Goal: Information Seeking & Learning: Compare options

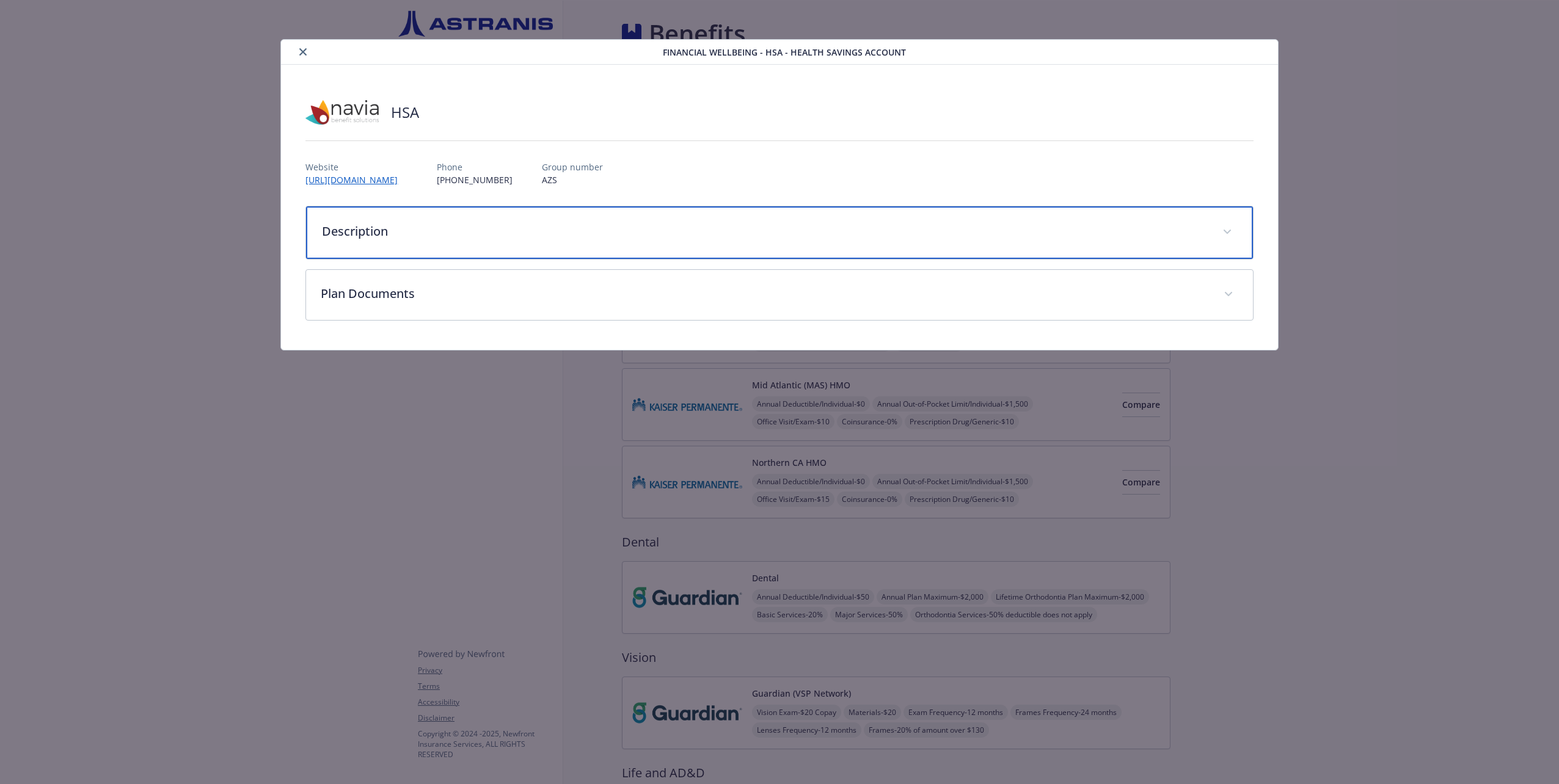
click at [779, 232] on p "Description" at bounding box center [765, 231] width 885 height 18
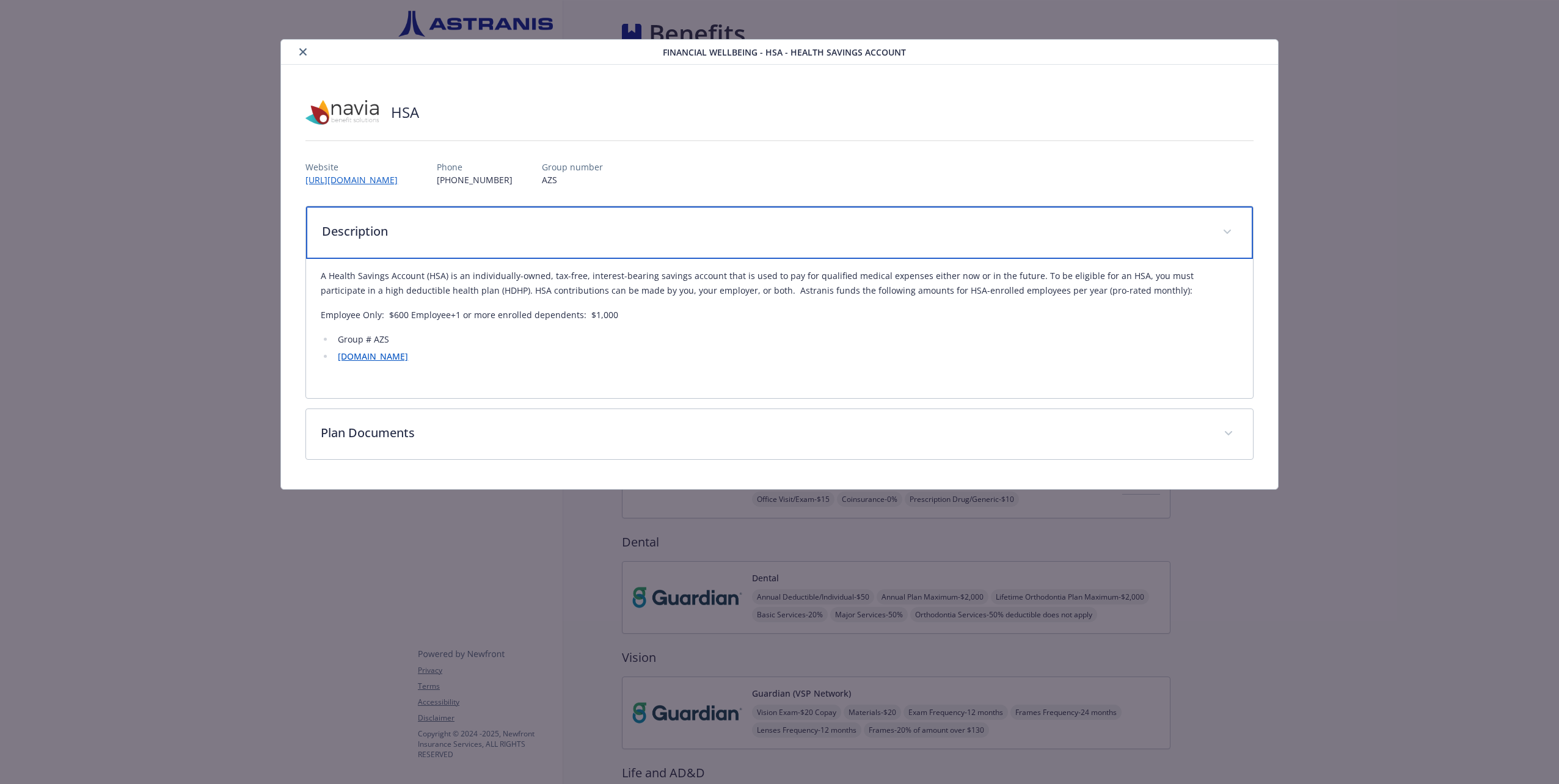
click at [779, 232] on p "Description" at bounding box center [765, 231] width 885 height 18
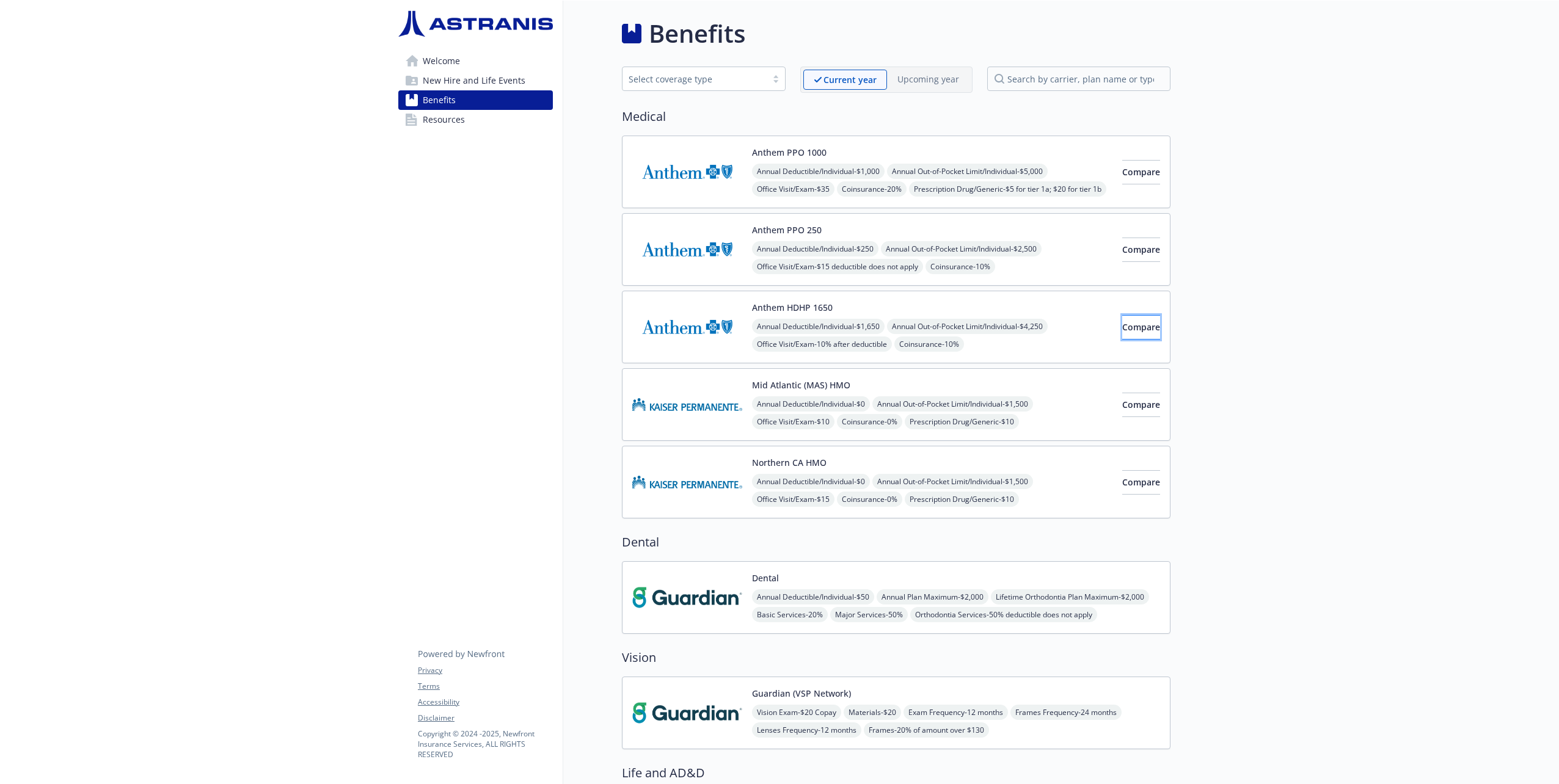
click at [1122, 326] on span "Compare" at bounding box center [1141, 327] width 38 height 12
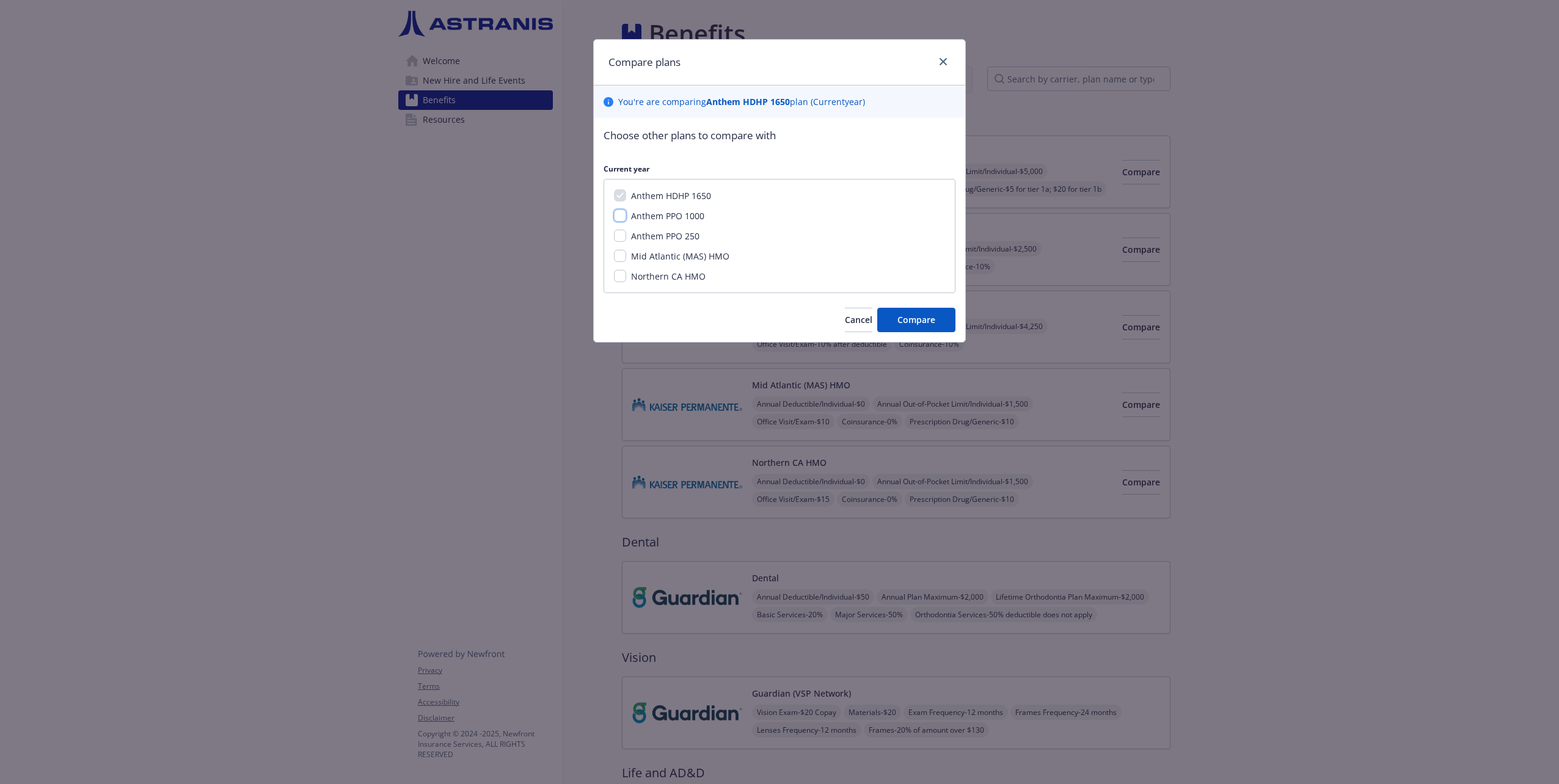
click at [617, 214] on input "Anthem PPO 1000" at bounding box center [620, 216] width 13 height 13
checkbox input "true"
click at [619, 232] on input "Anthem PPO 250" at bounding box center [620, 236] width 13 height 13
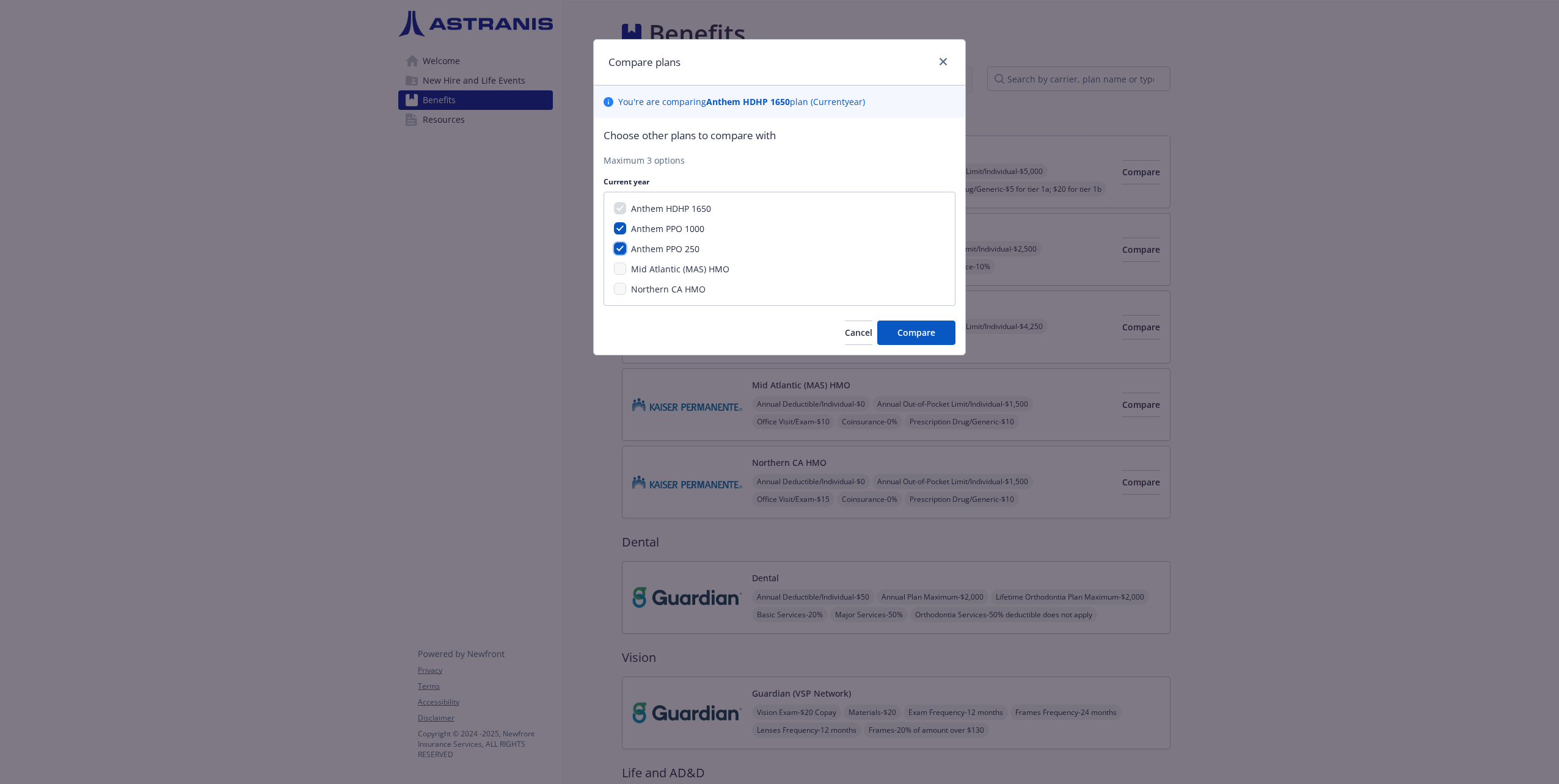
click at [621, 242] on input "Anthem PPO 250" at bounding box center [620, 249] width 13 height 13
checkbox input "false"
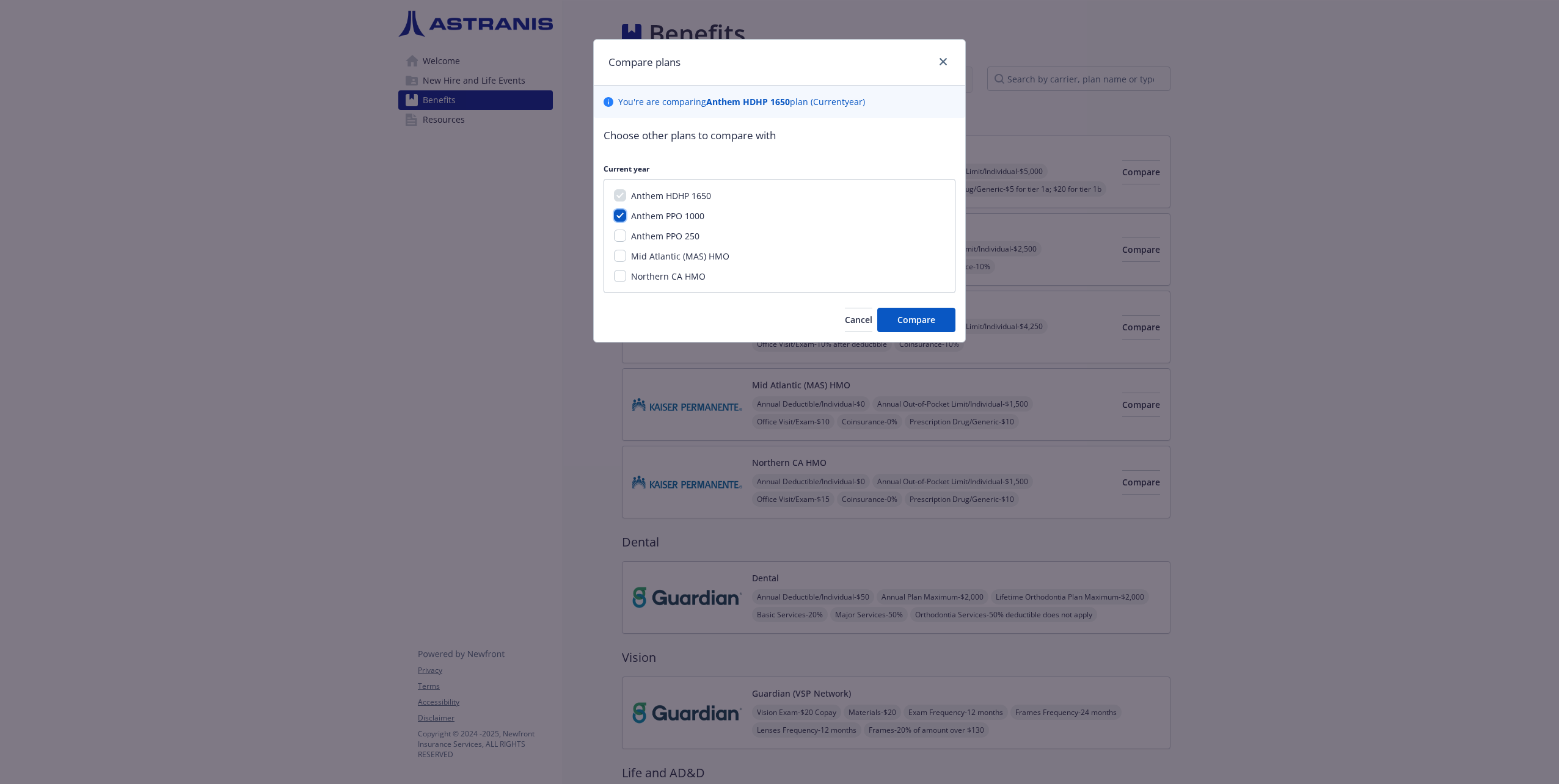
click at [622, 215] on input "Anthem PPO 1000" at bounding box center [620, 216] width 13 height 13
checkbox input "false"
click at [618, 253] on input "Mid Atlantic (MAS) HMO" at bounding box center [620, 256] width 13 height 13
checkbox input "true"
click at [620, 271] on input "Northern CA HMO" at bounding box center [620, 276] width 13 height 13
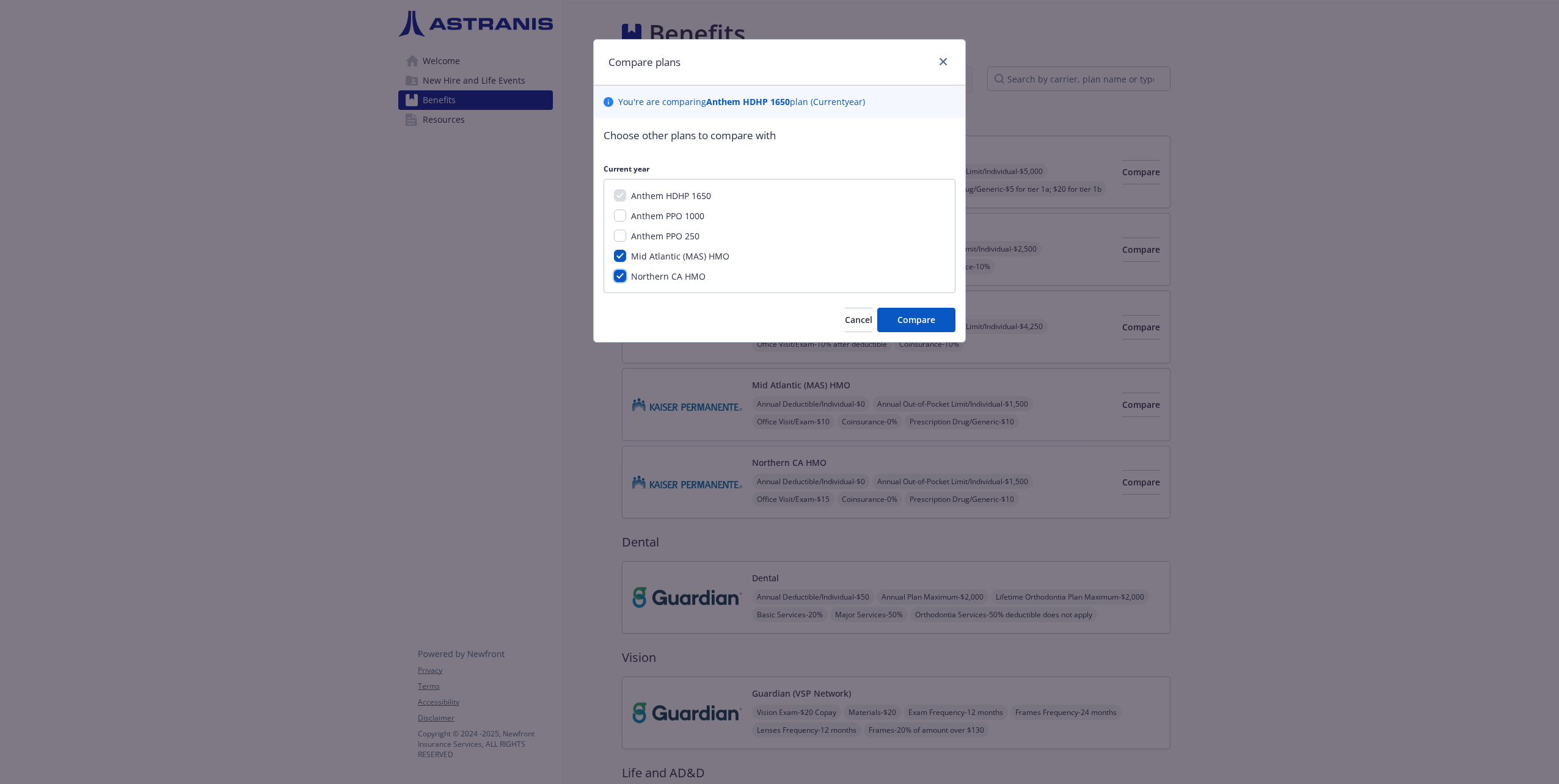
checkbox input "true"
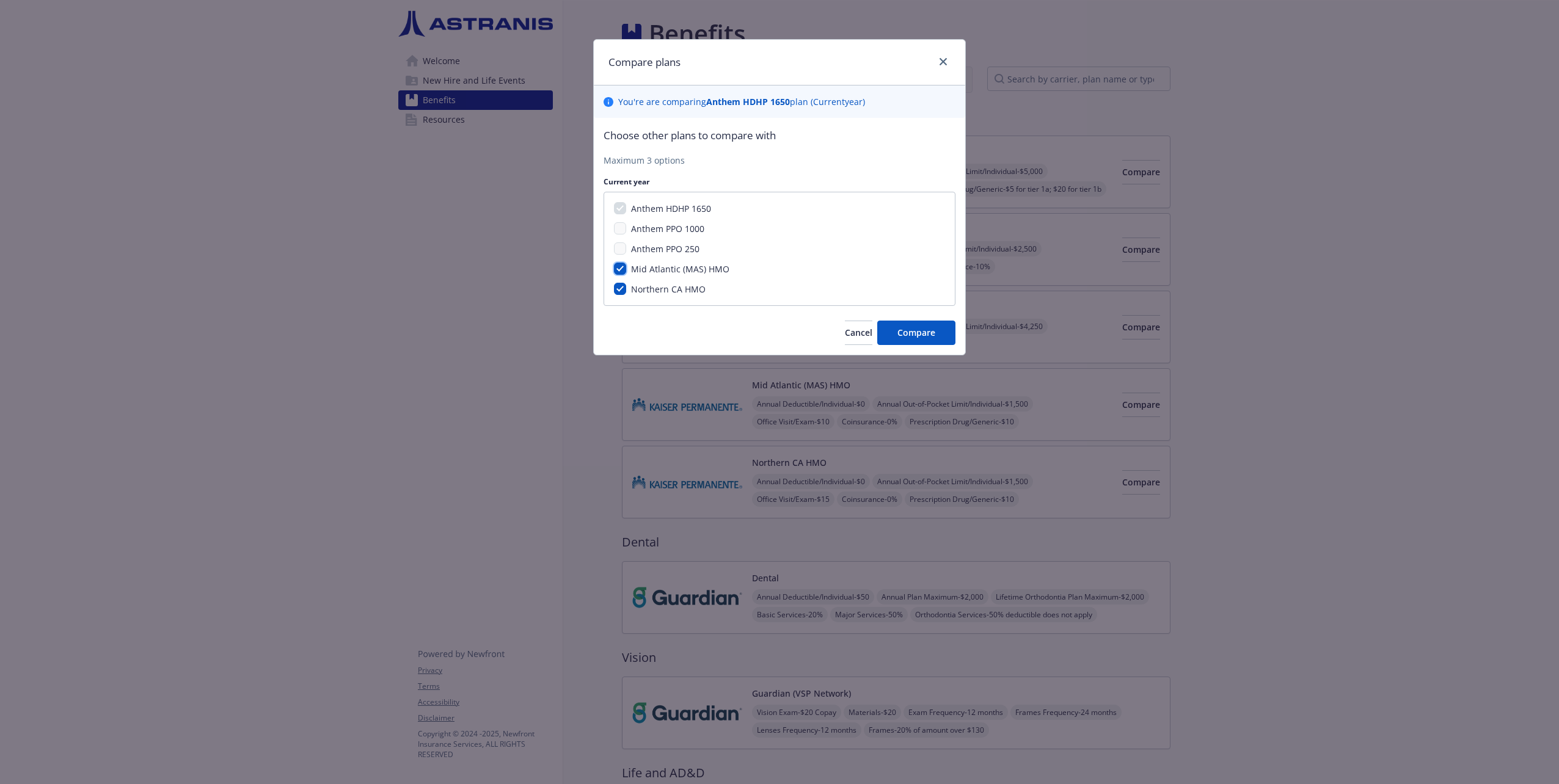
click at [618, 265] on input "Mid Atlantic (MAS) HMO" at bounding box center [620, 269] width 13 height 13
checkbox input "false"
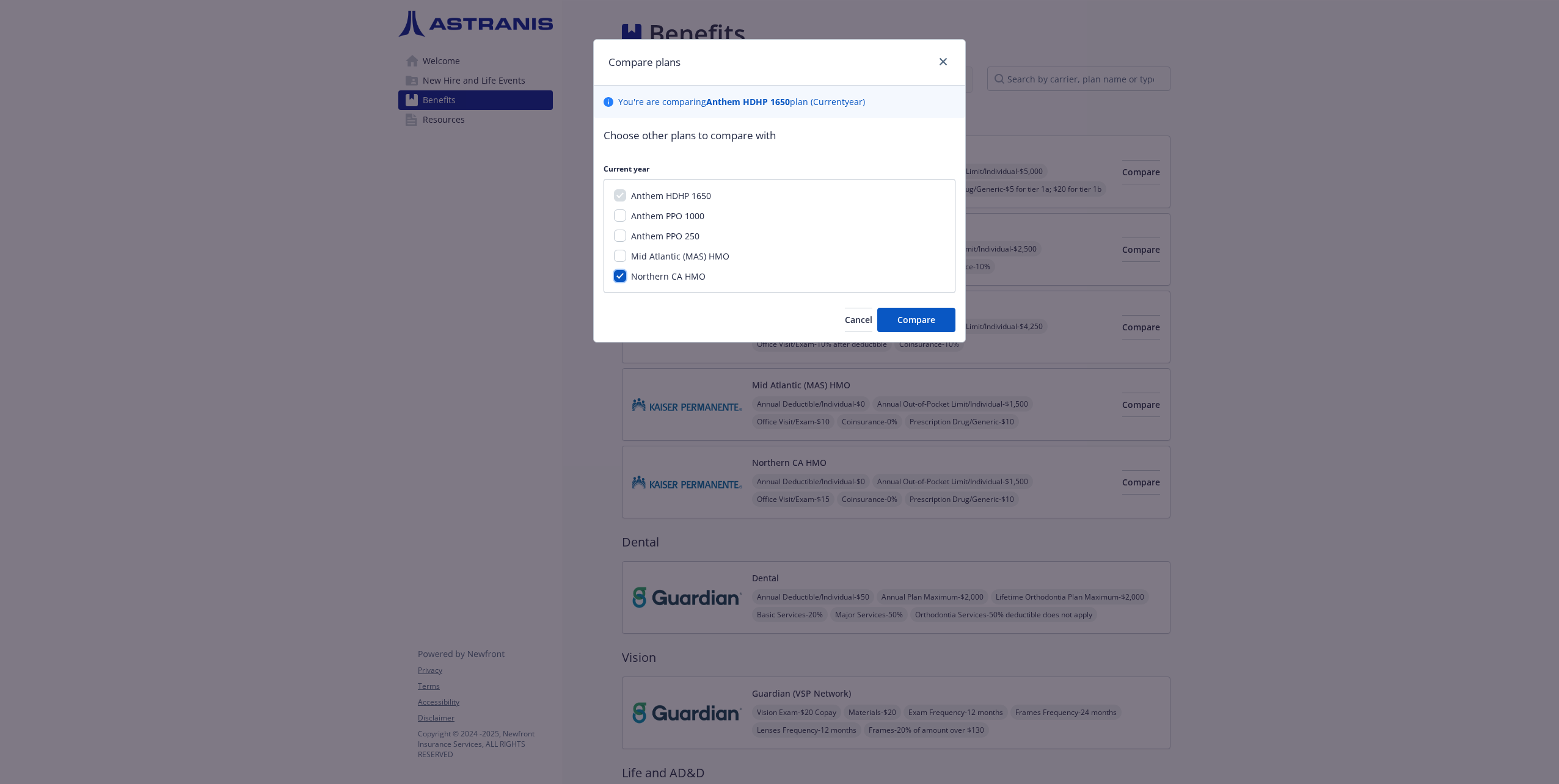
click at [618, 272] on input "Northern CA HMO" at bounding box center [620, 276] width 13 height 13
checkbox input "false"
click at [621, 217] on input "Anthem PPO 1000" at bounding box center [620, 216] width 13 height 13
checkbox input "true"
click at [618, 233] on input "Anthem PPO 250" at bounding box center [620, 236] width 13 height 13
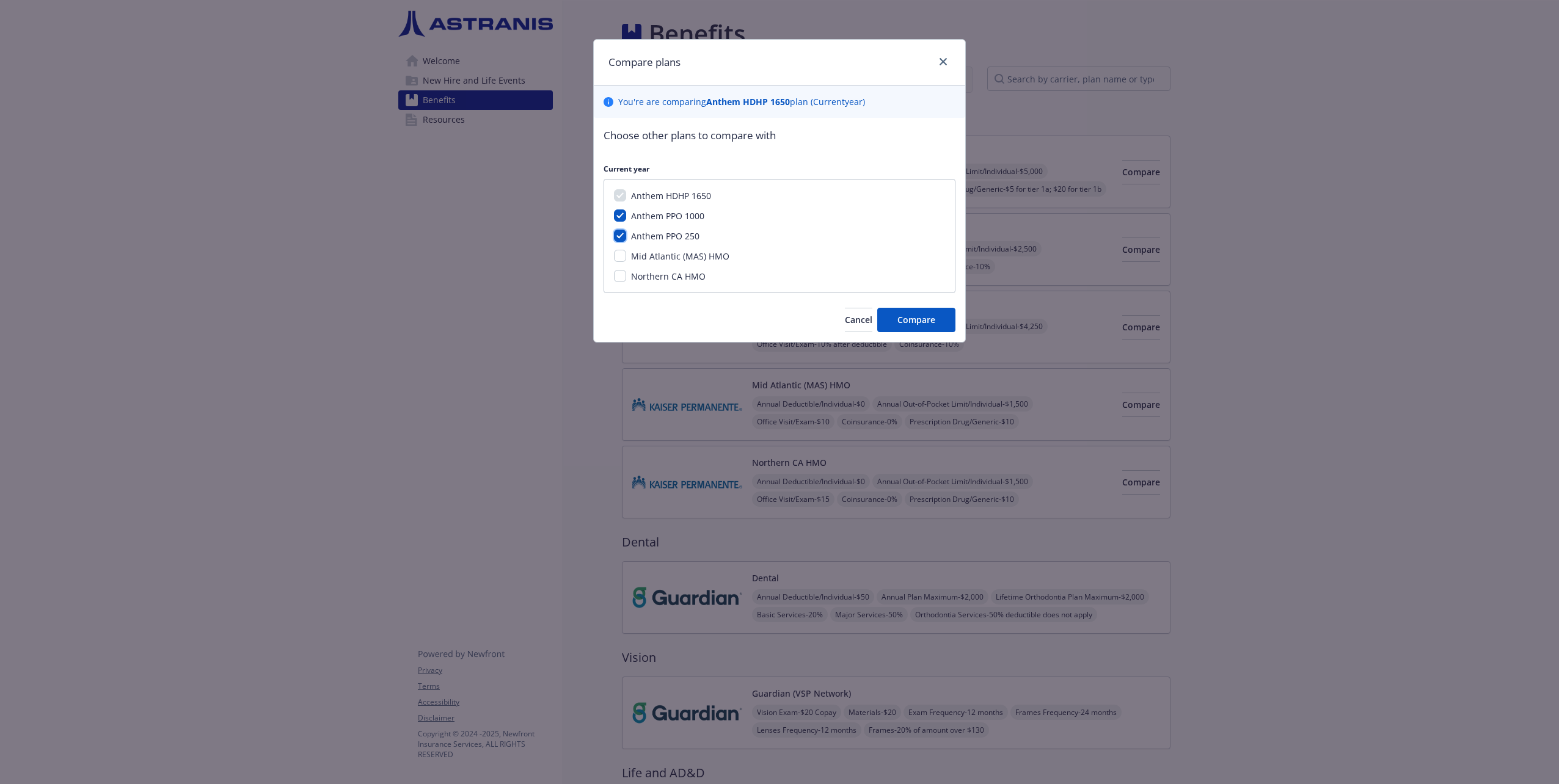
checkbox input "true"
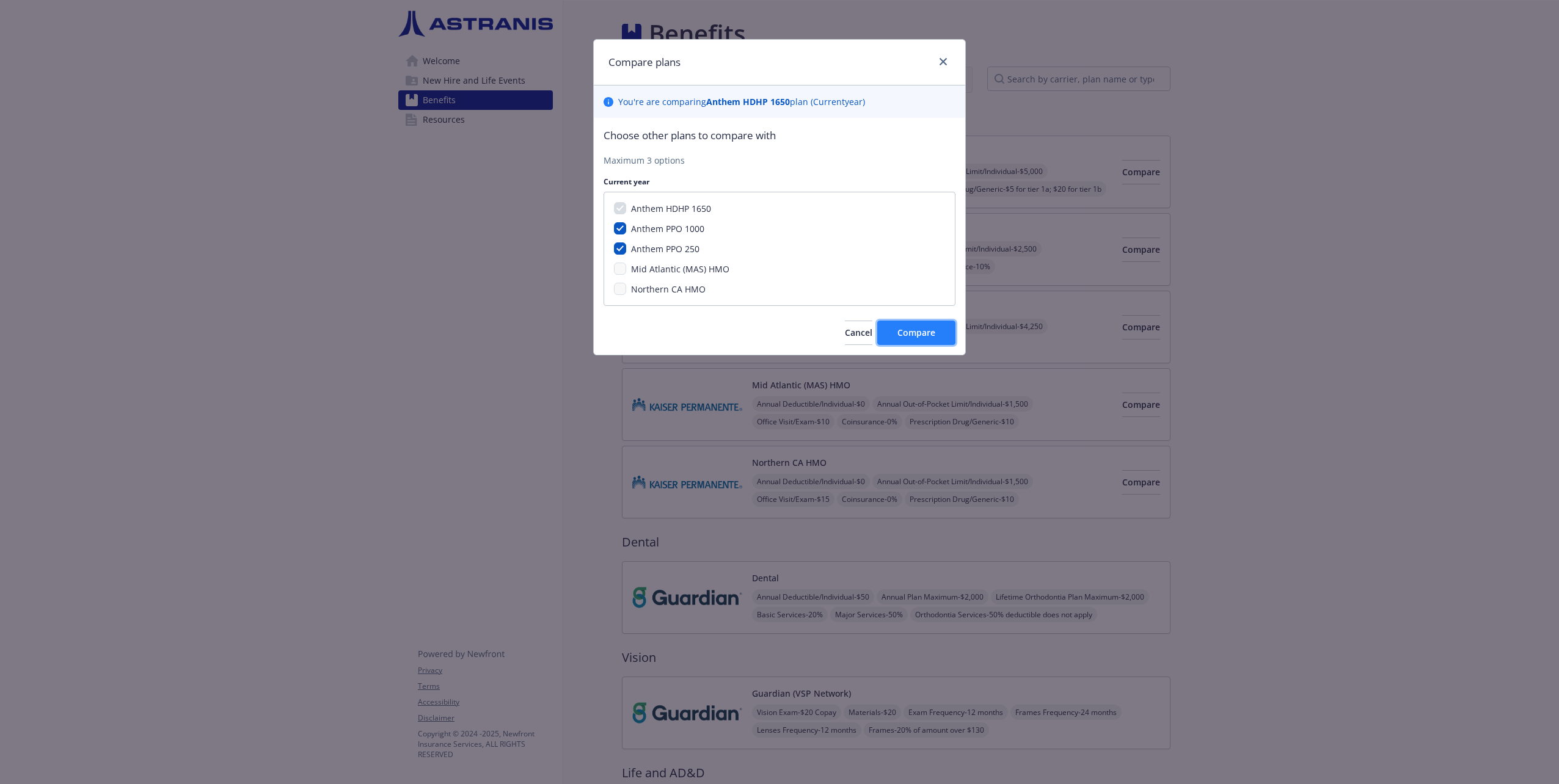
click at [928, 330] on span "Compare" at bounding box center [916, 332] width 38 height 12
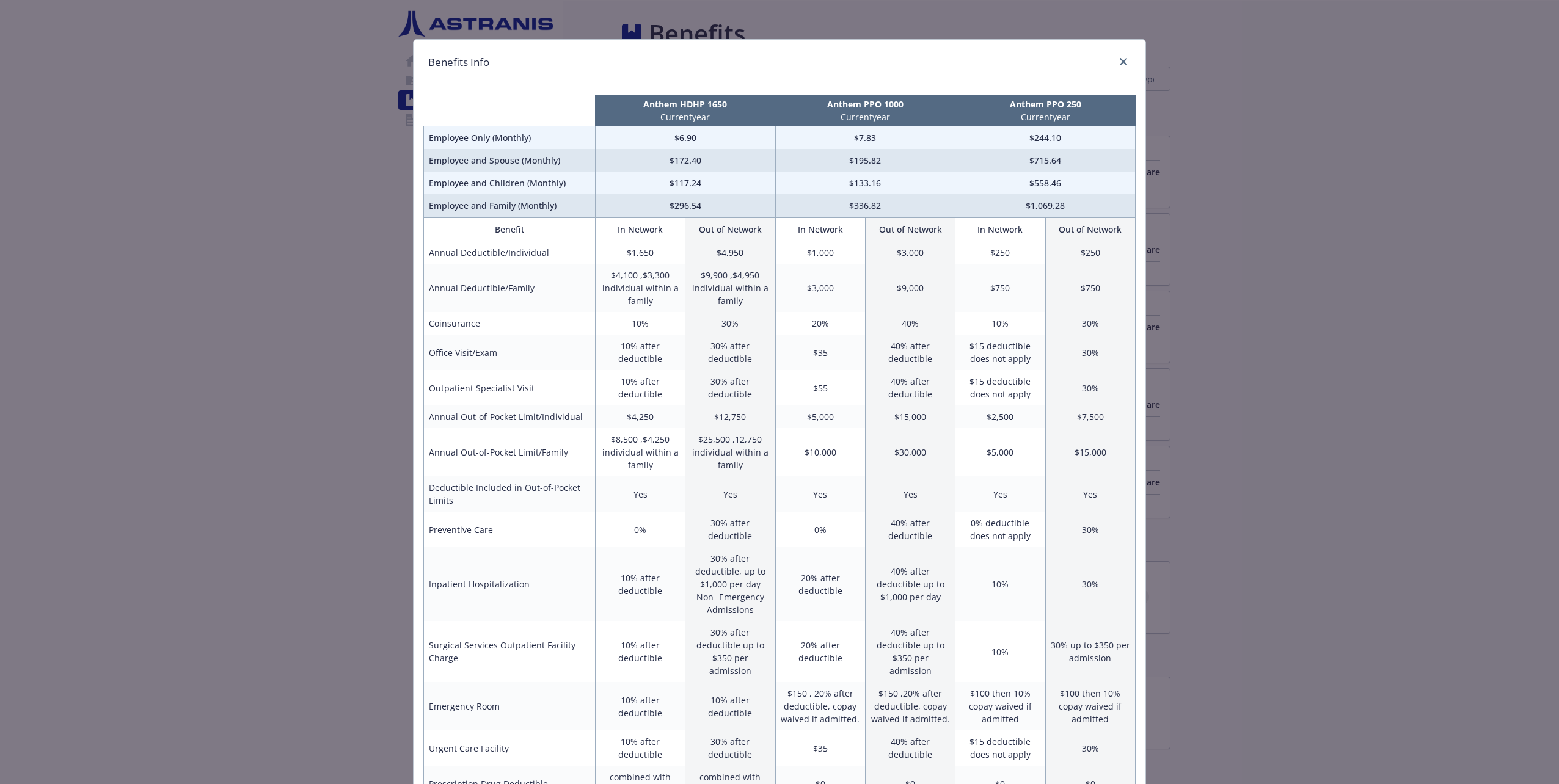
click at [1188, 270] on div "Benefits Info Anthem HDHP 1650 Current year Anthem PPO 1000 Current year Anthem…" at bounding box center [780, 392] width 1559 height 784
click at [1120, 60] on icon "close" at bounding box center [1123, 61] width 7 height 7
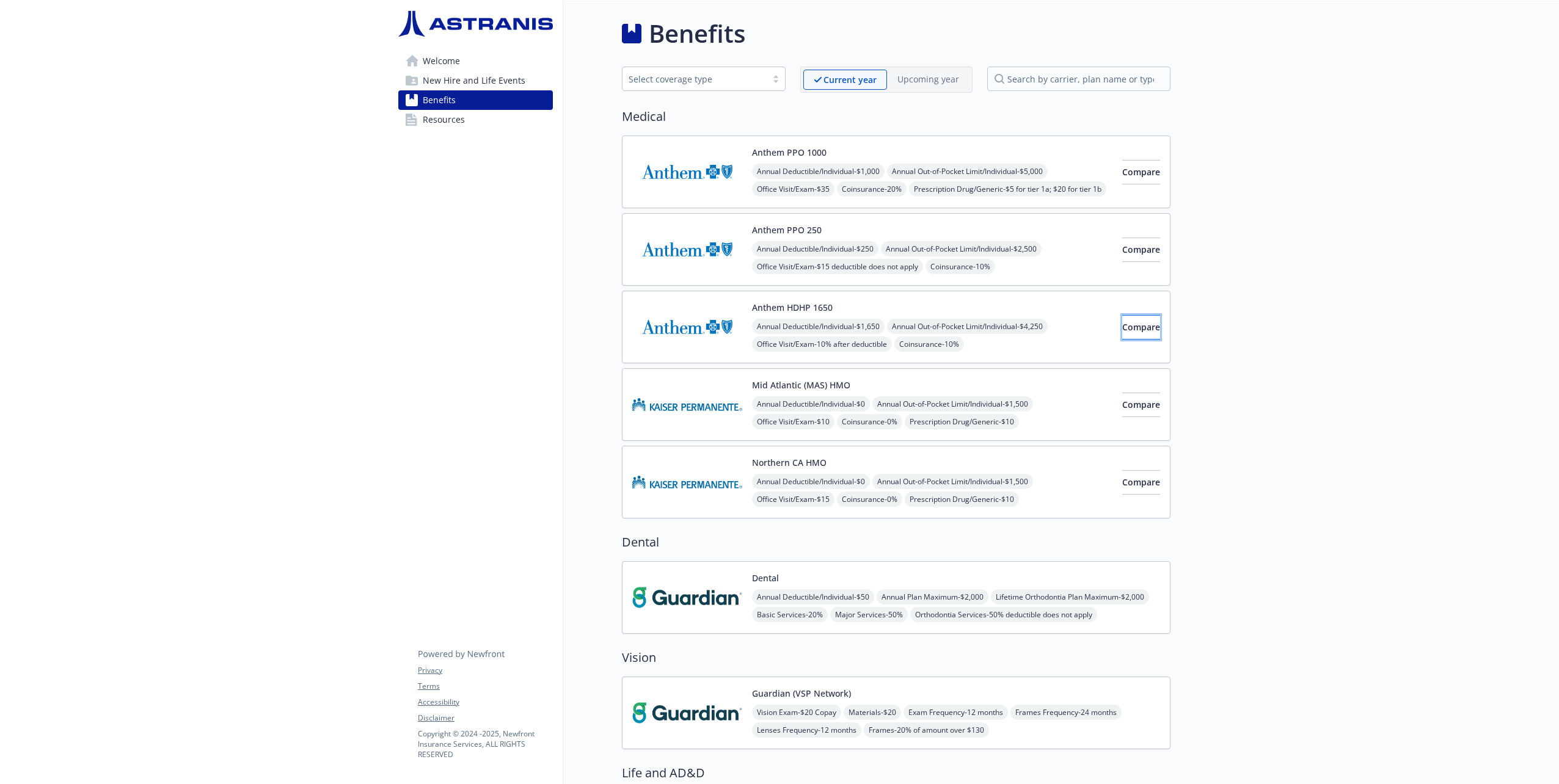
click at [1122, 325] on span "Compare" at bounding box center [1141, 327] width 38 height 12
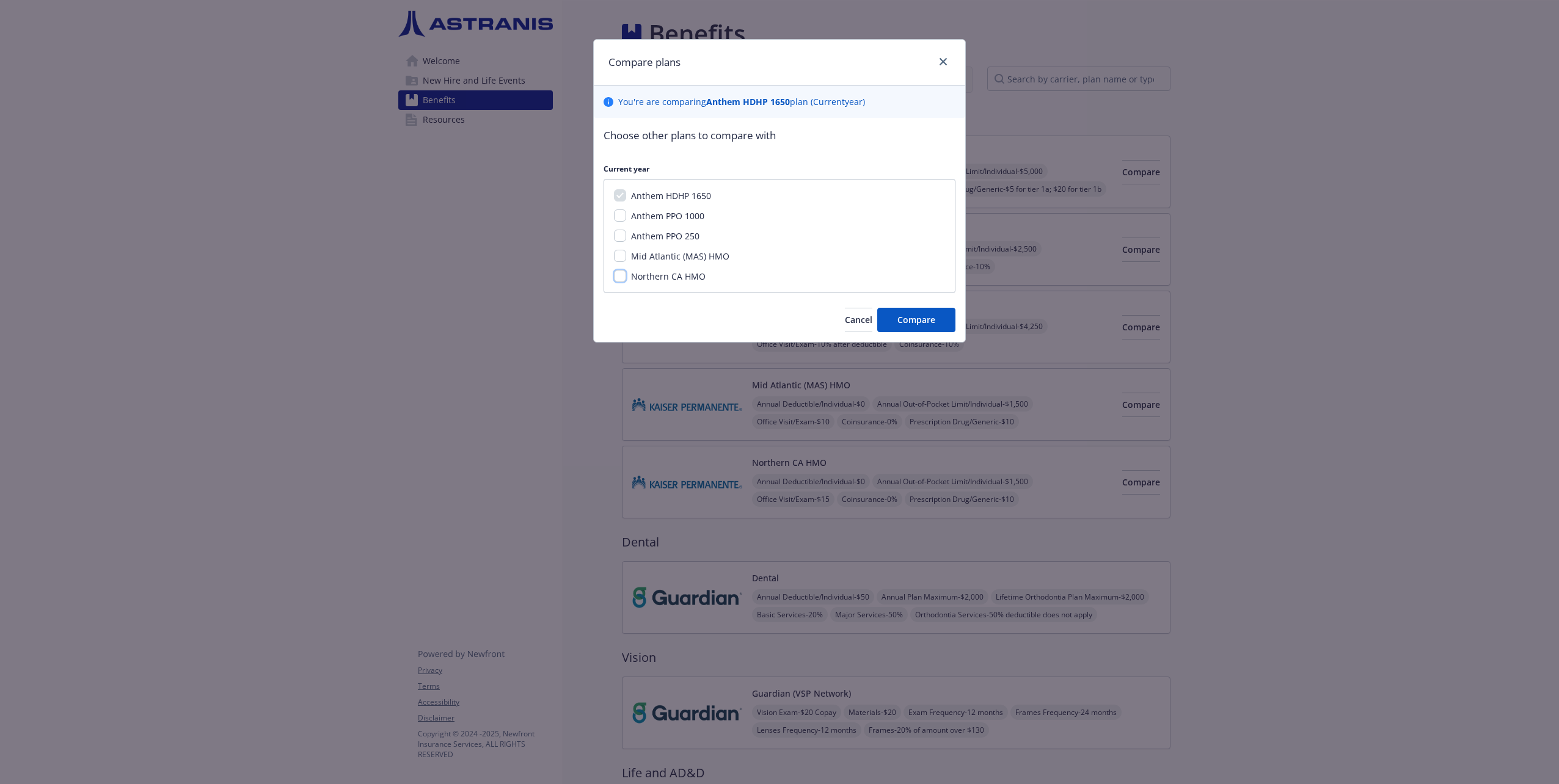
click at [621, 273] on input "Northern CA HMO" at bounding box center [620, 276] width 13 height 13
checkbox input "true"
click at [618, 256] on input "Mid Atlantic (MAS) HMO" at bounding box center [620, 256] width 13 height 13
checkbox input "true"
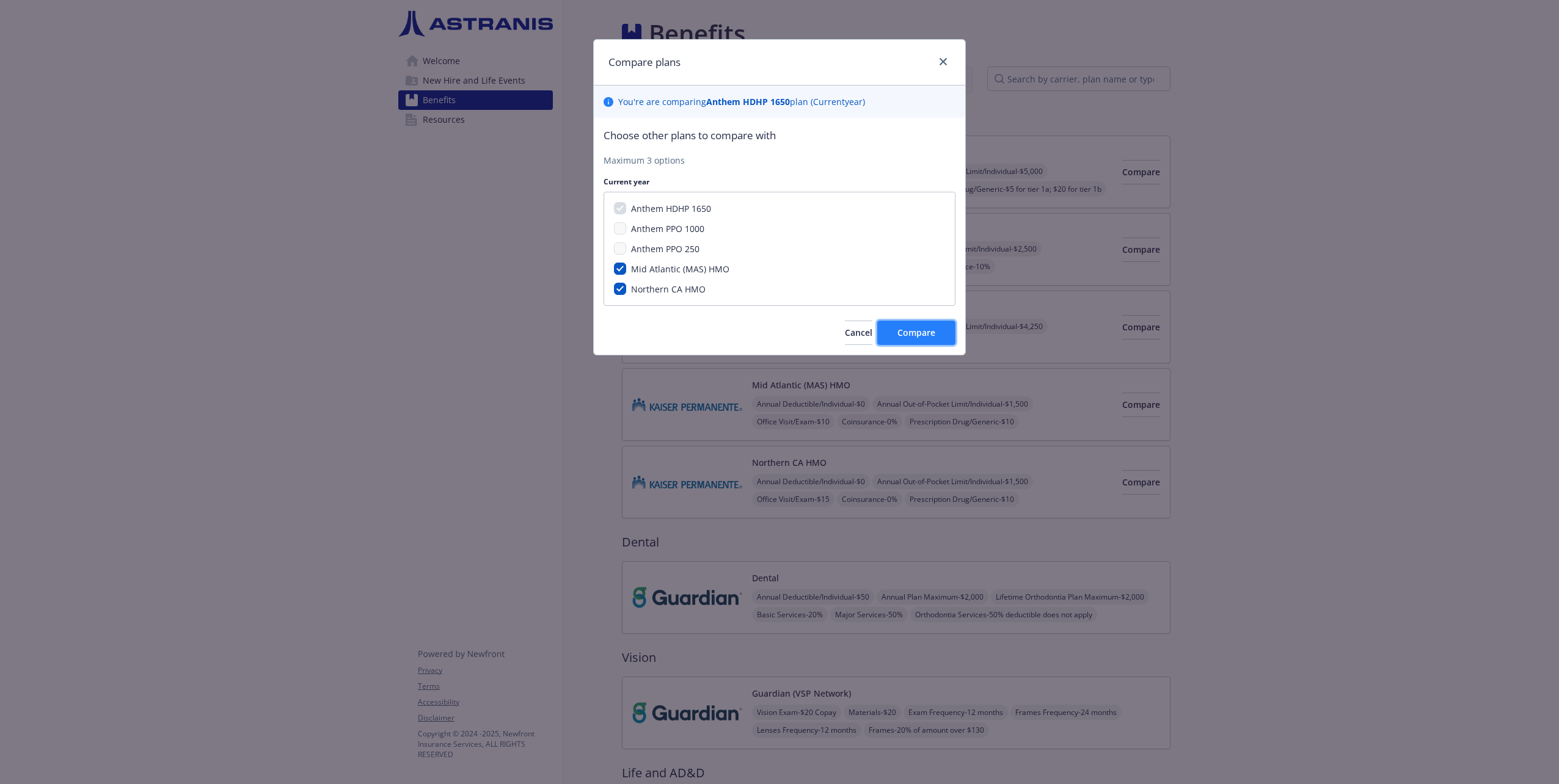
click at [919, 335] on span "Compare" at bounding box center [916, 332] width 38 height 12
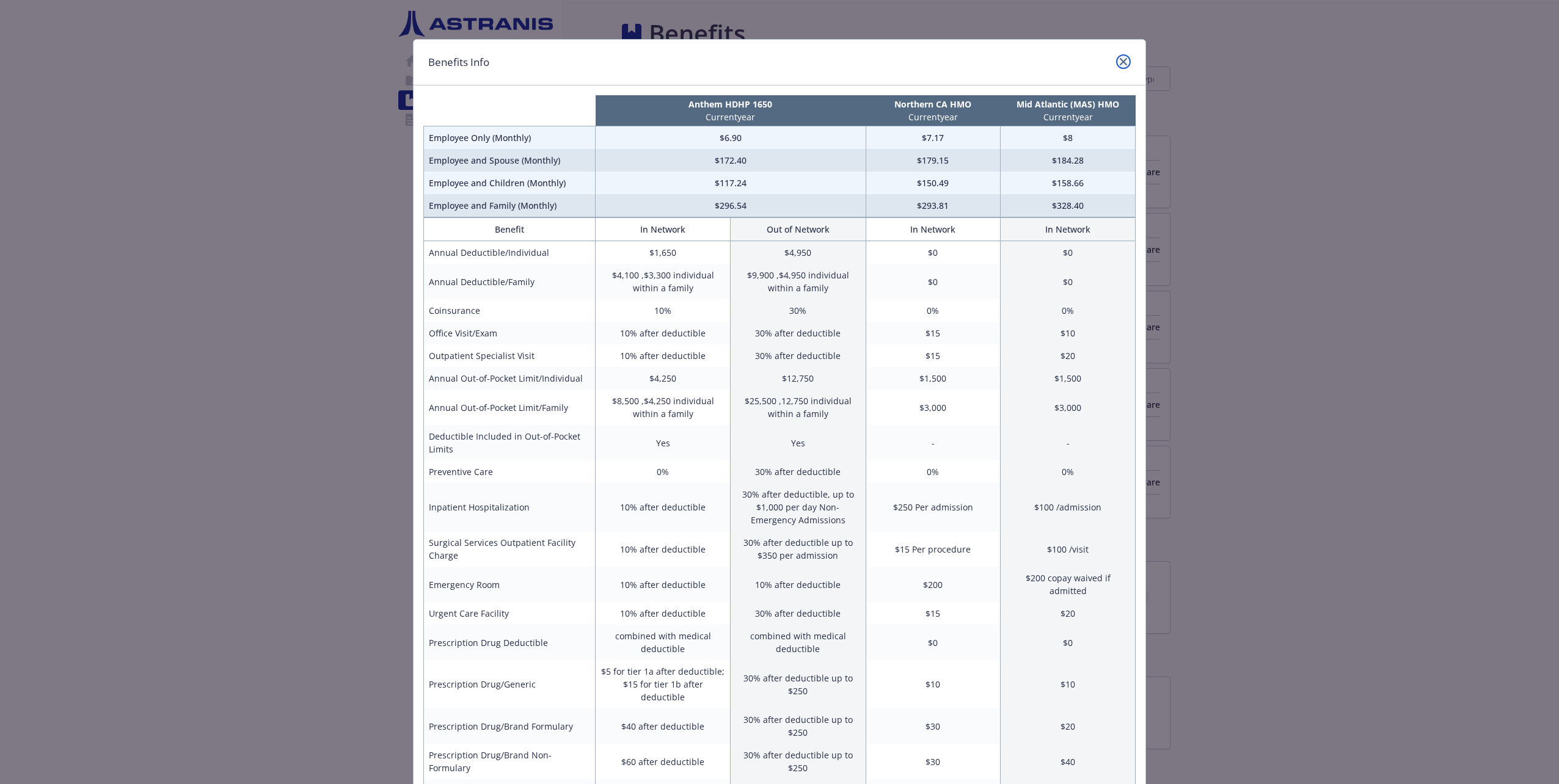
click at [1116, 59] on link "close" at bounding box center [1124, 62] width 15 height 15
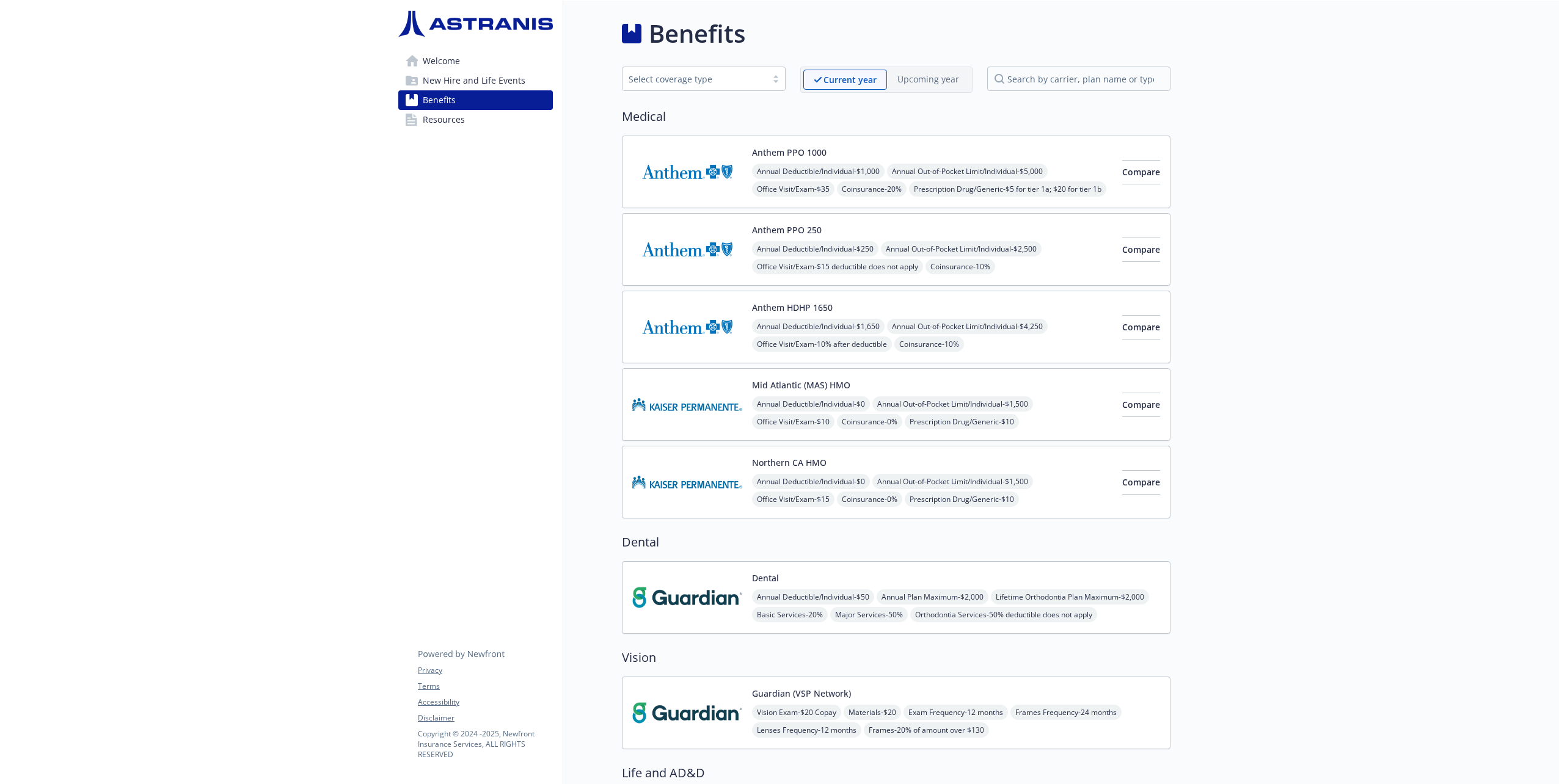
click at [815, 310] on button "Anthem HDHP 1650" at bounding box center [792, 307] width 81 height 13
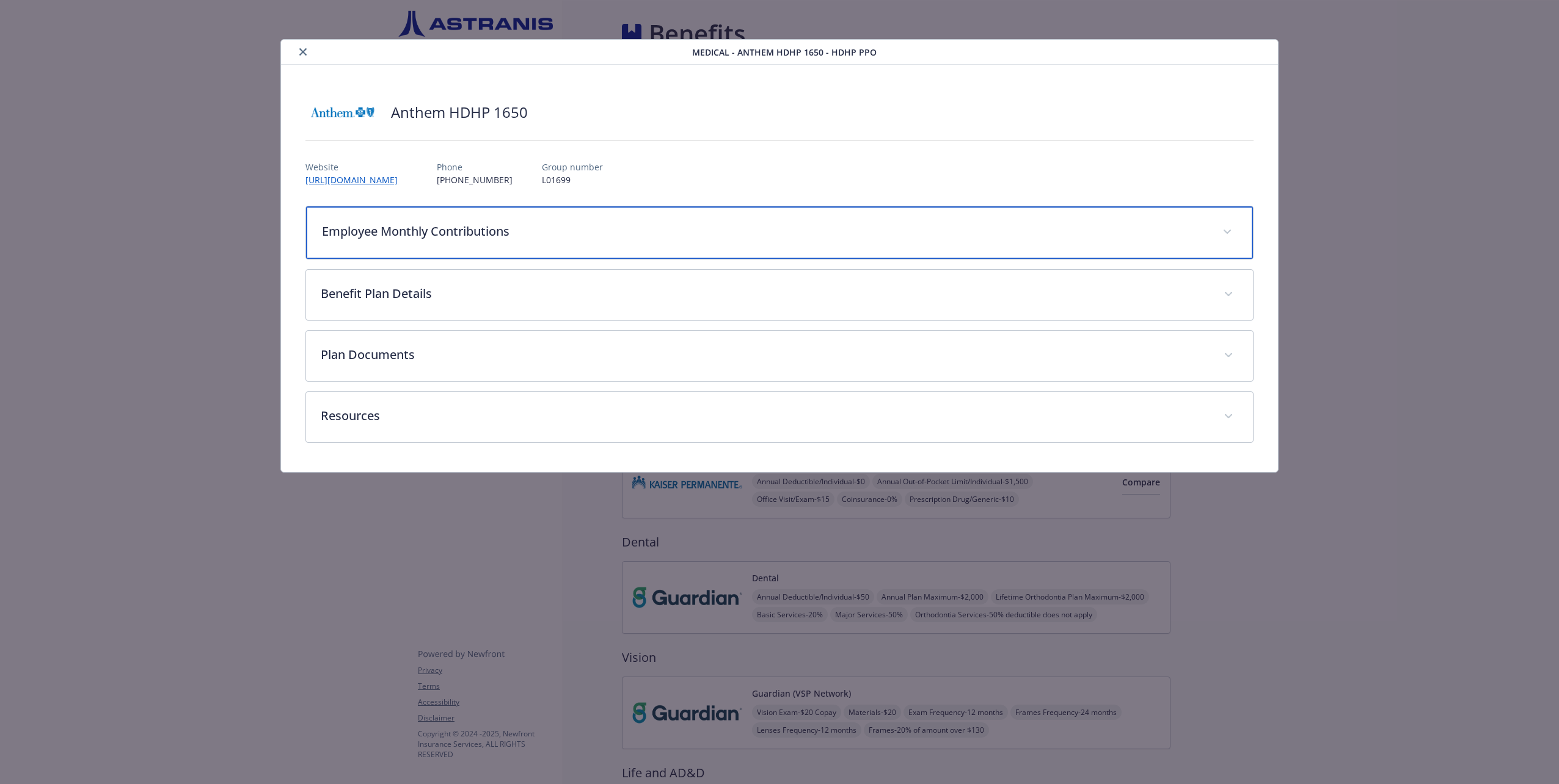
click at [440, 238] on p "Employee Monthly Contributions" at bounding box center [765, 231] width 885 height 18
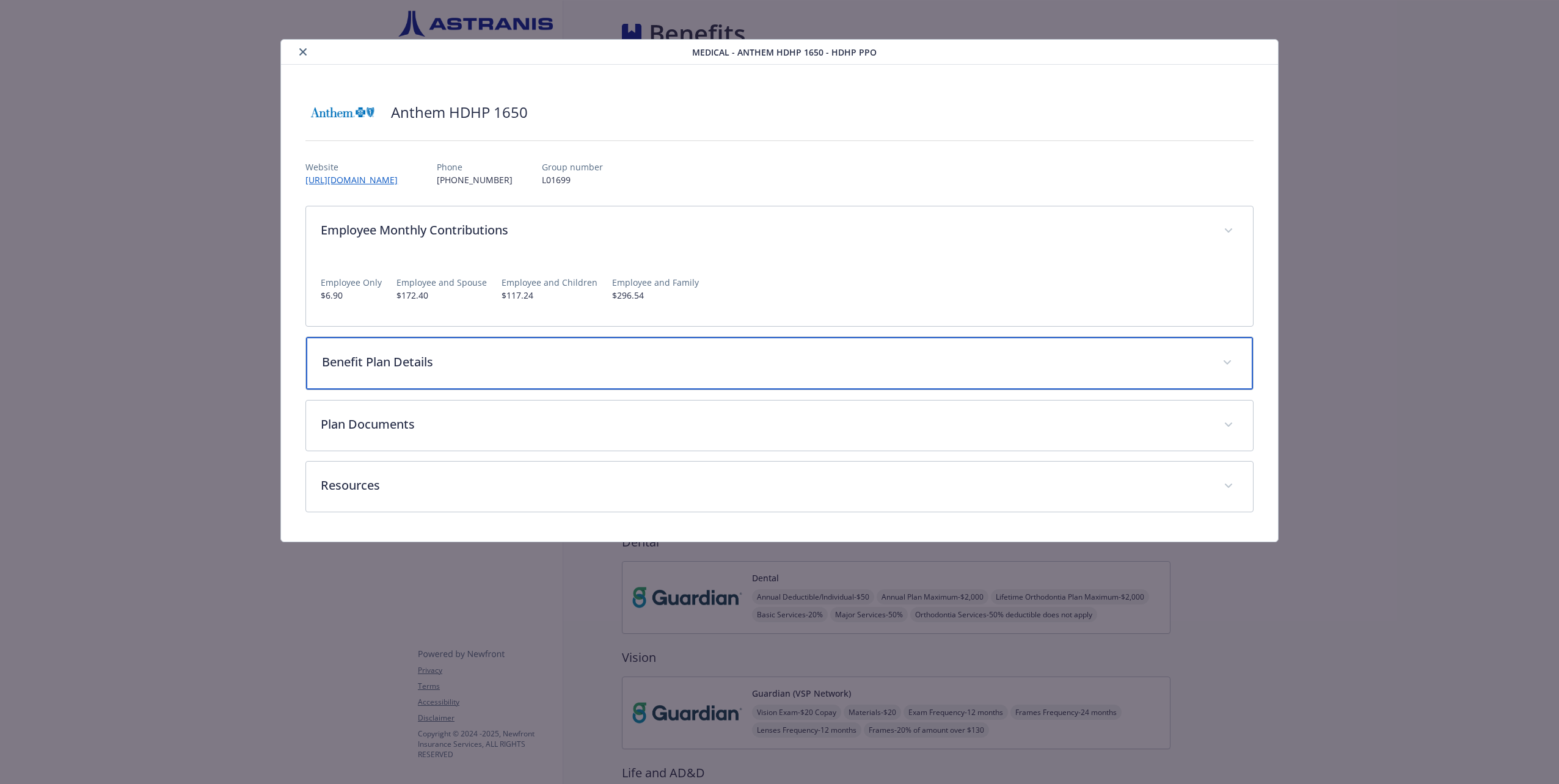
click at [431, 364] on p "Benefit Plan Details" at bounding box center [765, 362] width 885 height 18
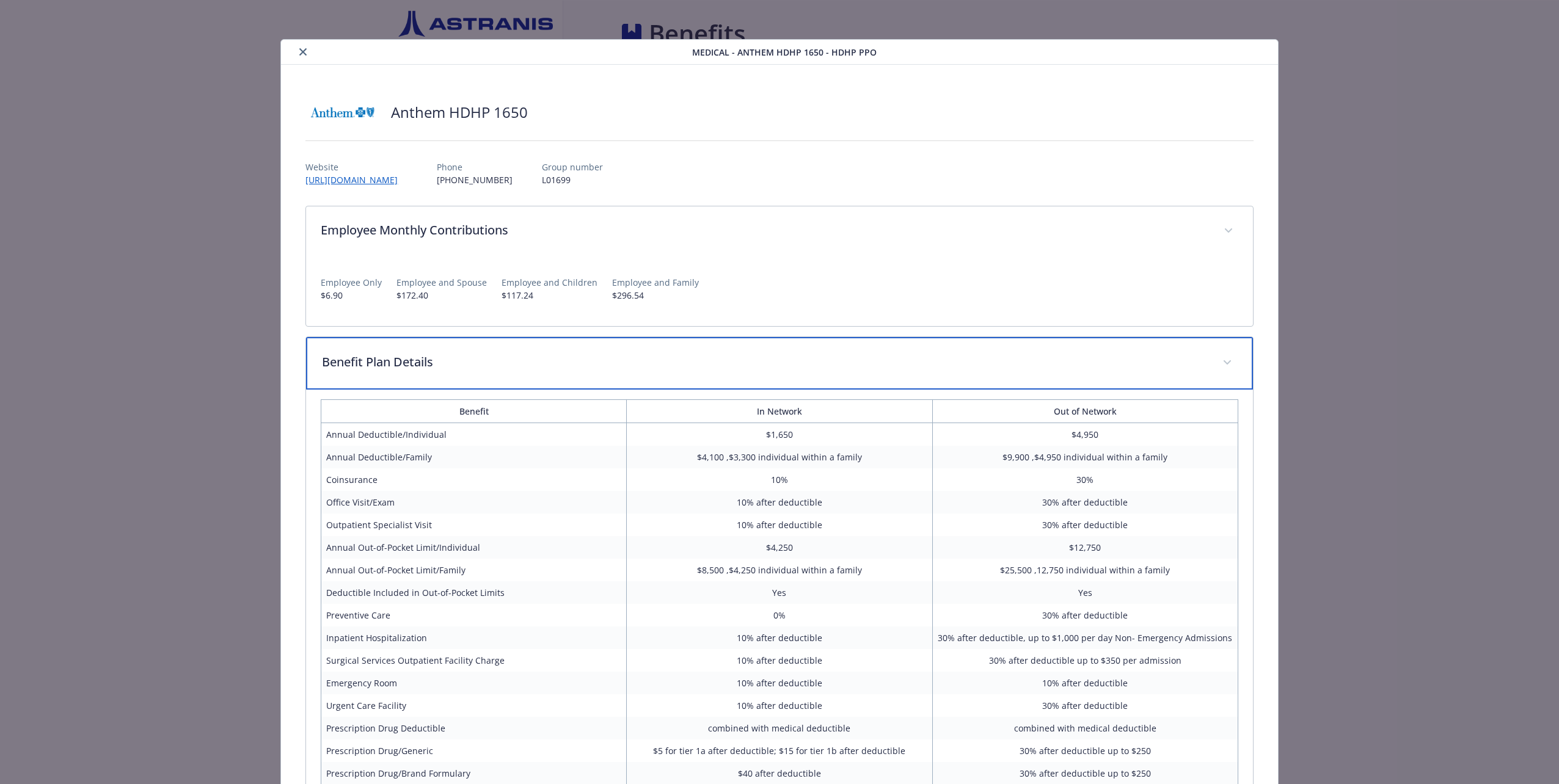
click at [433, 362] on p "Benefit Plan Details" at bounding box center [765, 362] width 885 height 18
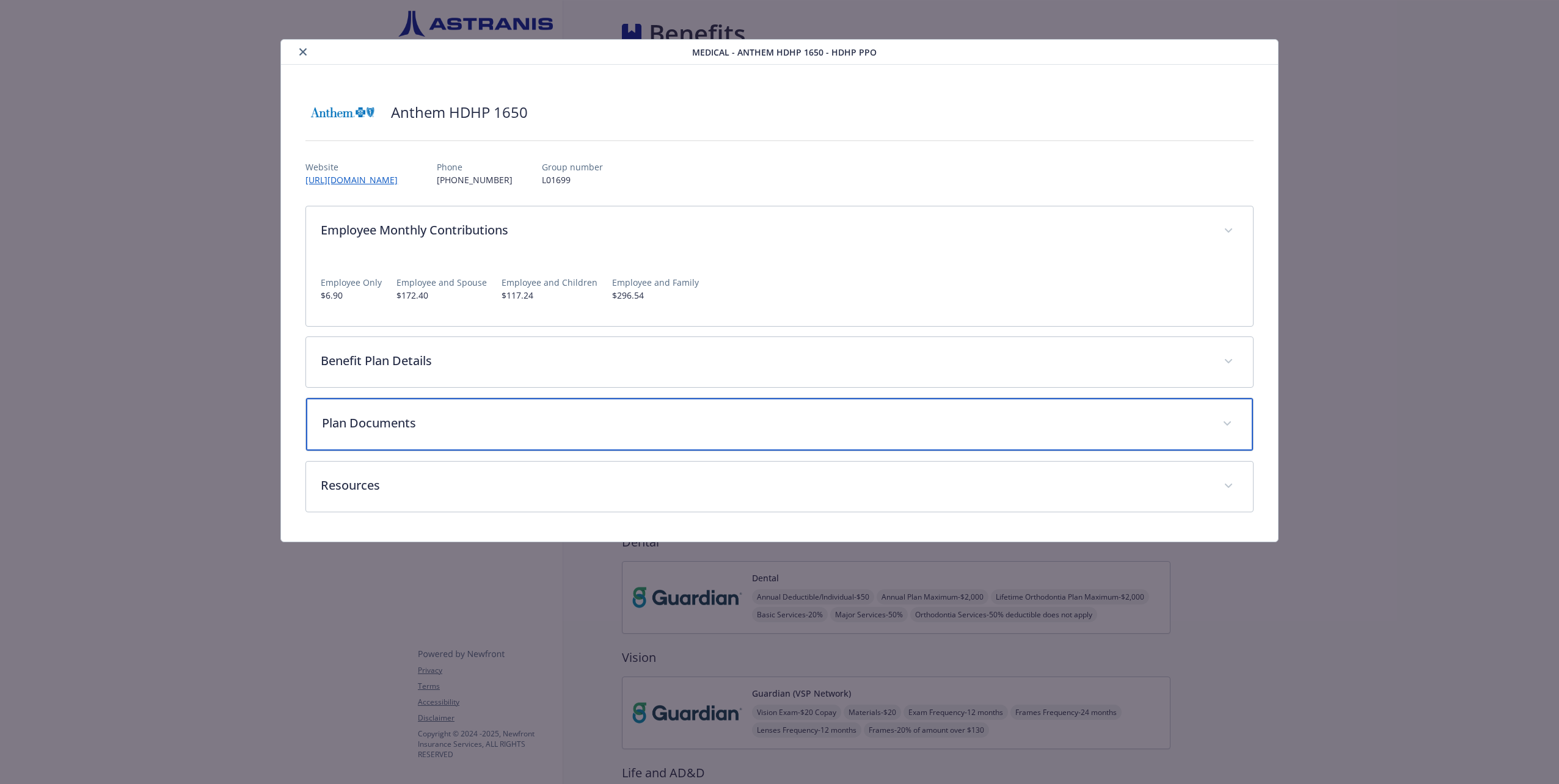
click at [435, 423] on p "Plan Documents" at bounding box center [765, 423] width 885 height 18
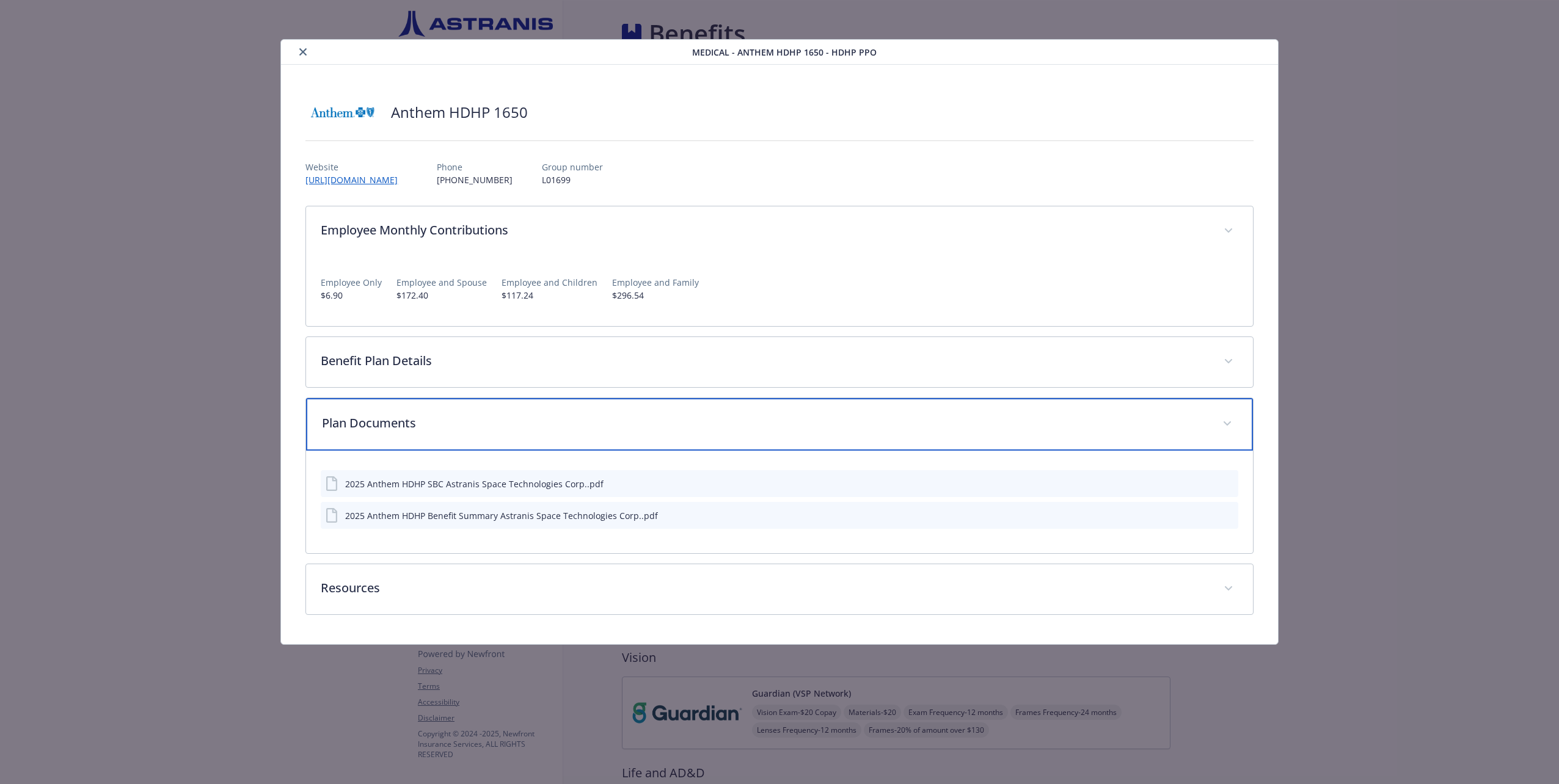
click at [435, 423] on p "Plan Documents" at bounding box center [765, 423] width 885 height 18
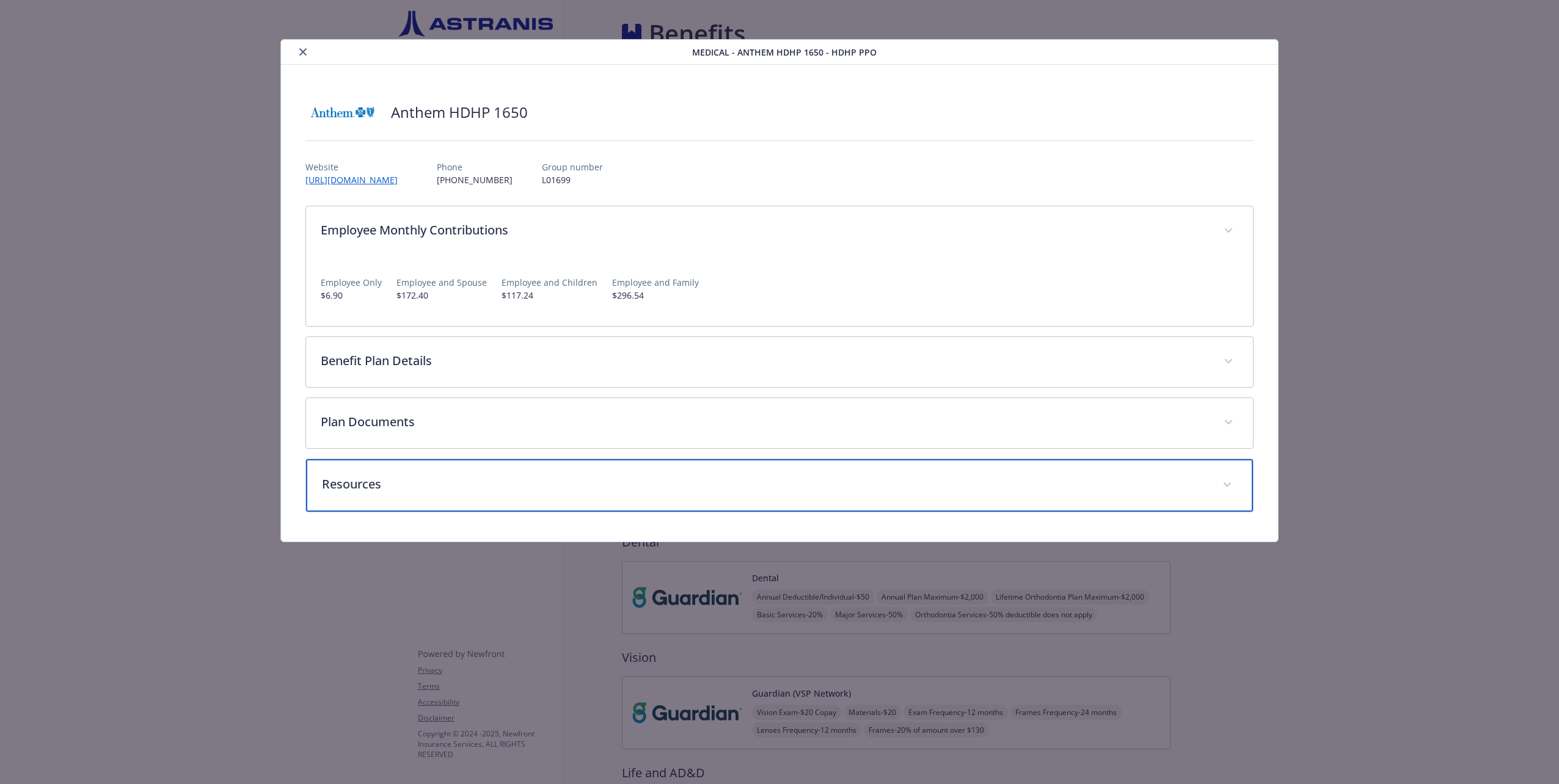
click at [437, 498] on div "Resources" at bounding box center [779, 485] width 946 height 52
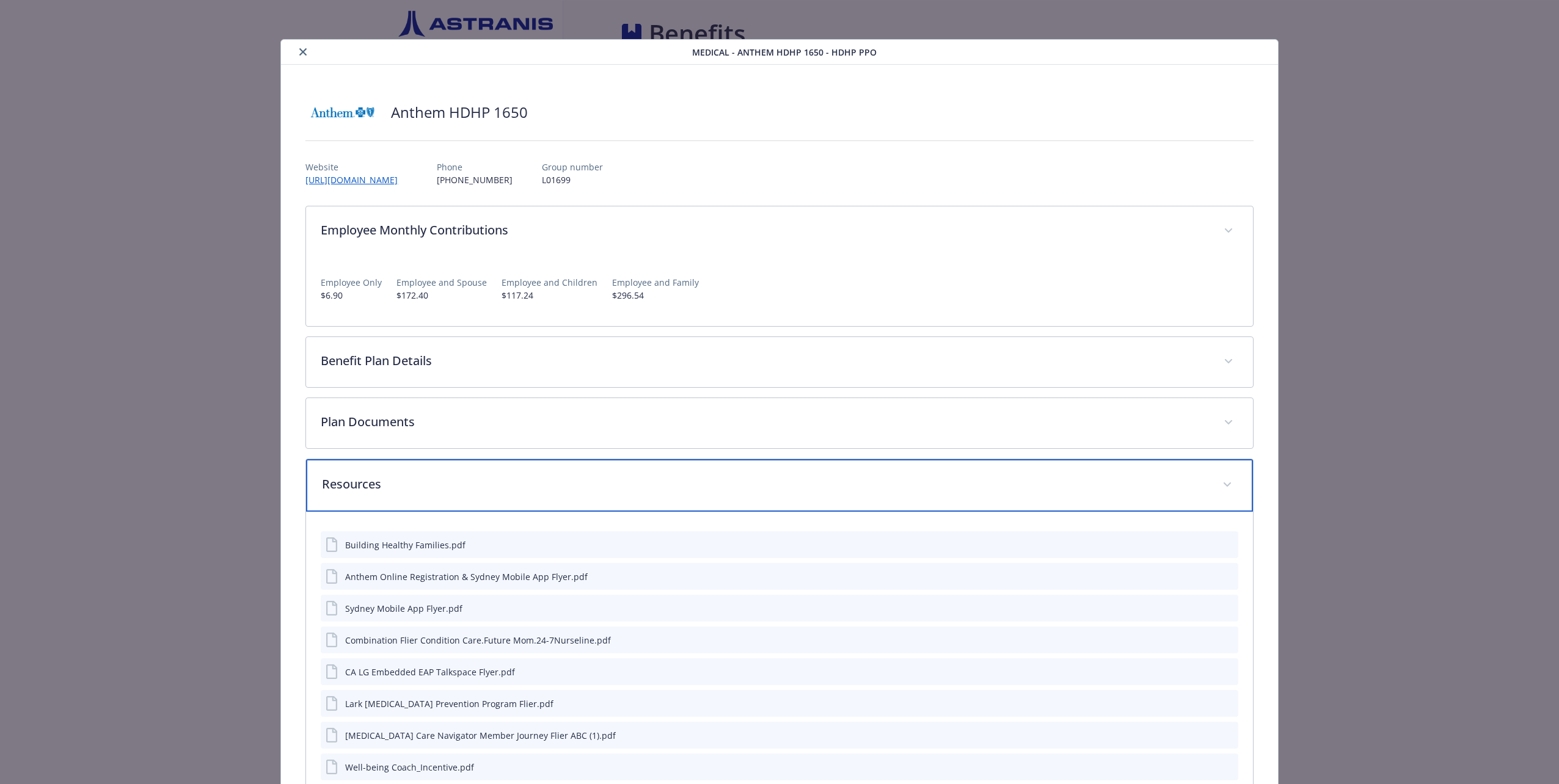
click at [439, 493] on div "Resources" at bounding box center [779, 485] width 946 height 52
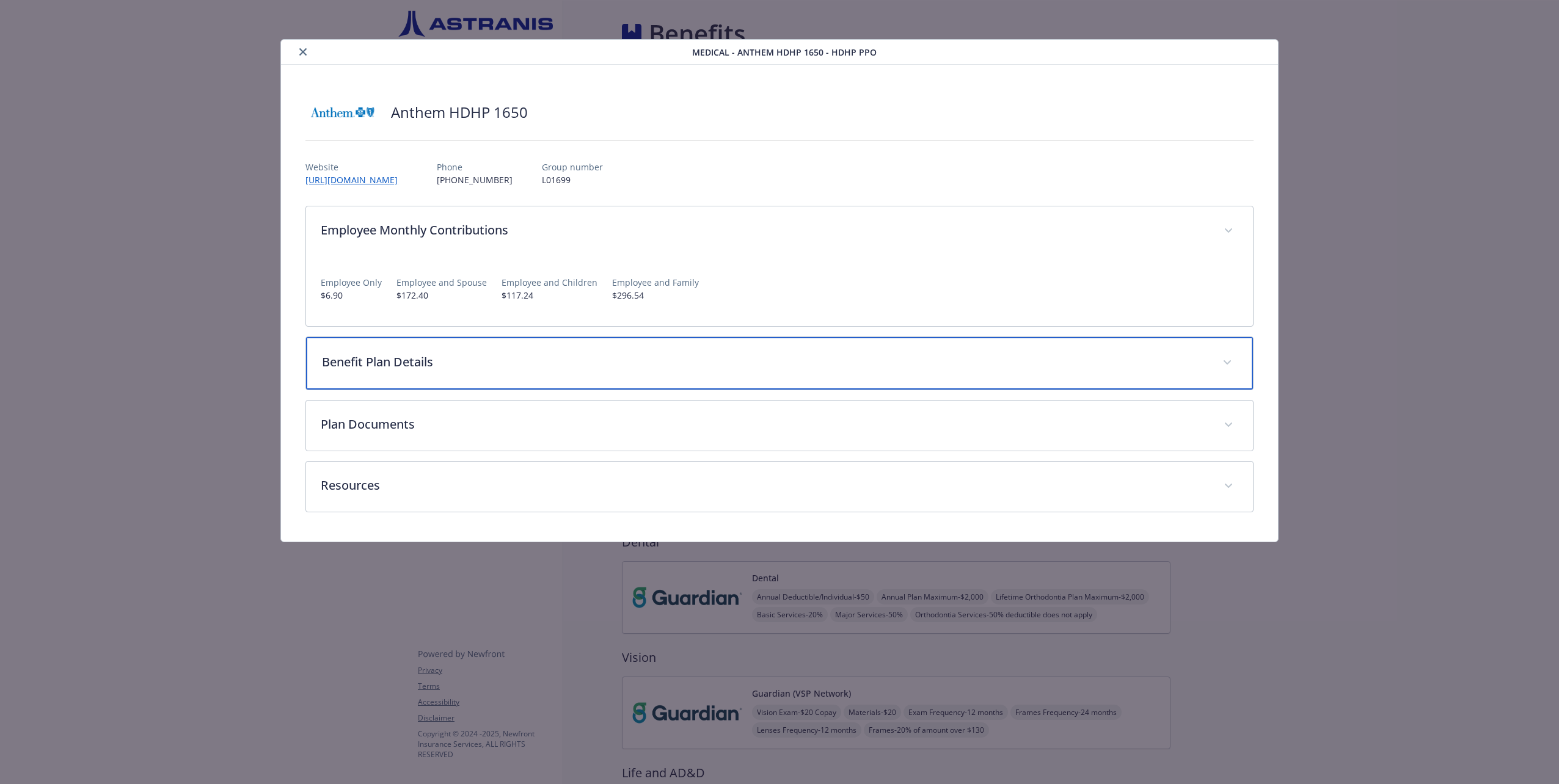
click at [411, 353] on p "Benefit Plan Details" at bounding box center [765, 362] width 885 height 18
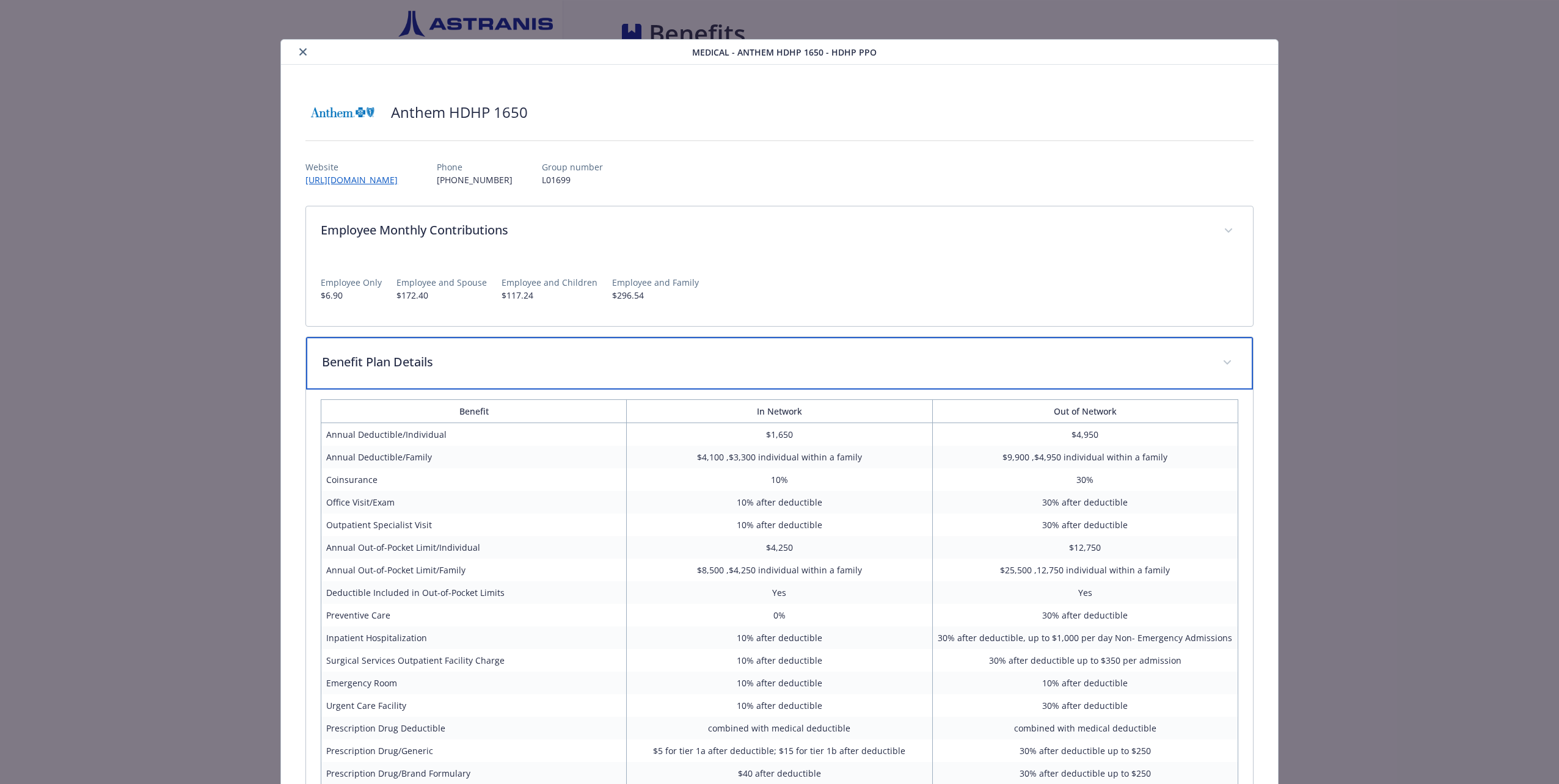
click at [446, 364] on p "Benefit Plan Details" at bounding box center [765, 362] width 885 height 18
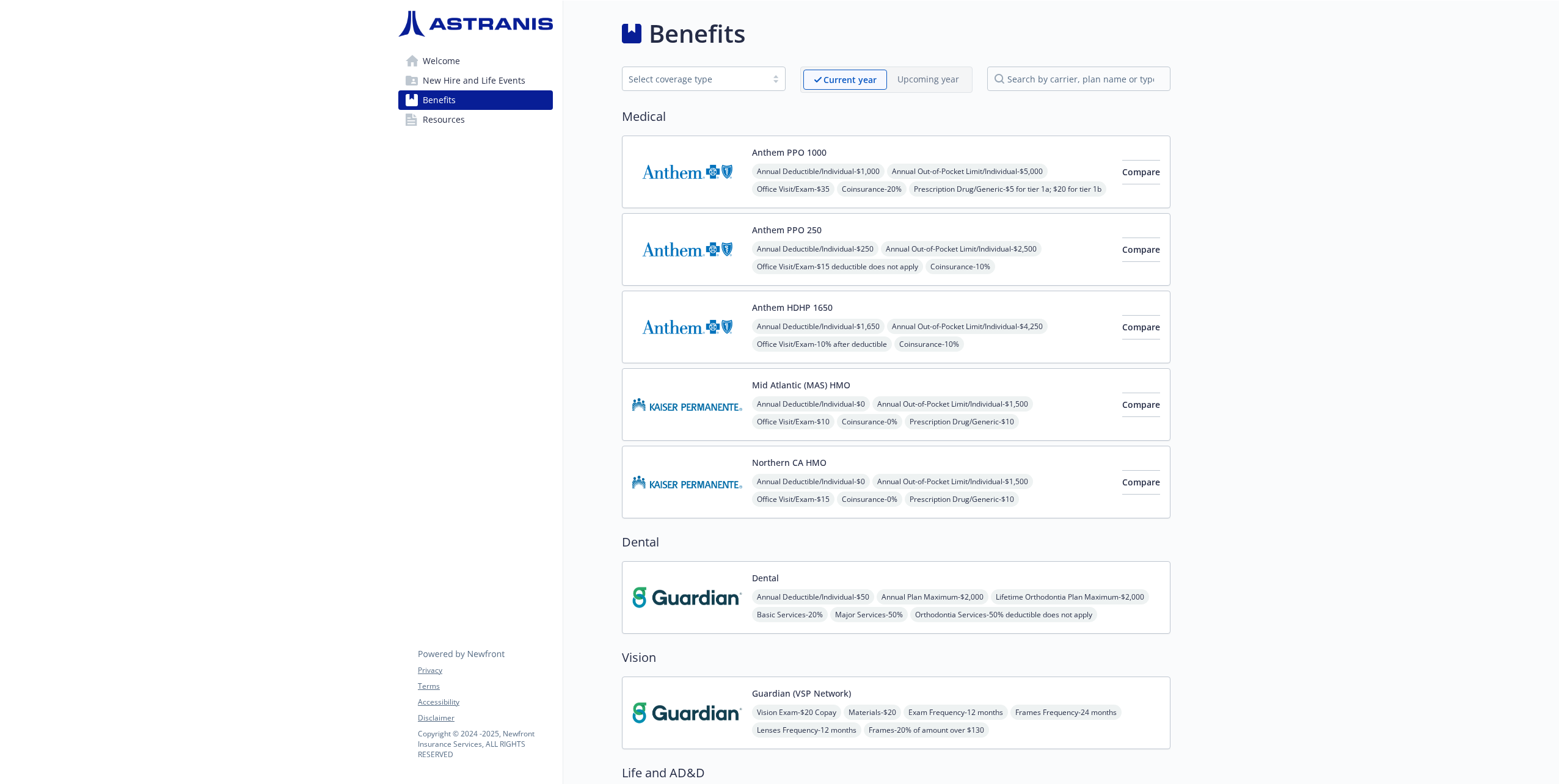
click at [711, 313] on img at bounding box center [687, 327] width 110 height 52
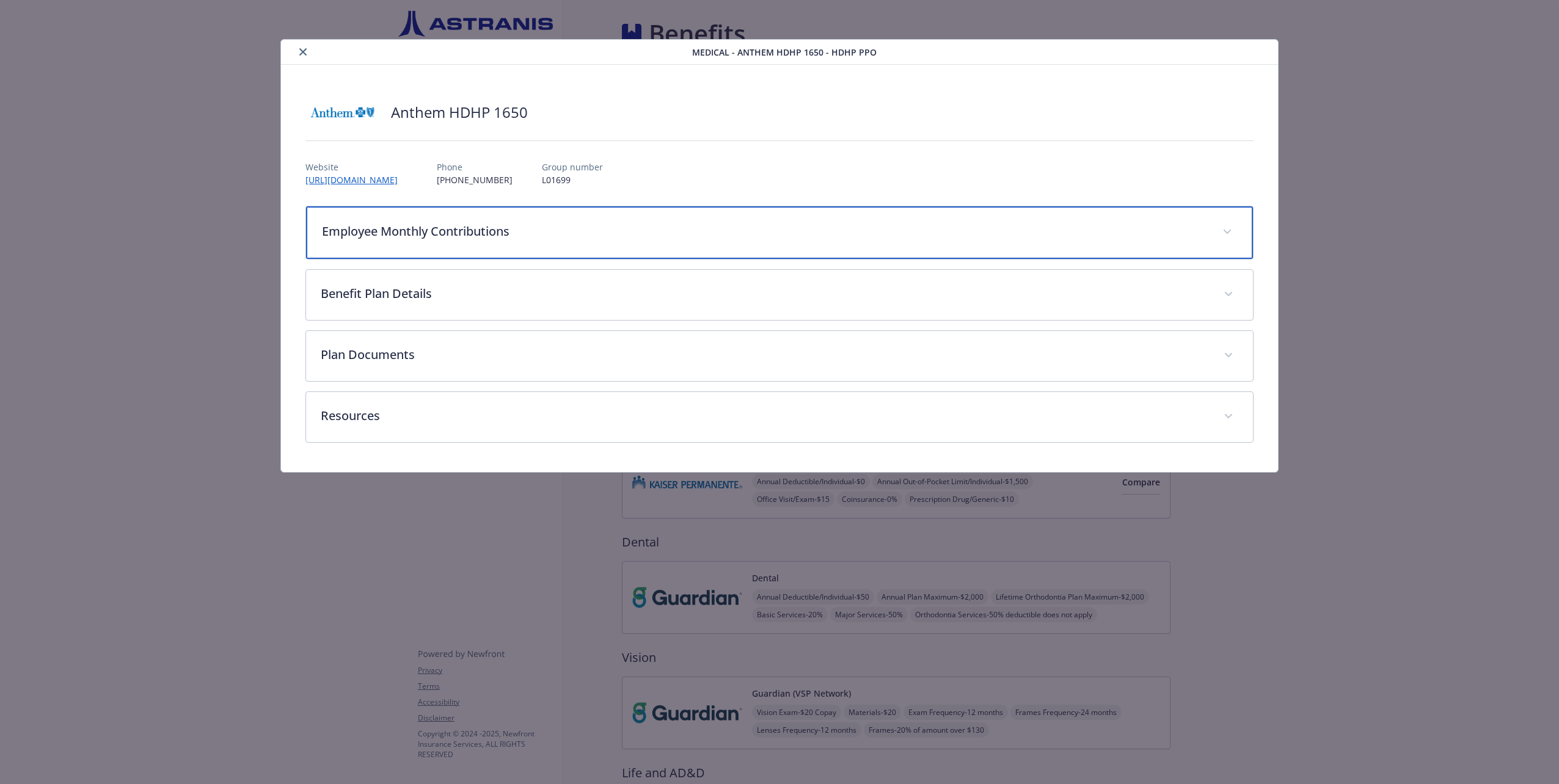
click at [523, 211] on div "Employee Monthly Contributions" at bounding box center [779, 232] width 946 height 52
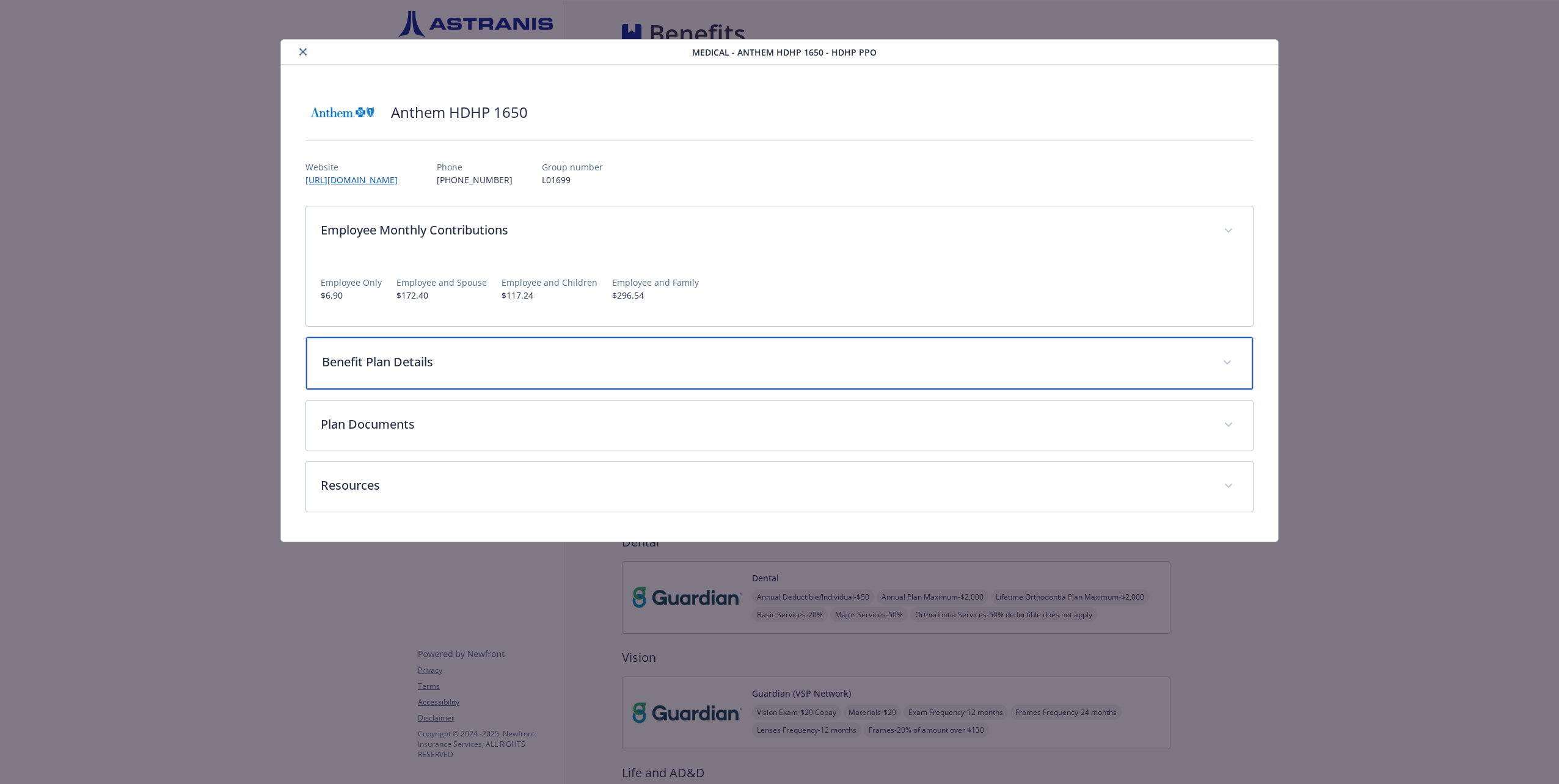
click at [496, 349] on div "Benefit Plan Details" at bounding box center [779, 363] width 946 height 52
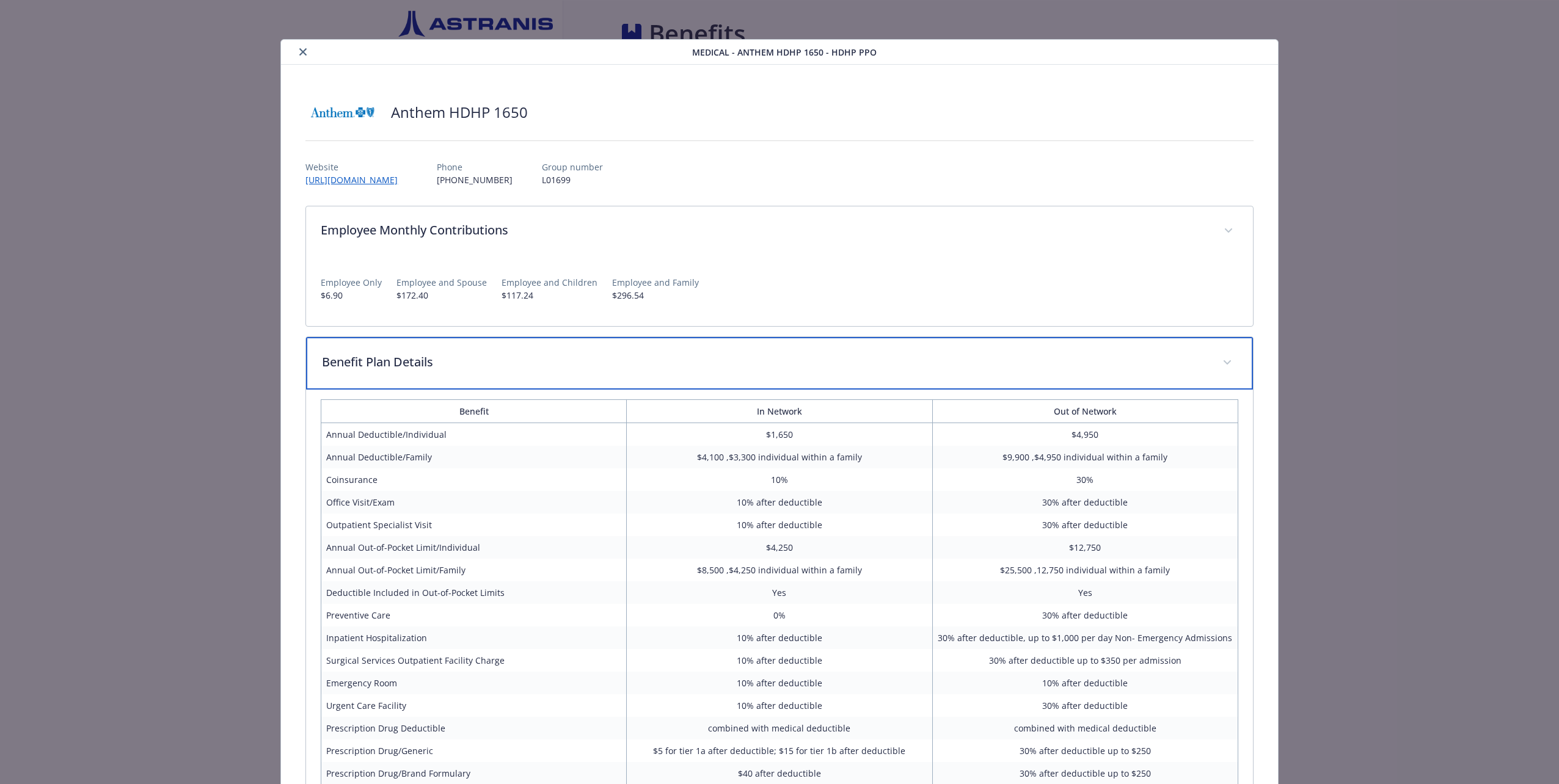
click at [496, 349] on div "Benefit Plan Details" at bounding box center [779, 363] width 946 height 52
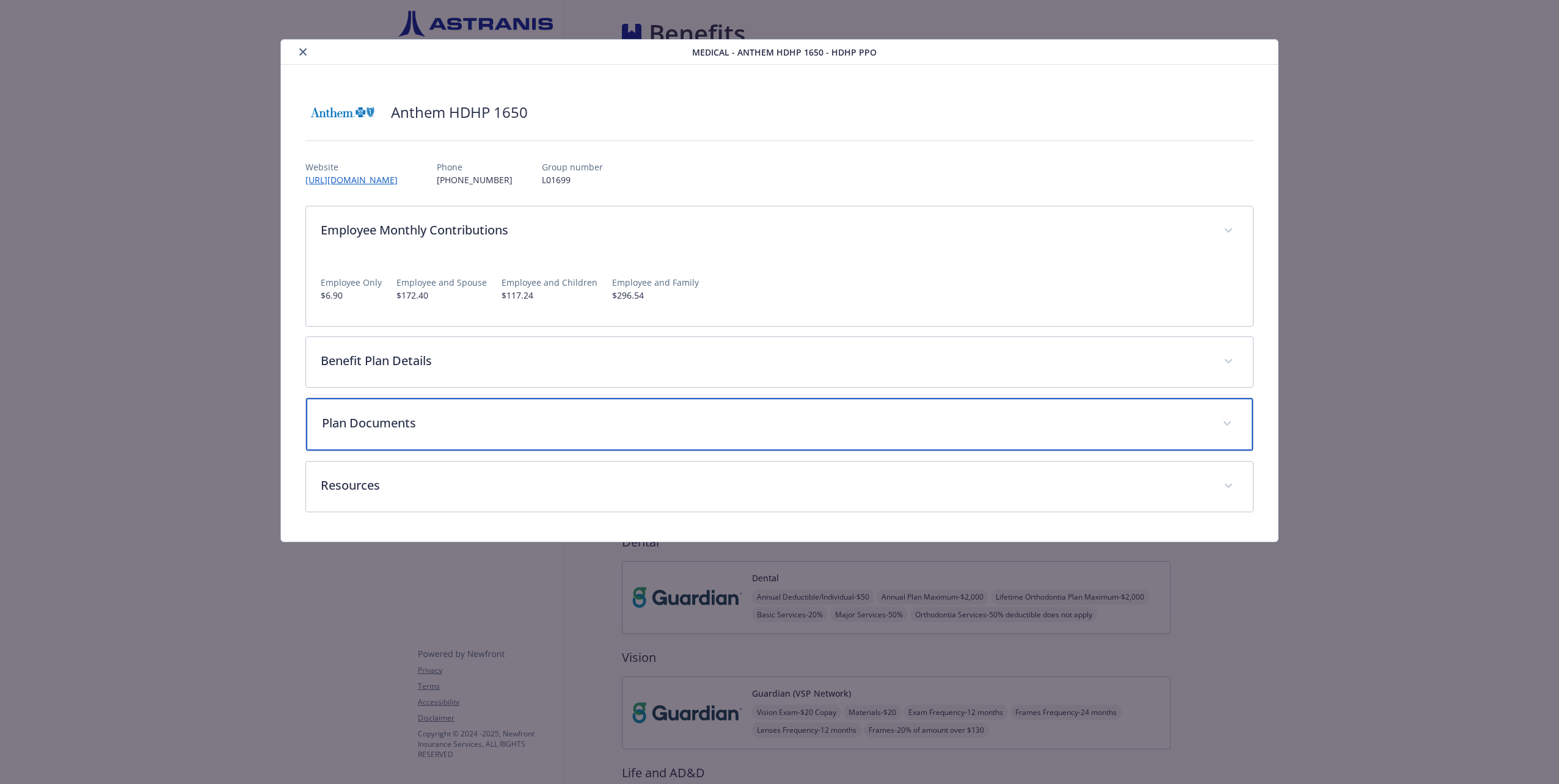
click at [471, 429] on p "Plan Documents" at bounding box center [765, 423] width 885 height 18
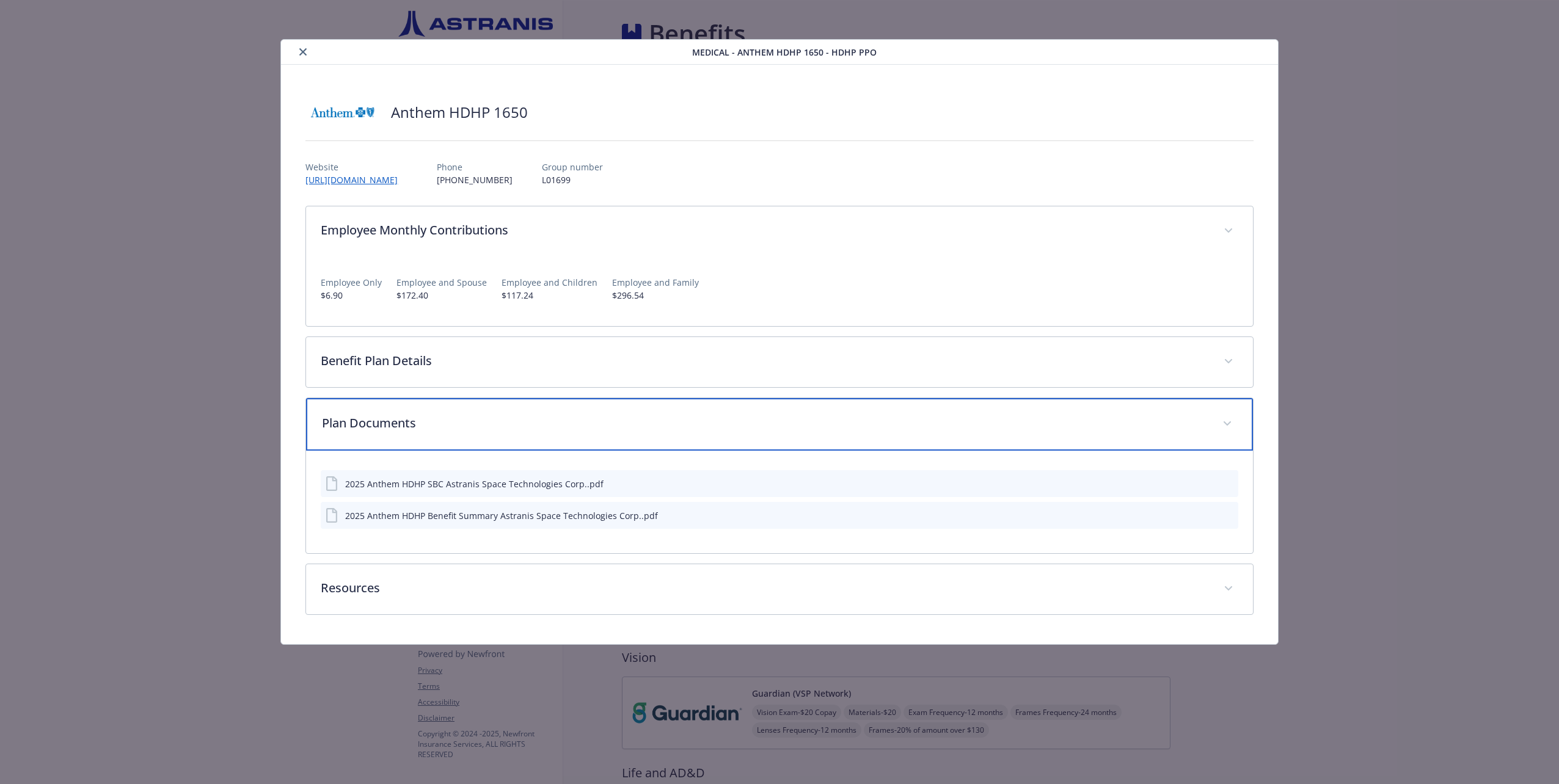
click at [471, 428] on p "Plan Documents" at bounding box center [765, 423] width 885 height 18
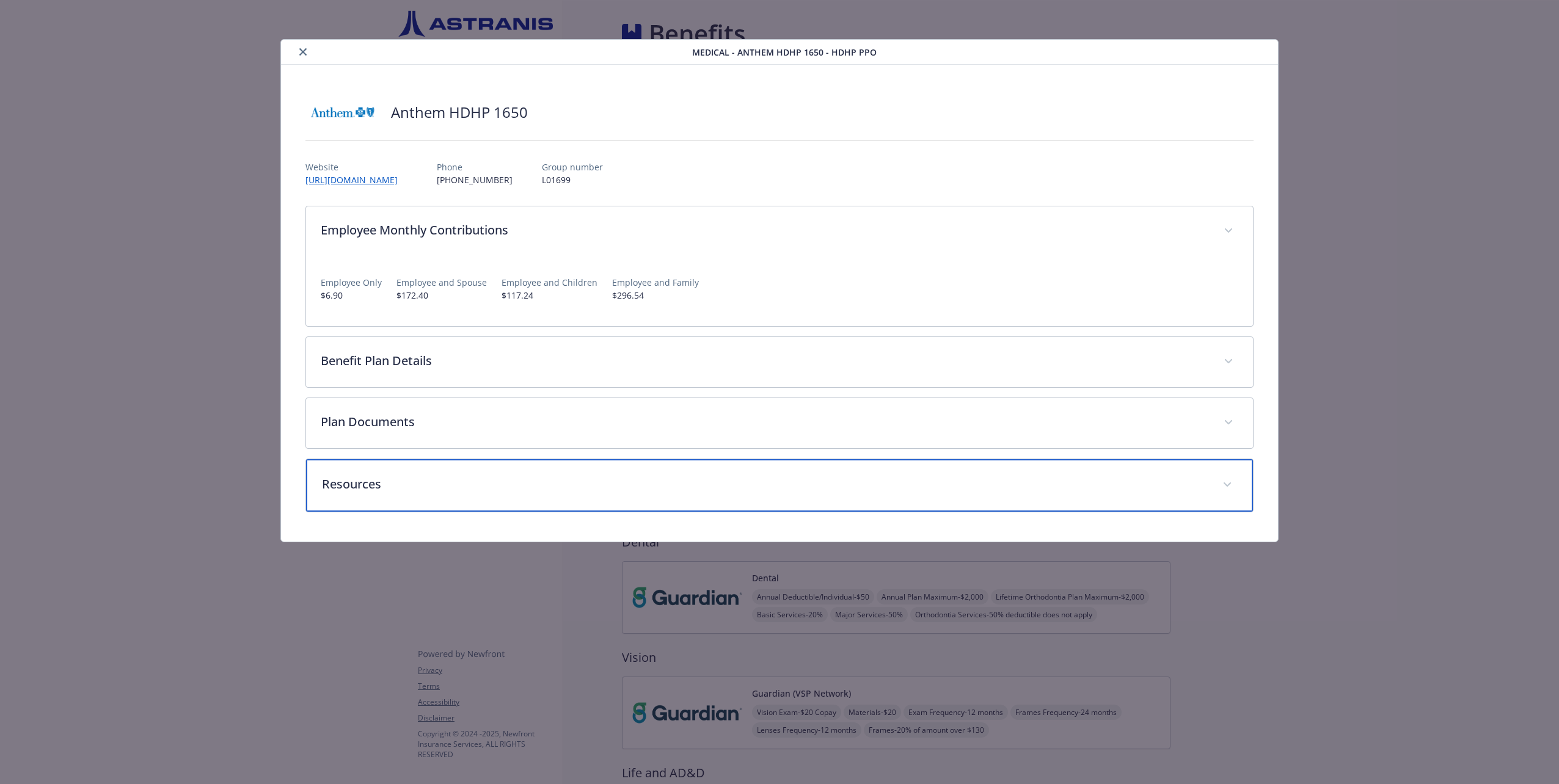
click at [464, 503] on div "Resources" at bounding box center [779, 485] width 946 height 52
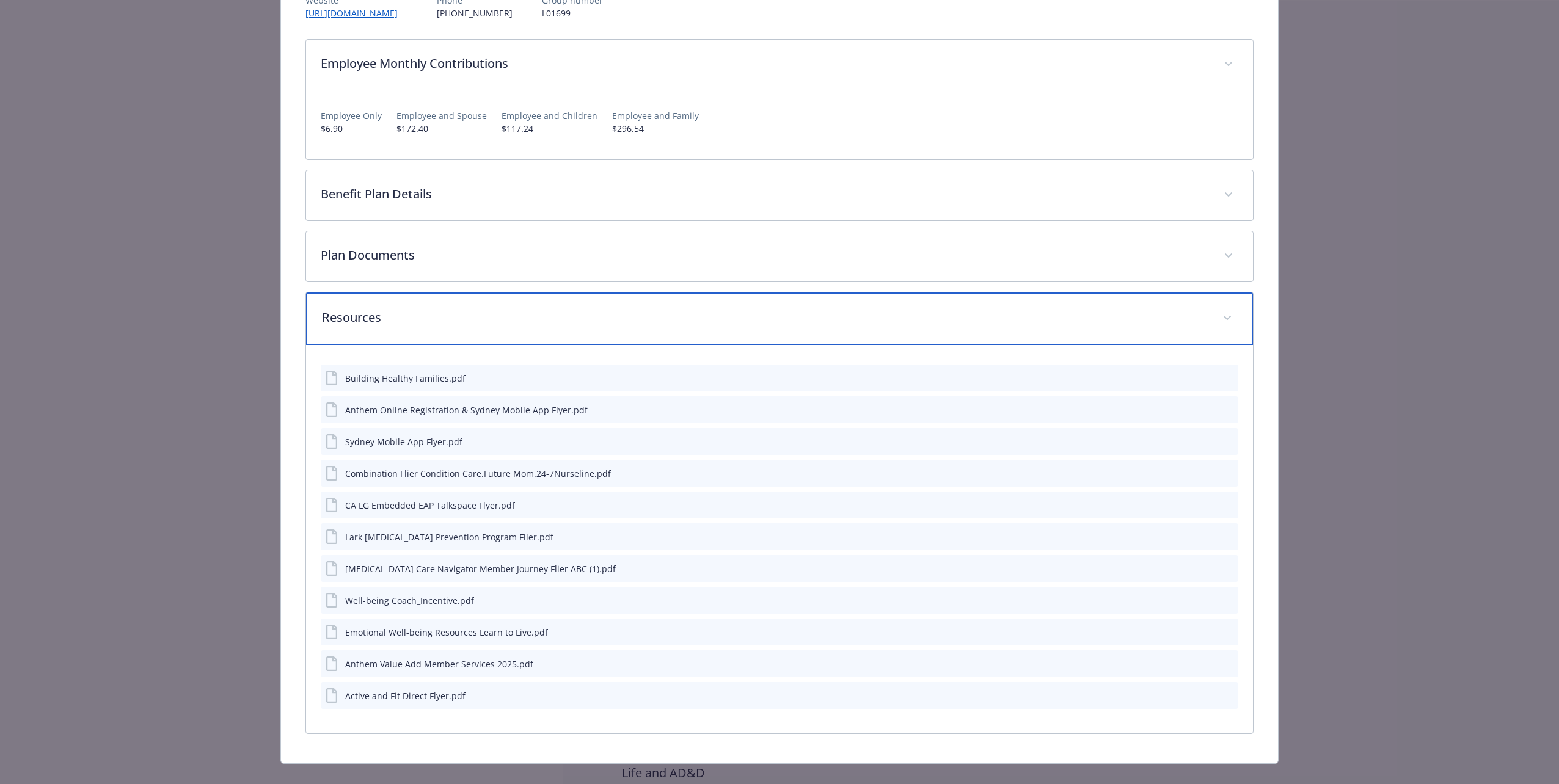
scroll to position [183, 0]
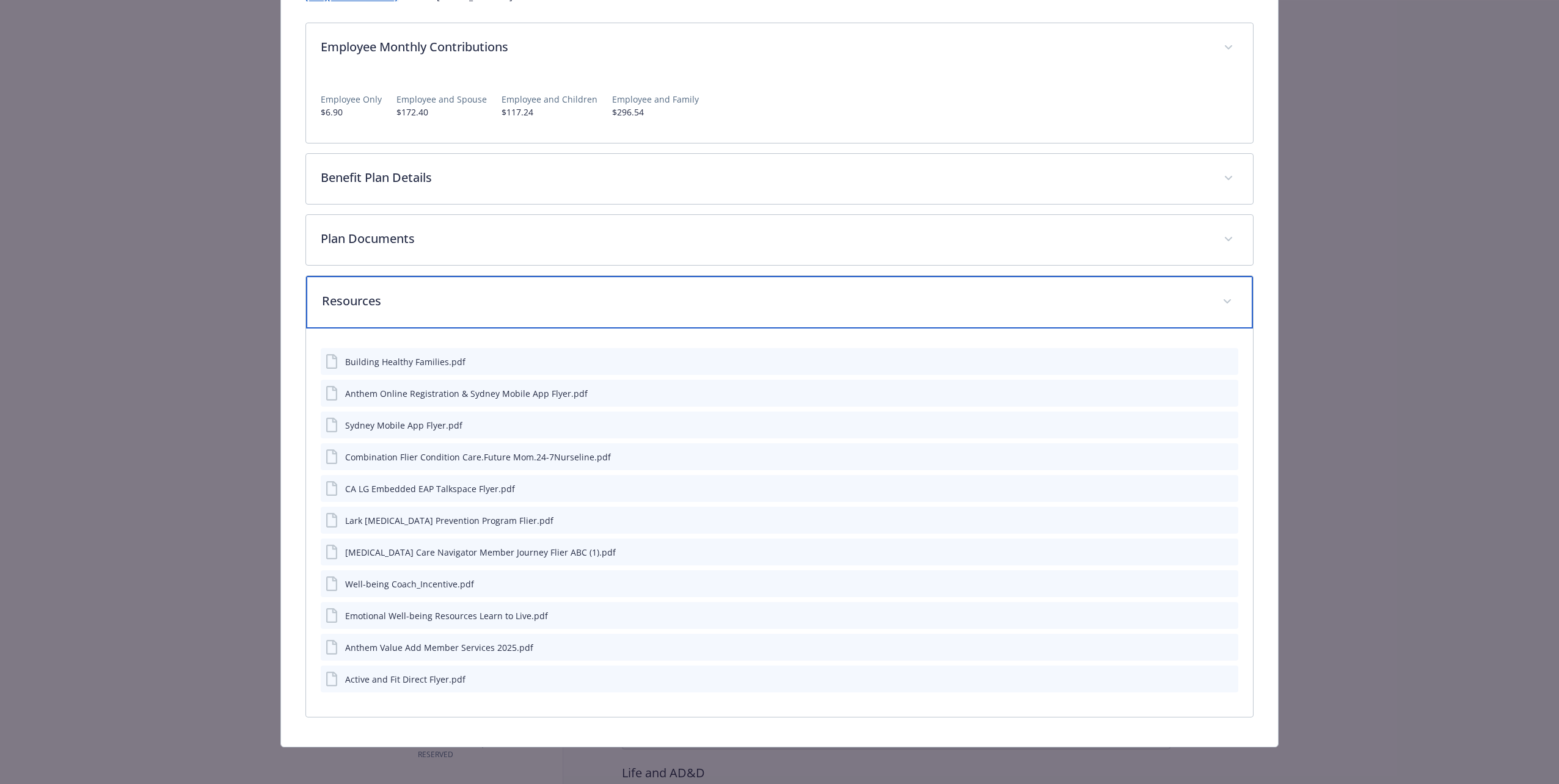
click at [476, 288] on div "Resources" at bounding box center [779, 302] width 946 height 52
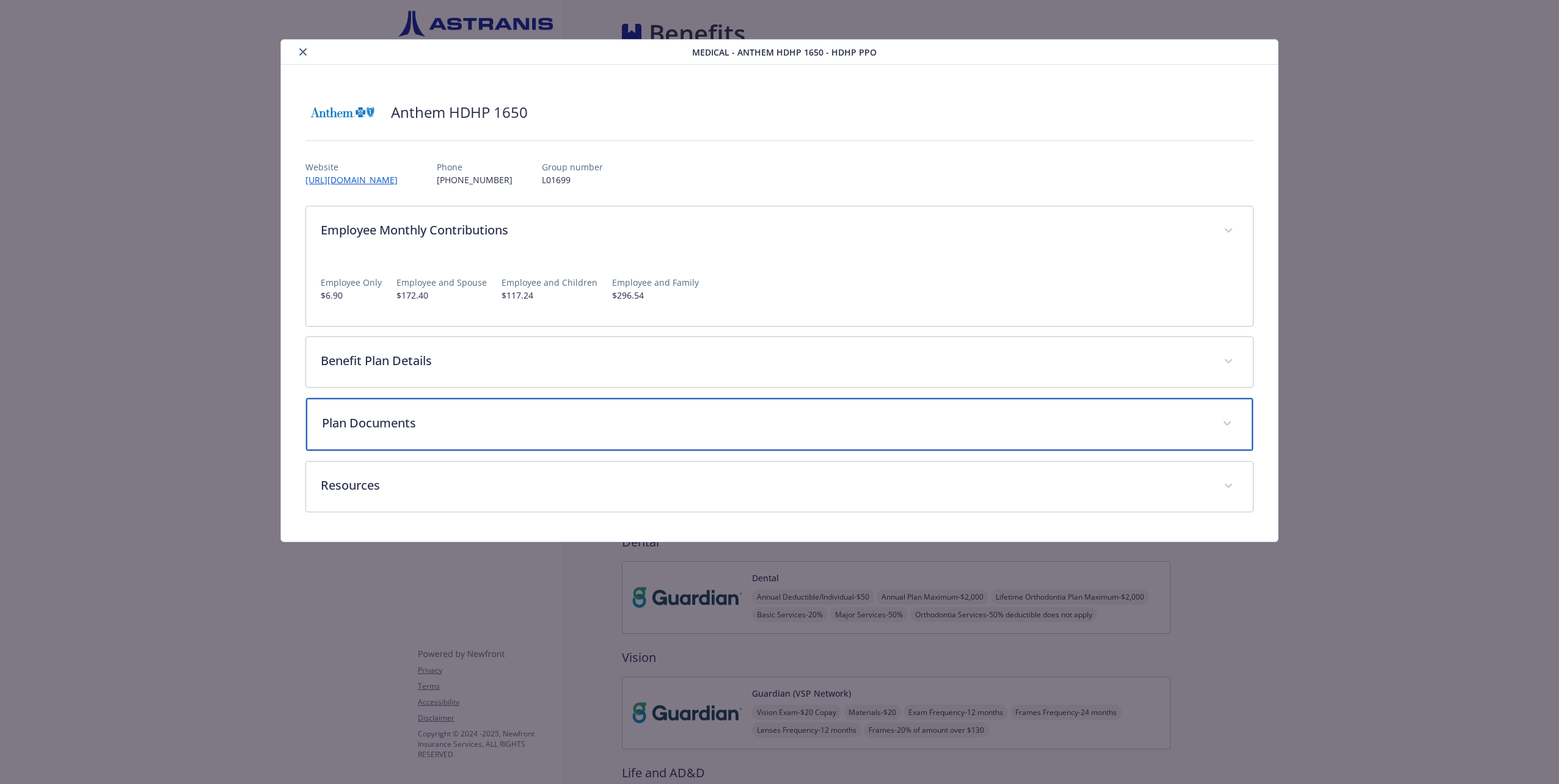
click at [453, 416] on p "Plan Documents" at bounding box center [765, 423] width 885 height 18
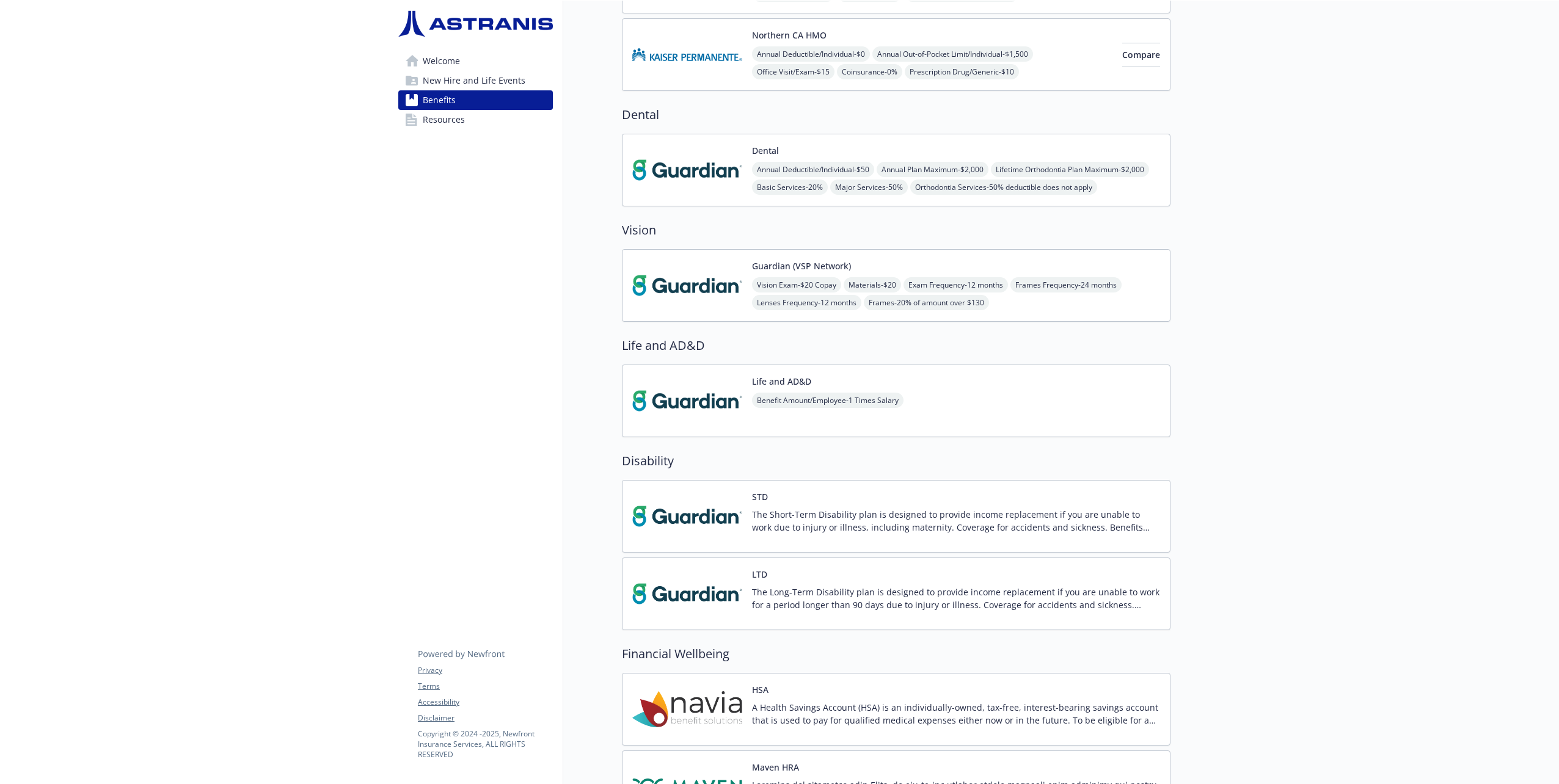
scroll to position [306, 0]
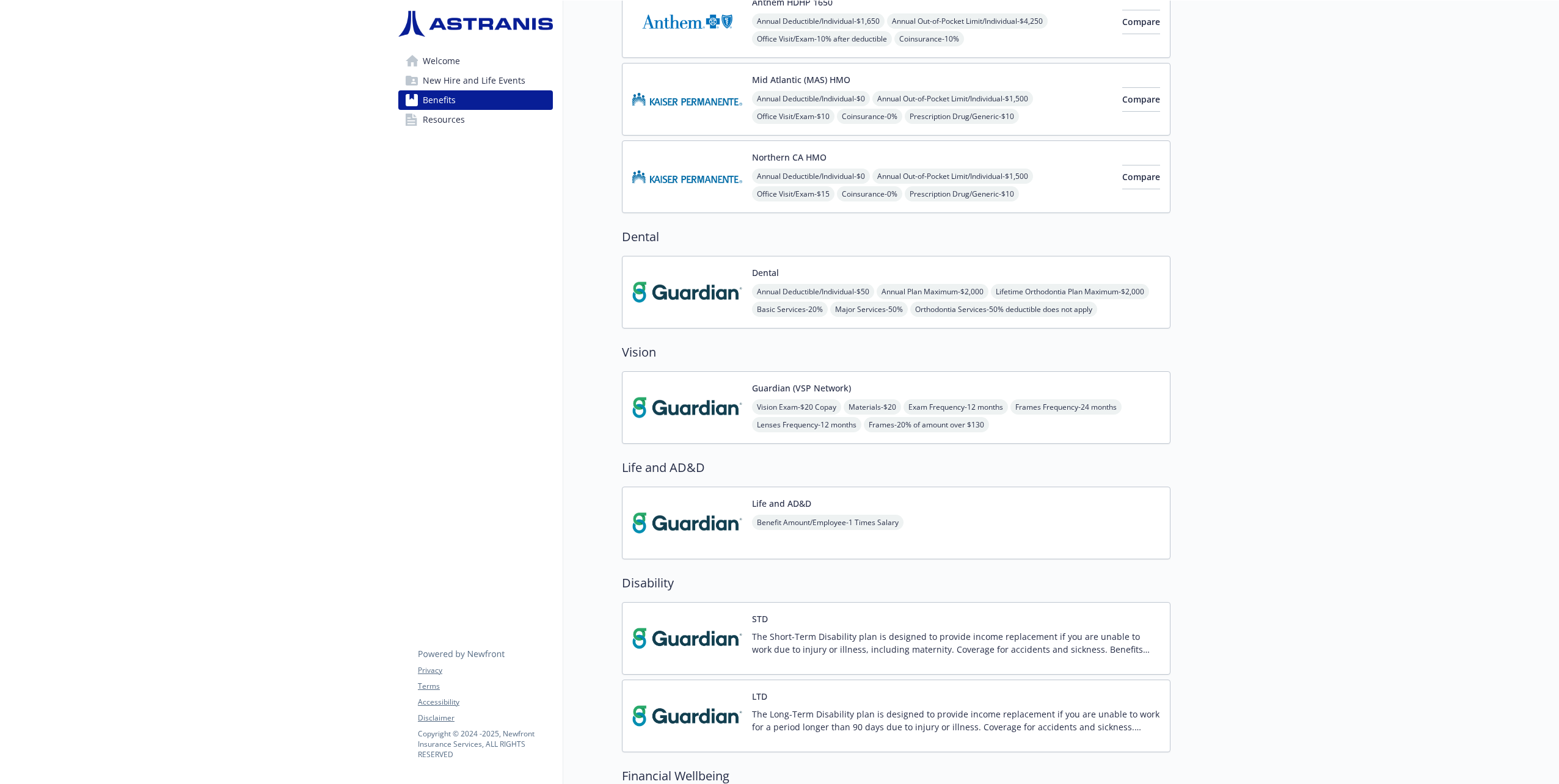
click at [719, 282] on img at bounding box center [687, 292] width 110 height 52
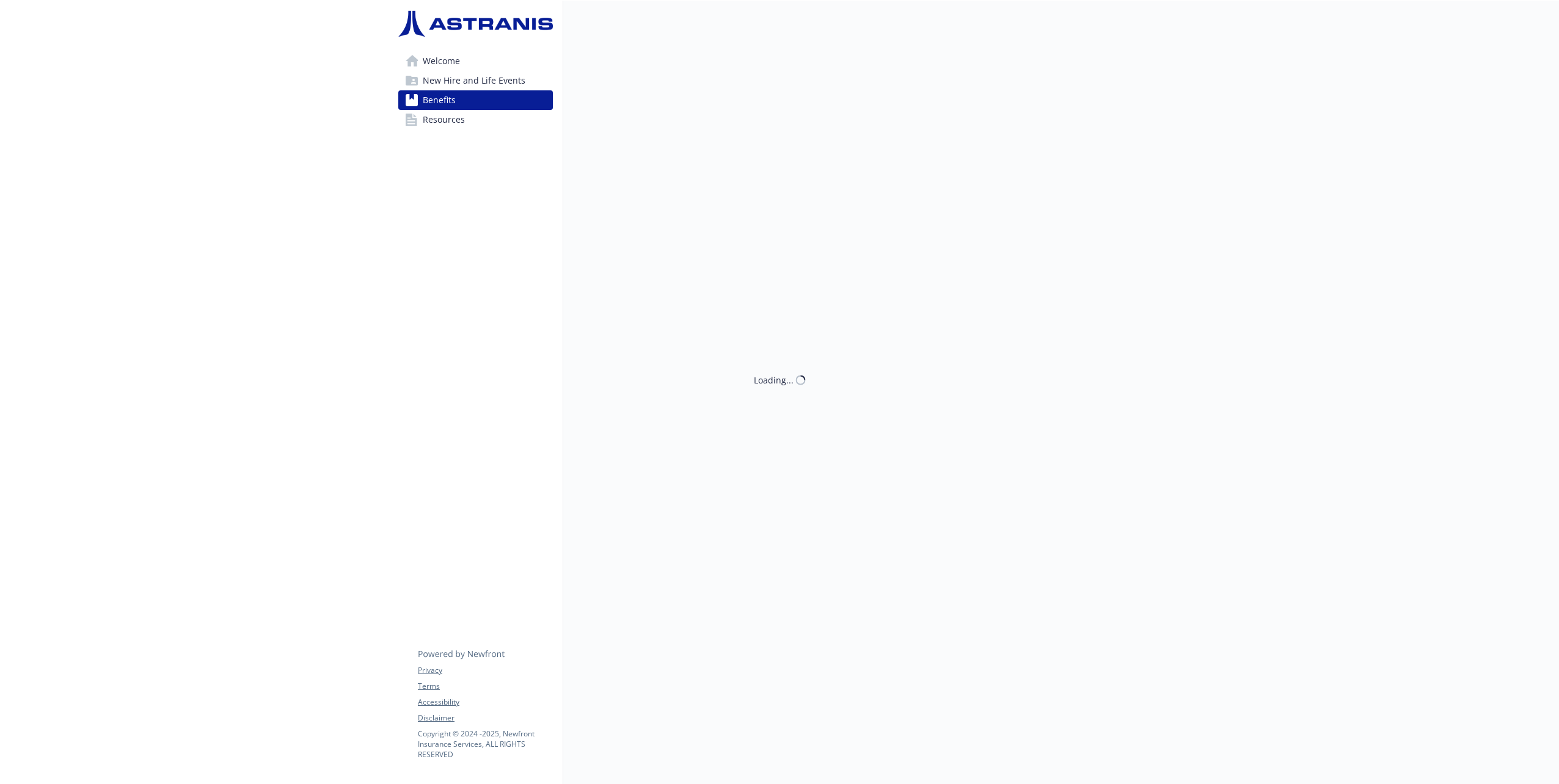
scroll to position [306, 0]
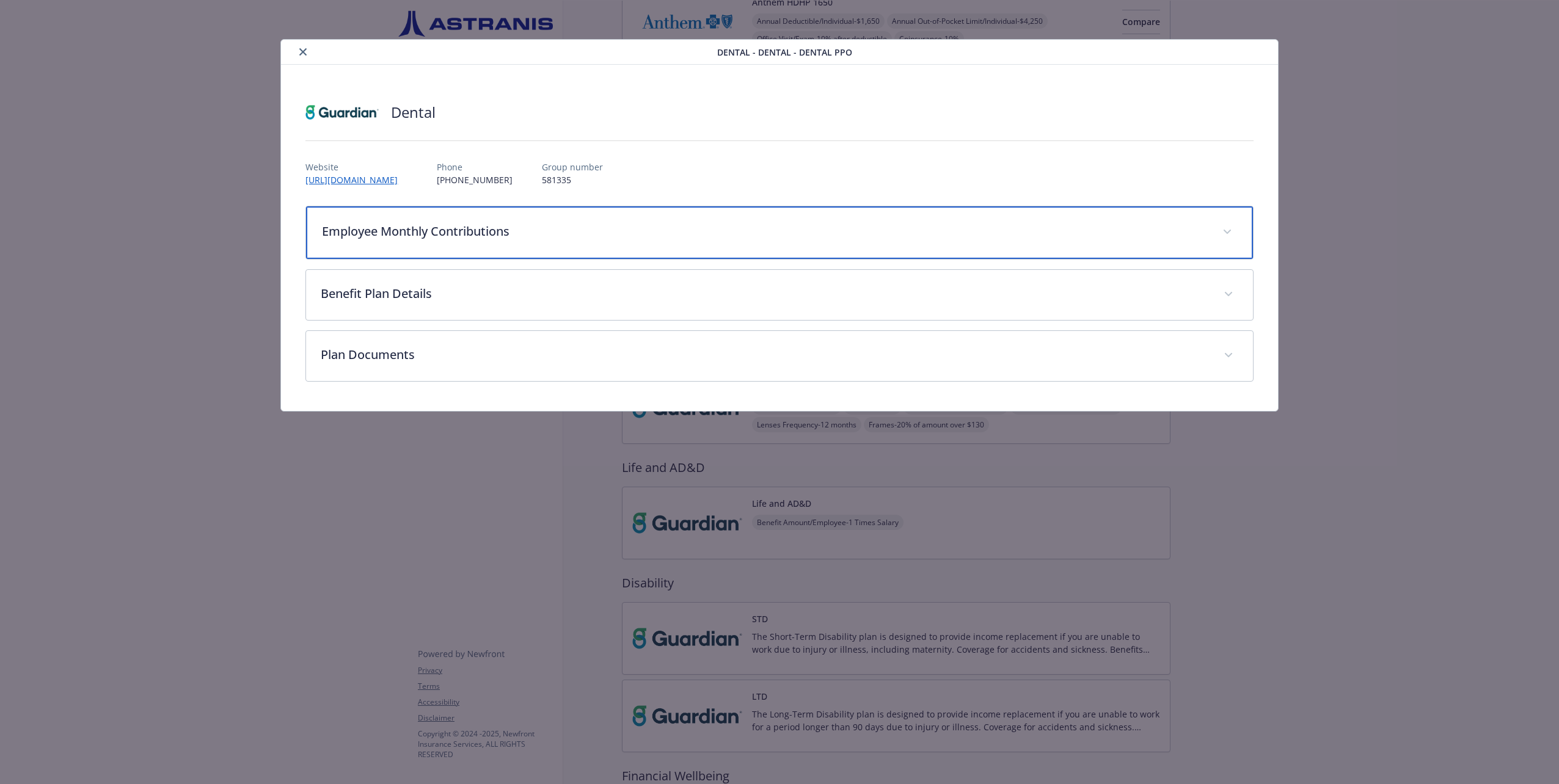
click at [611, 245] on div "Employee Monthly Contributions" at bounding box center [779, 232] width 946 height 52
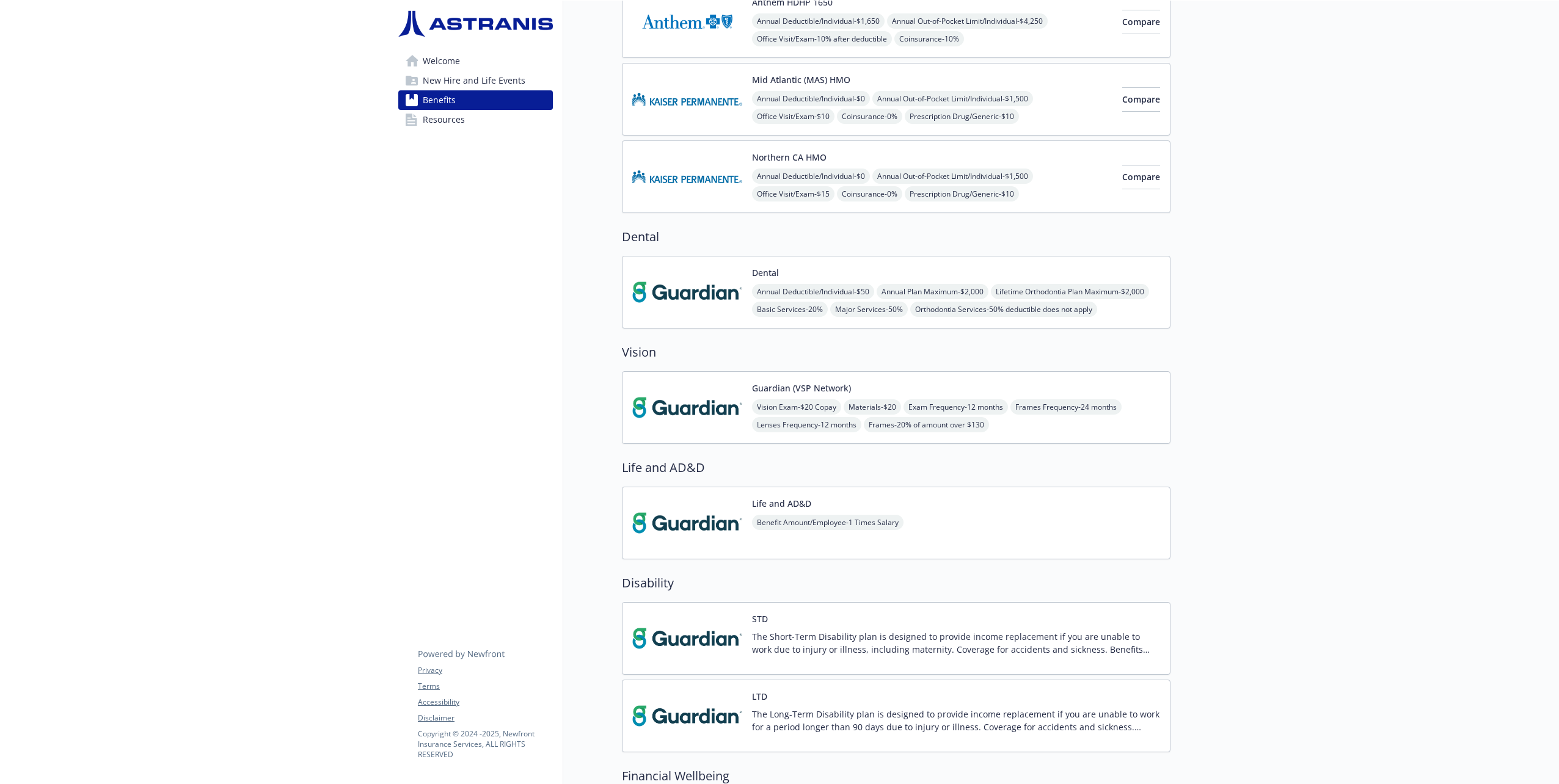
click at [692, 384] on img at bounding box center [687, 407] width 110 height 52
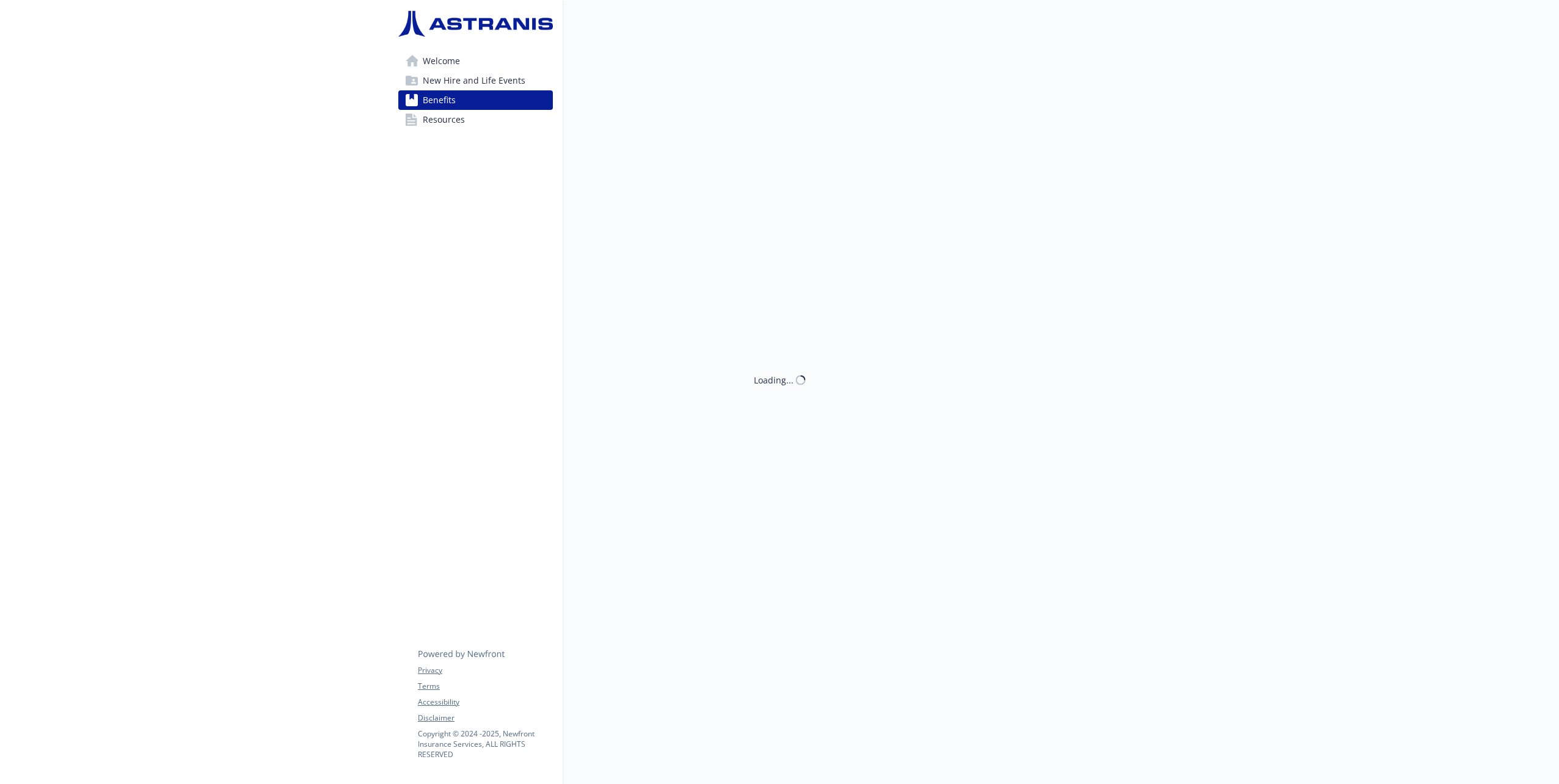
scroll to position [306, 0]
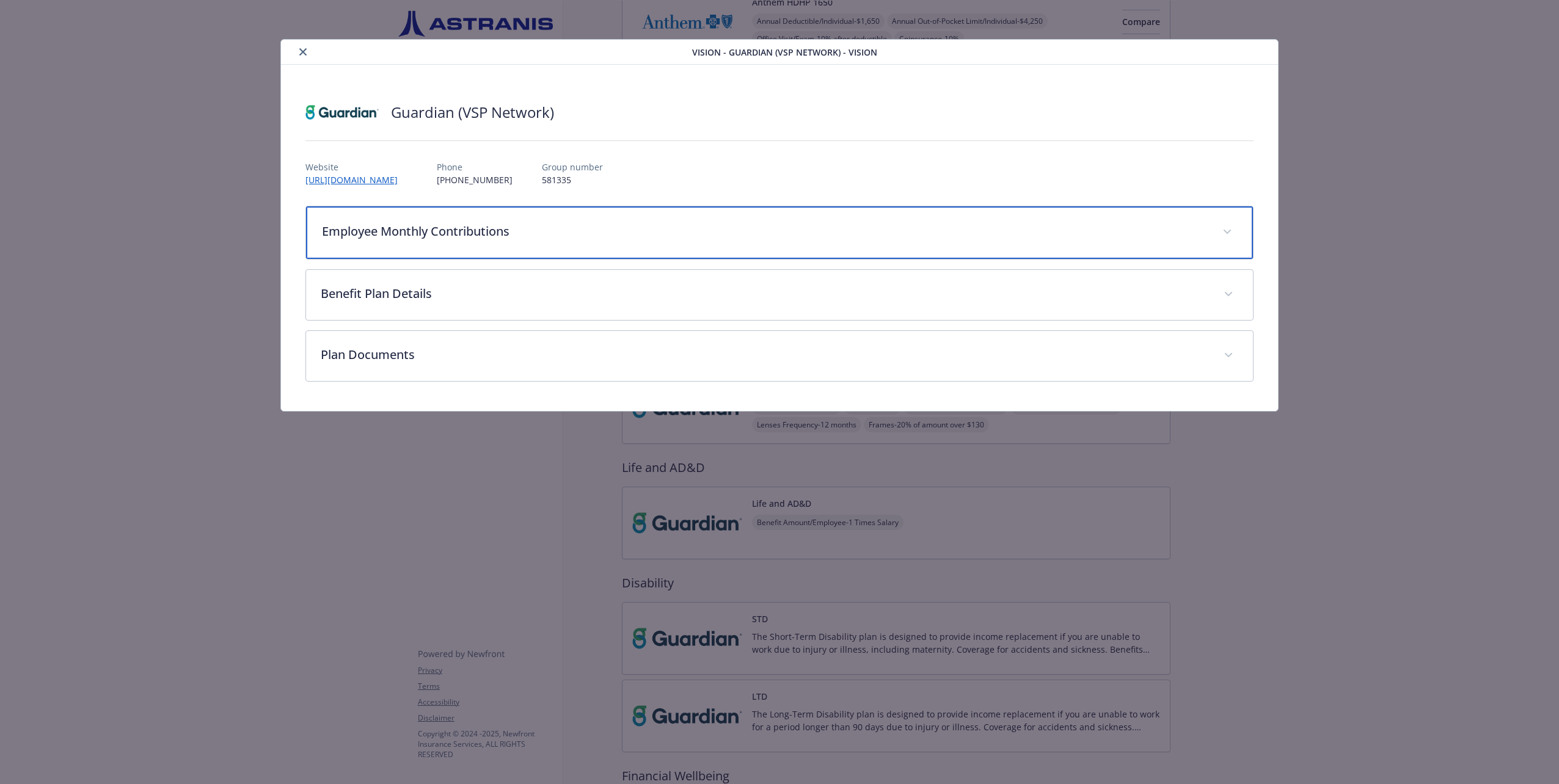
click at [708, 223] on p "Employee Monthly Contributions" at bounding box center [765, 231] width 885 height 18
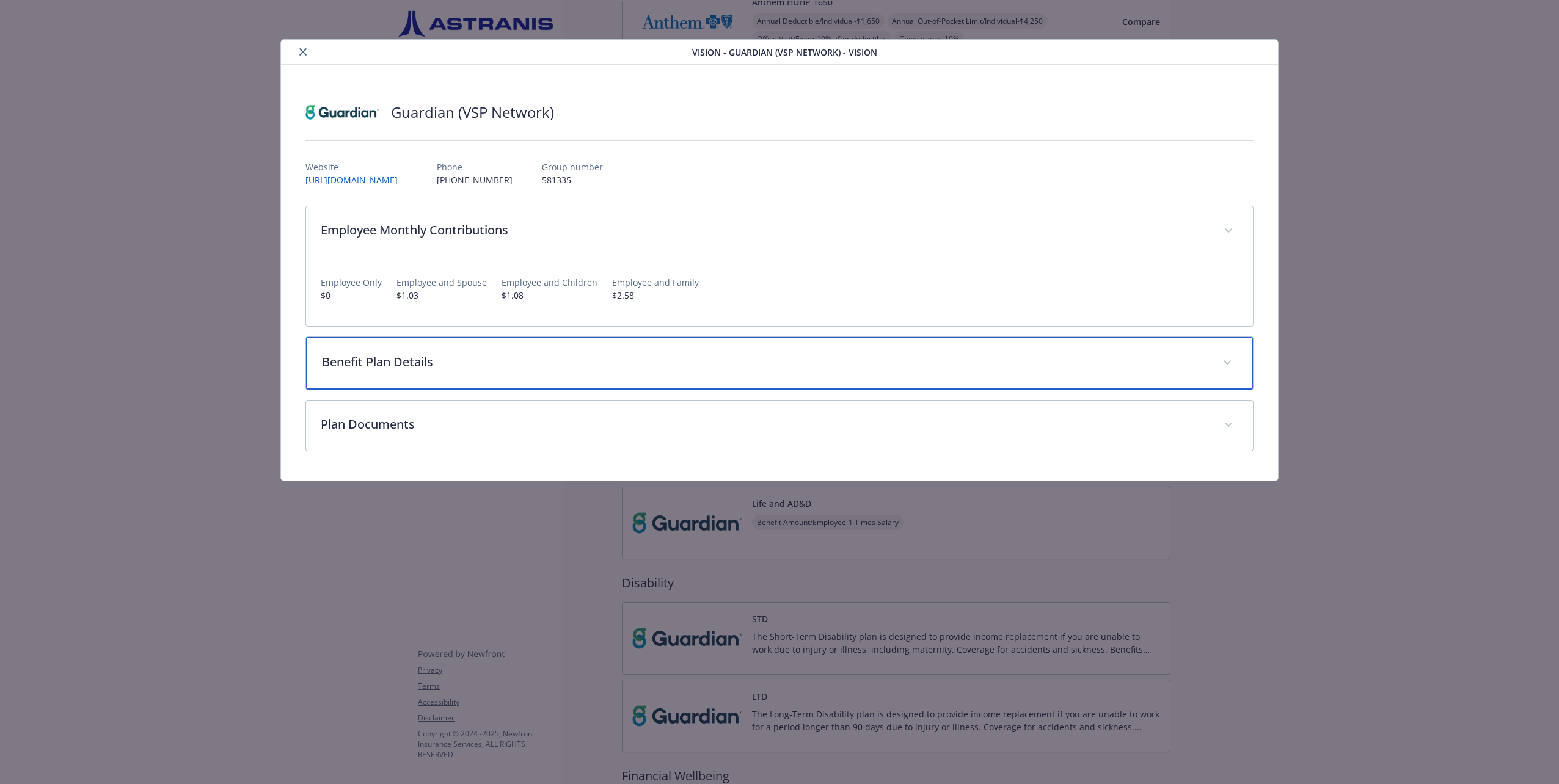
click at [675, 367] on p "Benefit Plan Details" at bounding box center [765, 362] width 885 height 18
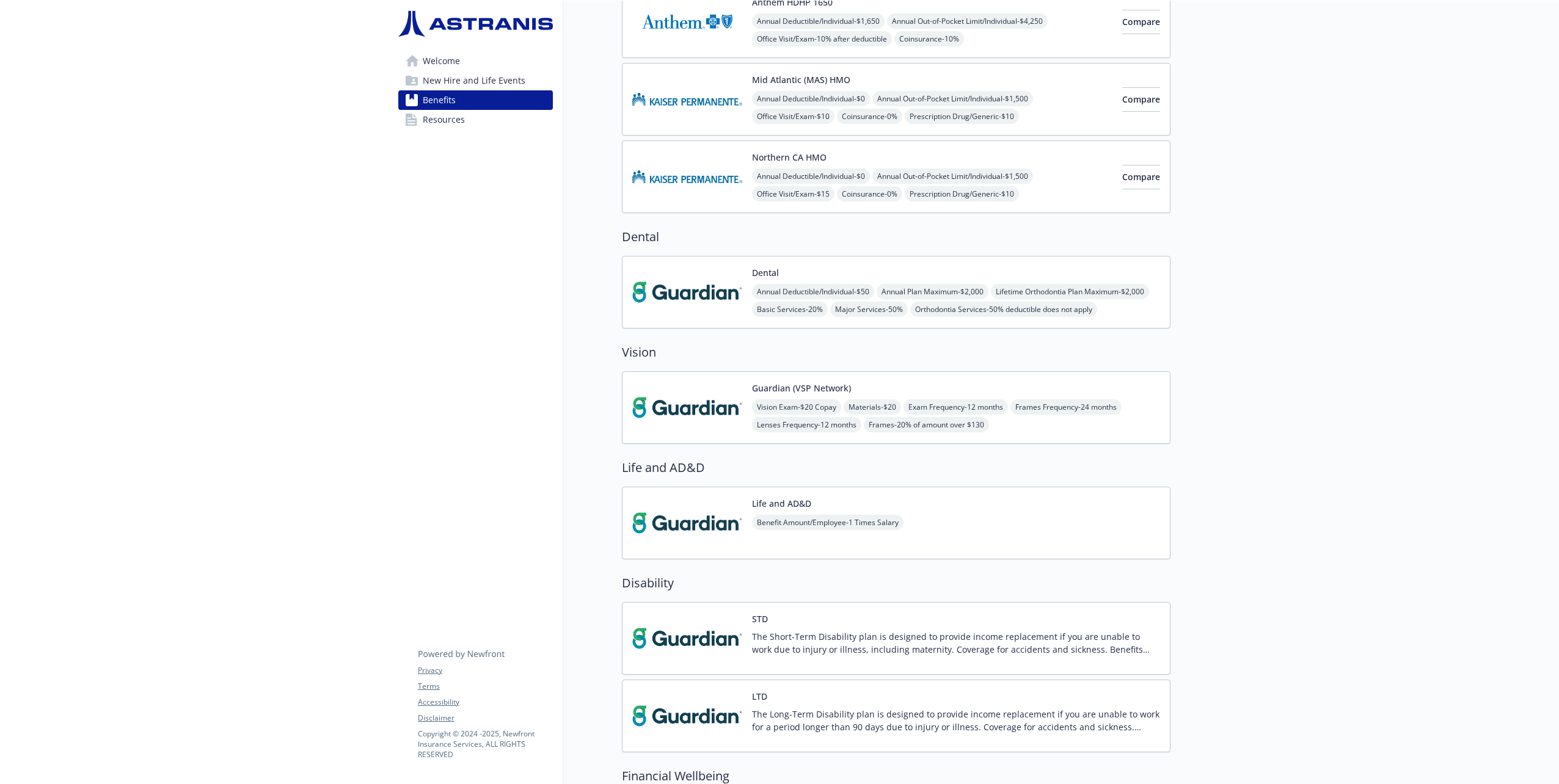
click at [722, 497] on img at bounding box center [687, 523] width 110 height 52
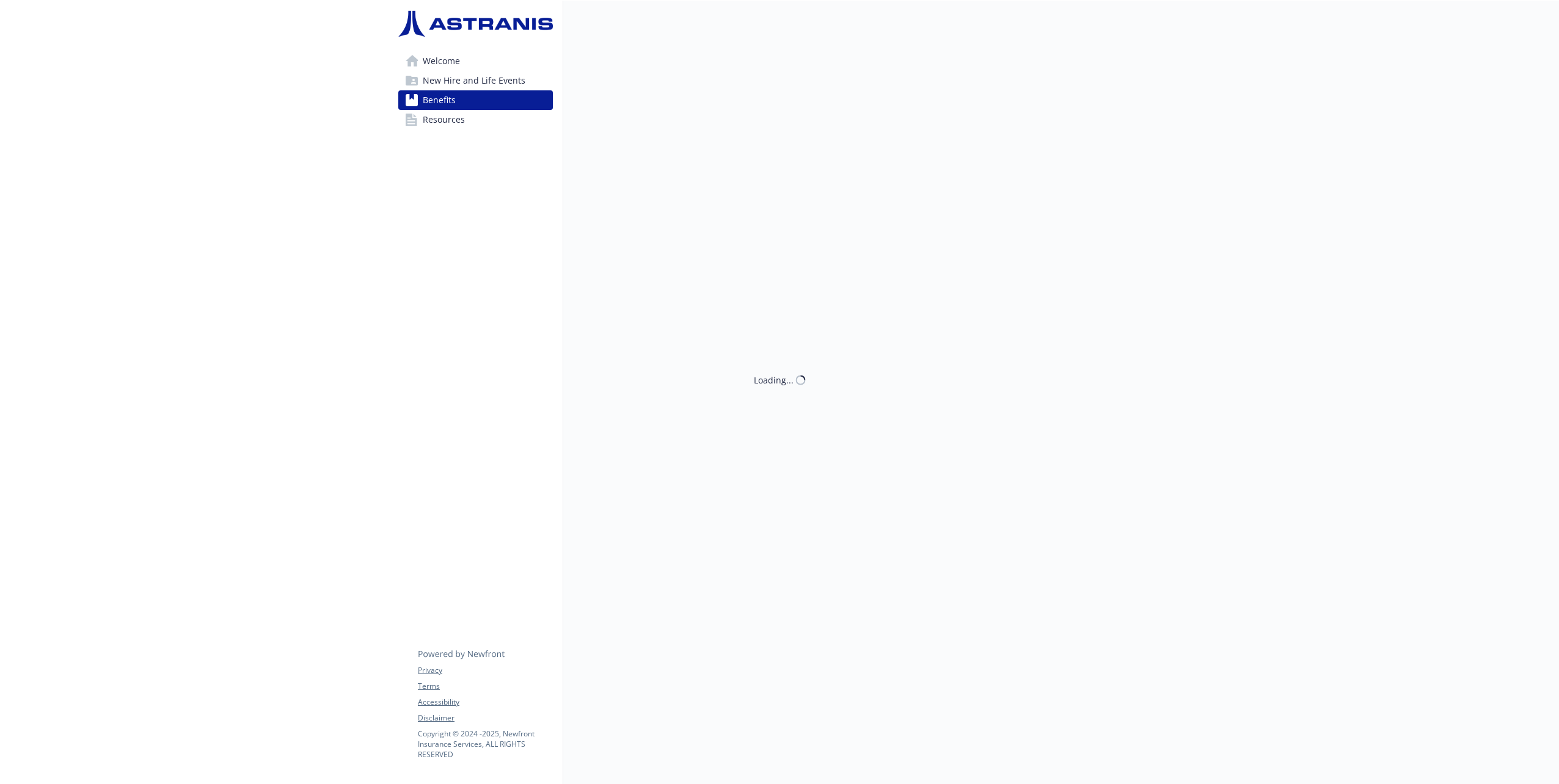
scroll to position [306, 0]
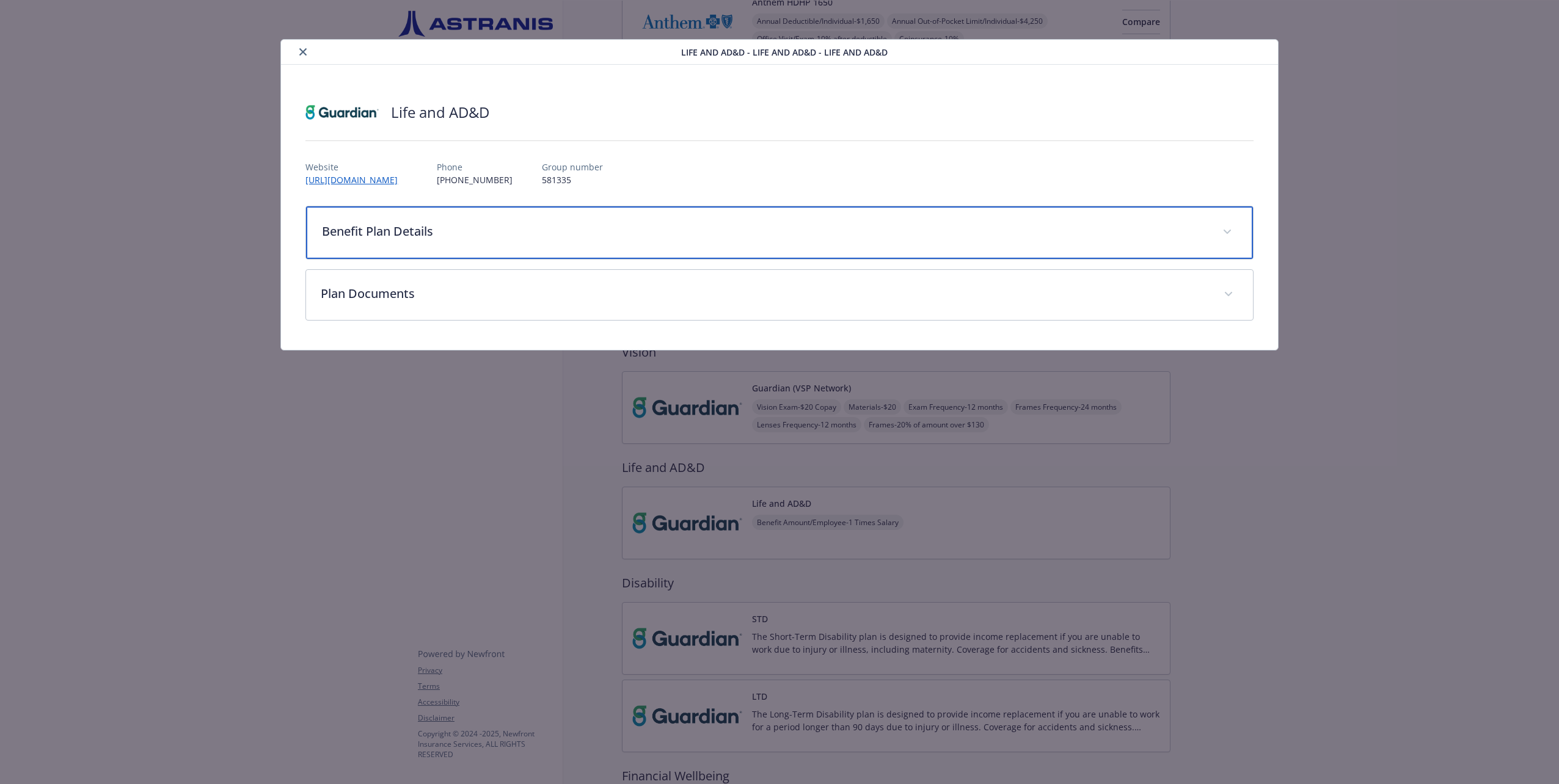
click at [693, 242] on div "Benefit Plan Details" at bounding box center [779, 232] width 946 height 52
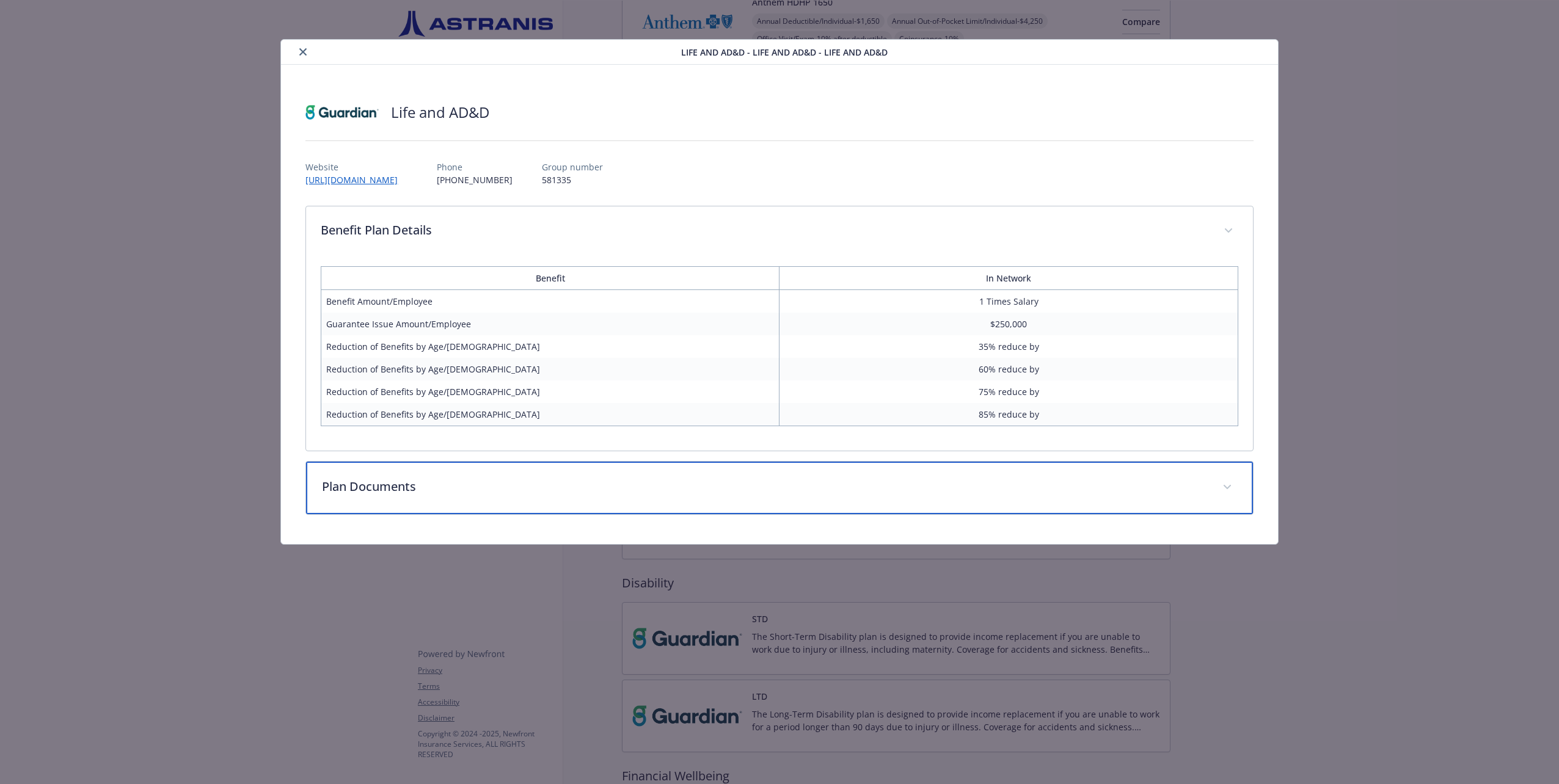
click at [409, 485] on p "Plan Documents" at bounding box center [765, 486] width 885 height 18
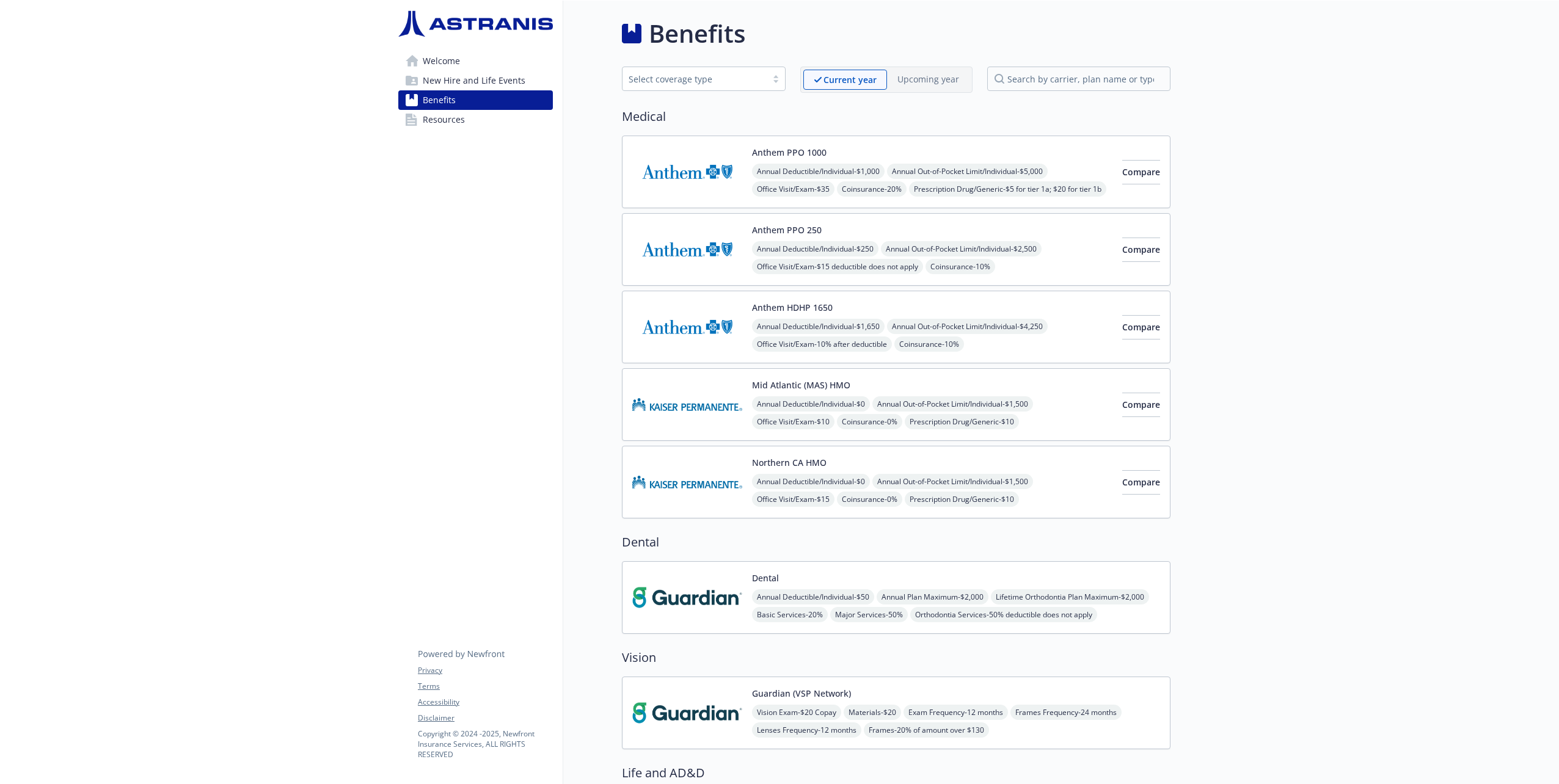
click at [719, 309] on img at bounding box center [687, 327] width 110 height 52
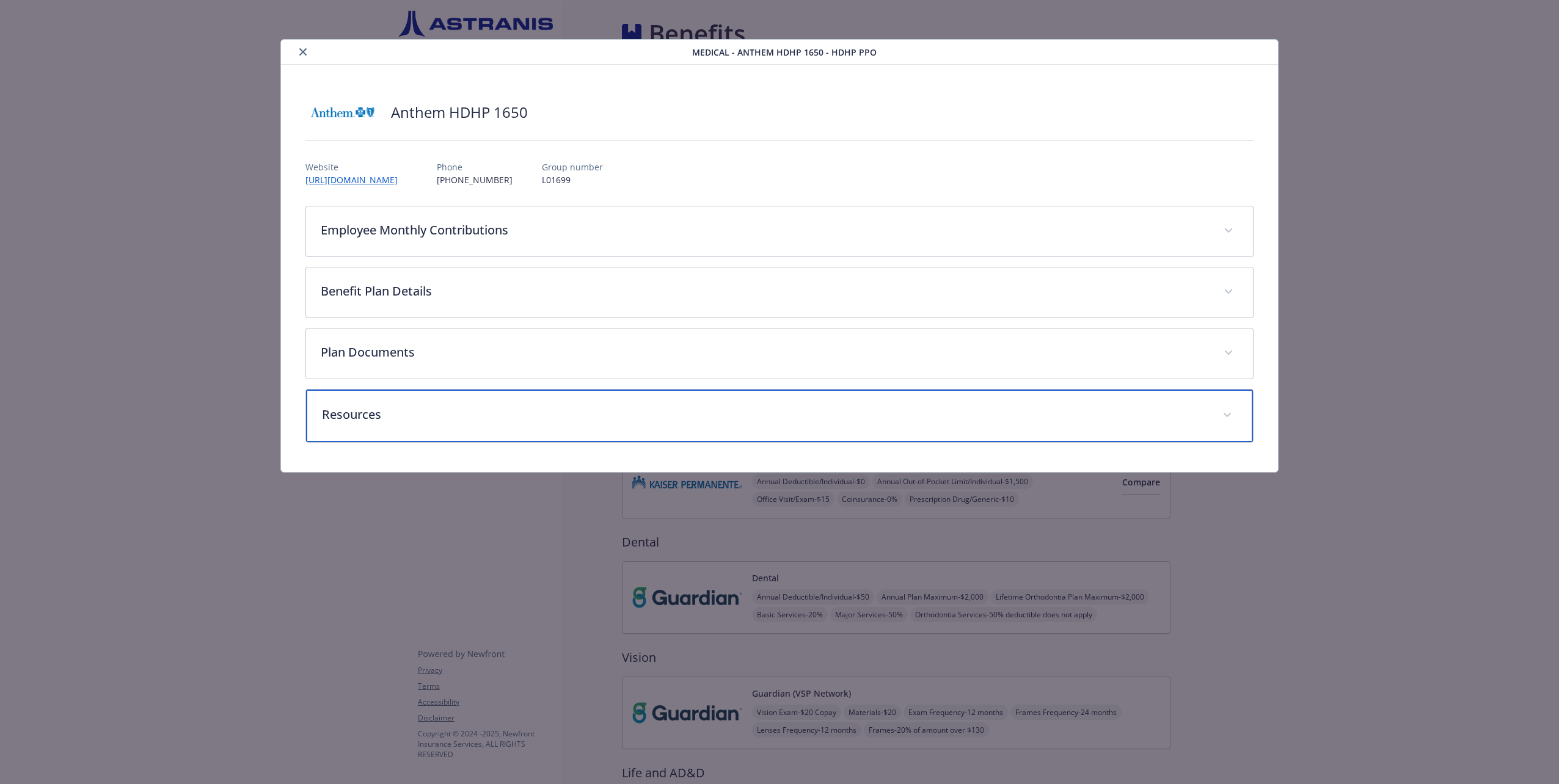
click at [581, 399] on div "Resources" at bounding box center [779, 416] width 946 height 52
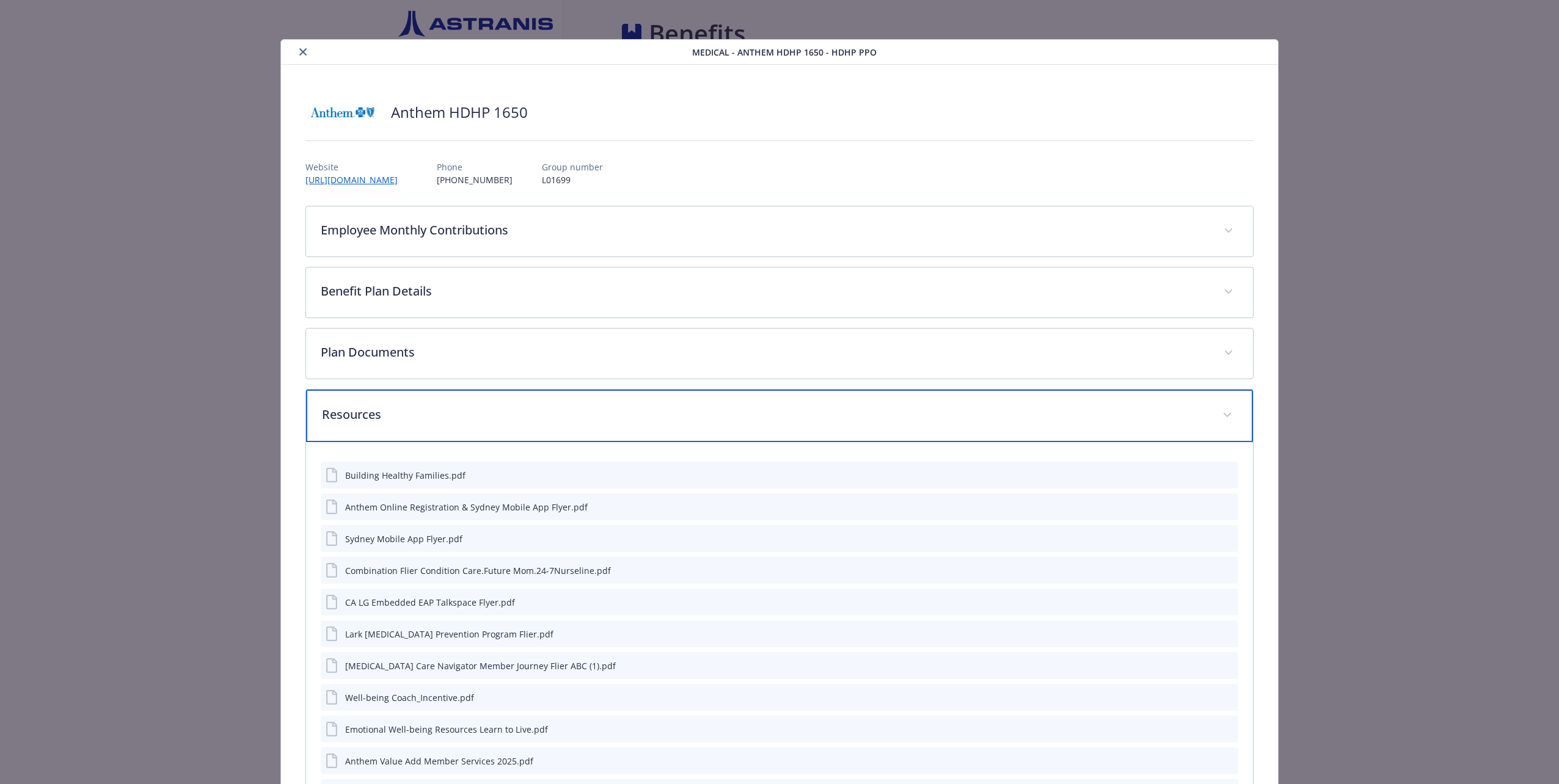
click at [582, 403] on div "Resources" at bounding box center [779, 416] width 946 height 52
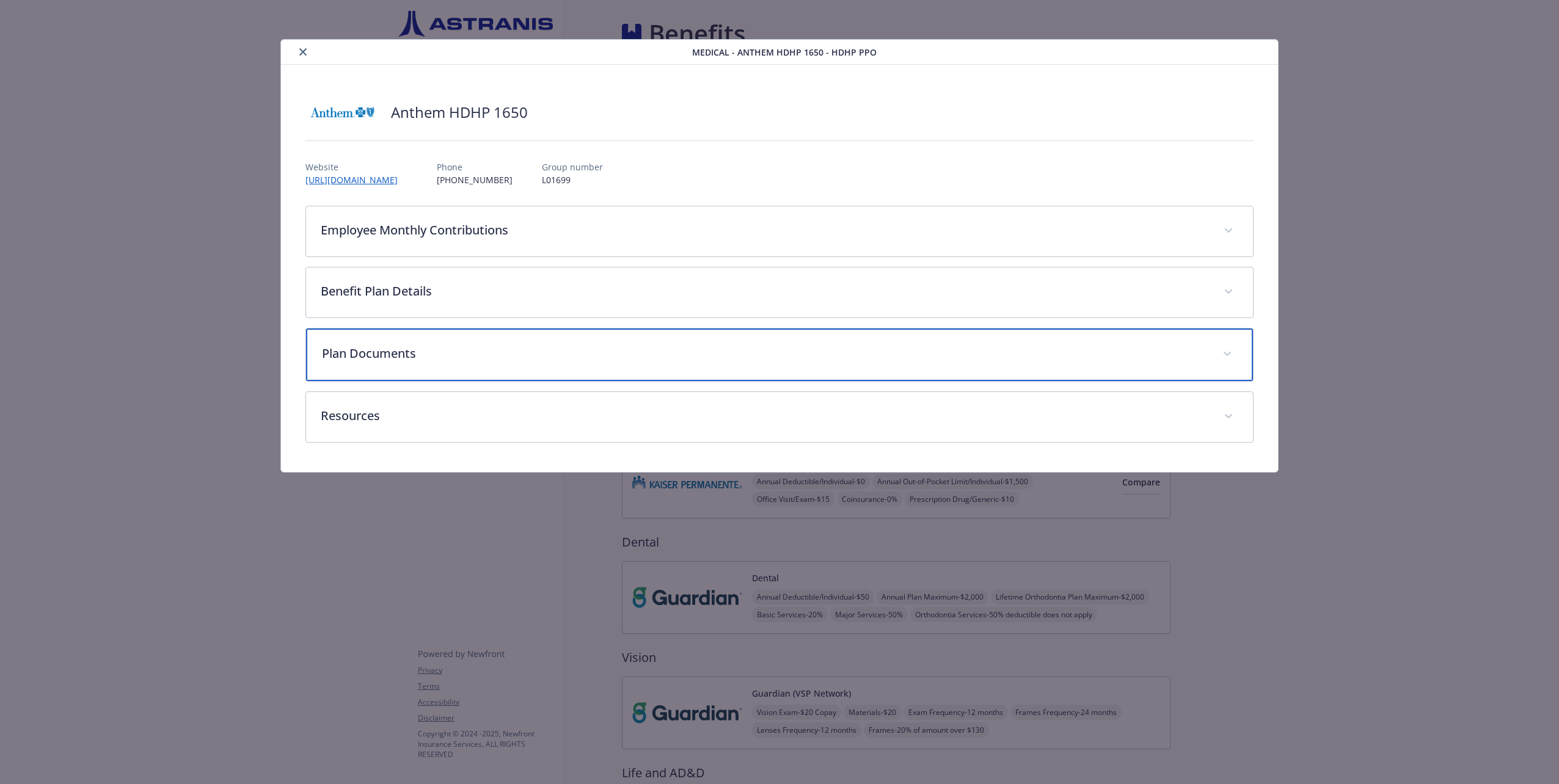
click at [591, 349] on p "Plan Documents" at bounding box center [765, 353] width 885 height 18
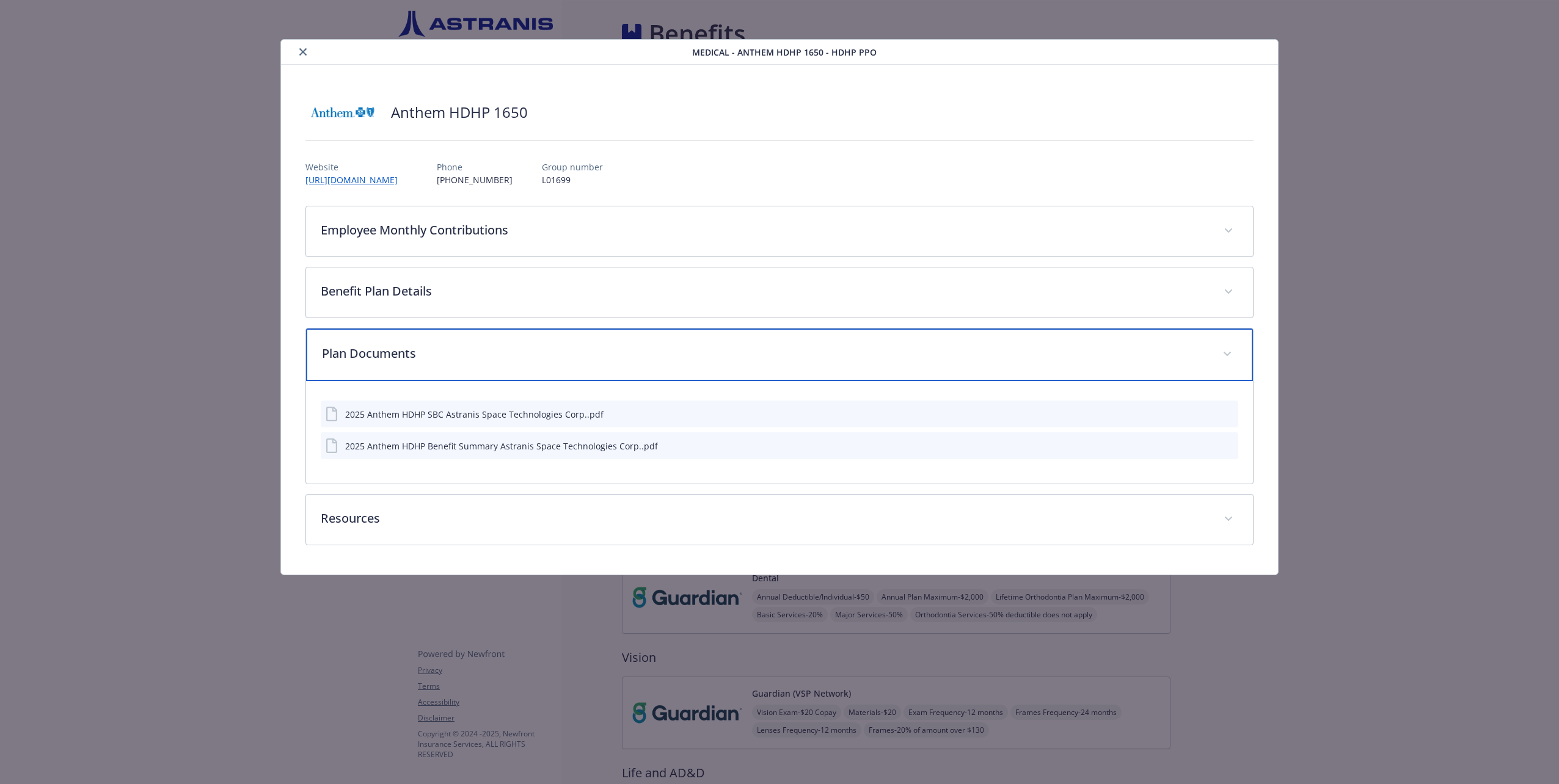
click at [593, 346] on p "Plan Documents" at bounding box center [765, 353] width 885 height 18
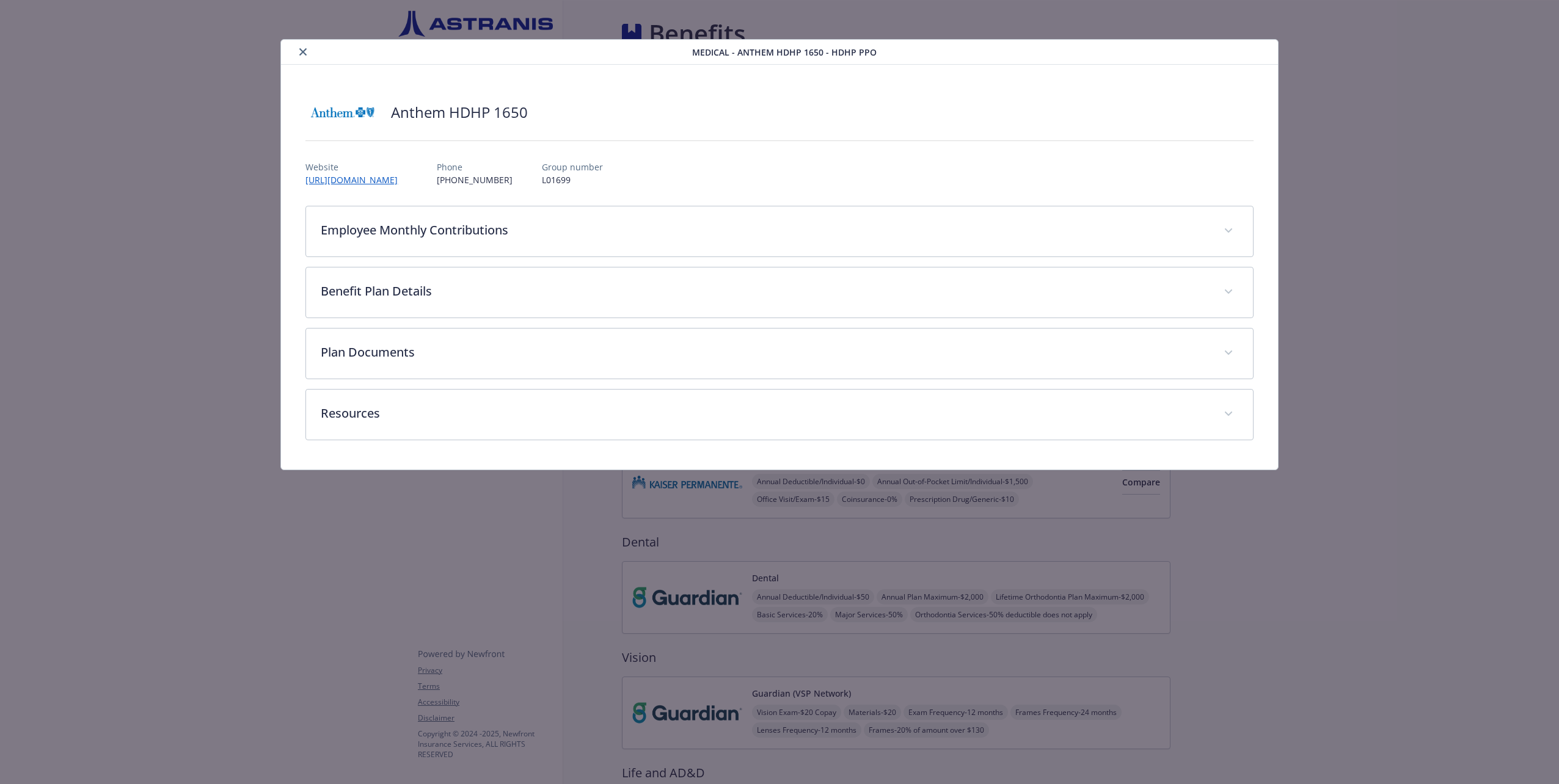
click at [602, 260] on div "Employee Monthly Contributions Employee Only $6.90 Employee and Spouse $172.40 …" at bounding box center [780, 323] width 948 height 234
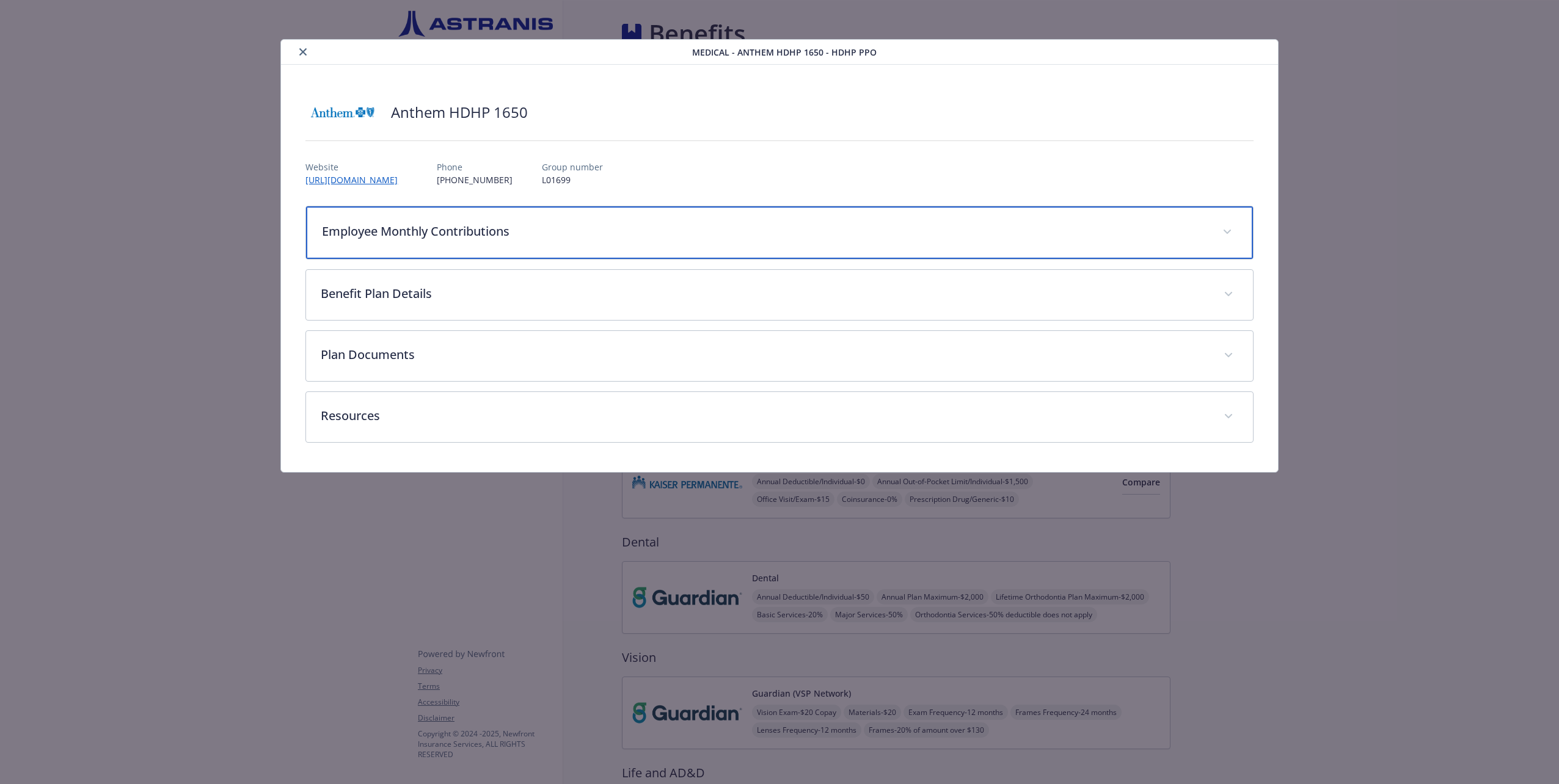
click at [606, 248] on div "Employee Monthly Contributions" at bounding box center [779, 232] width 946 height 52
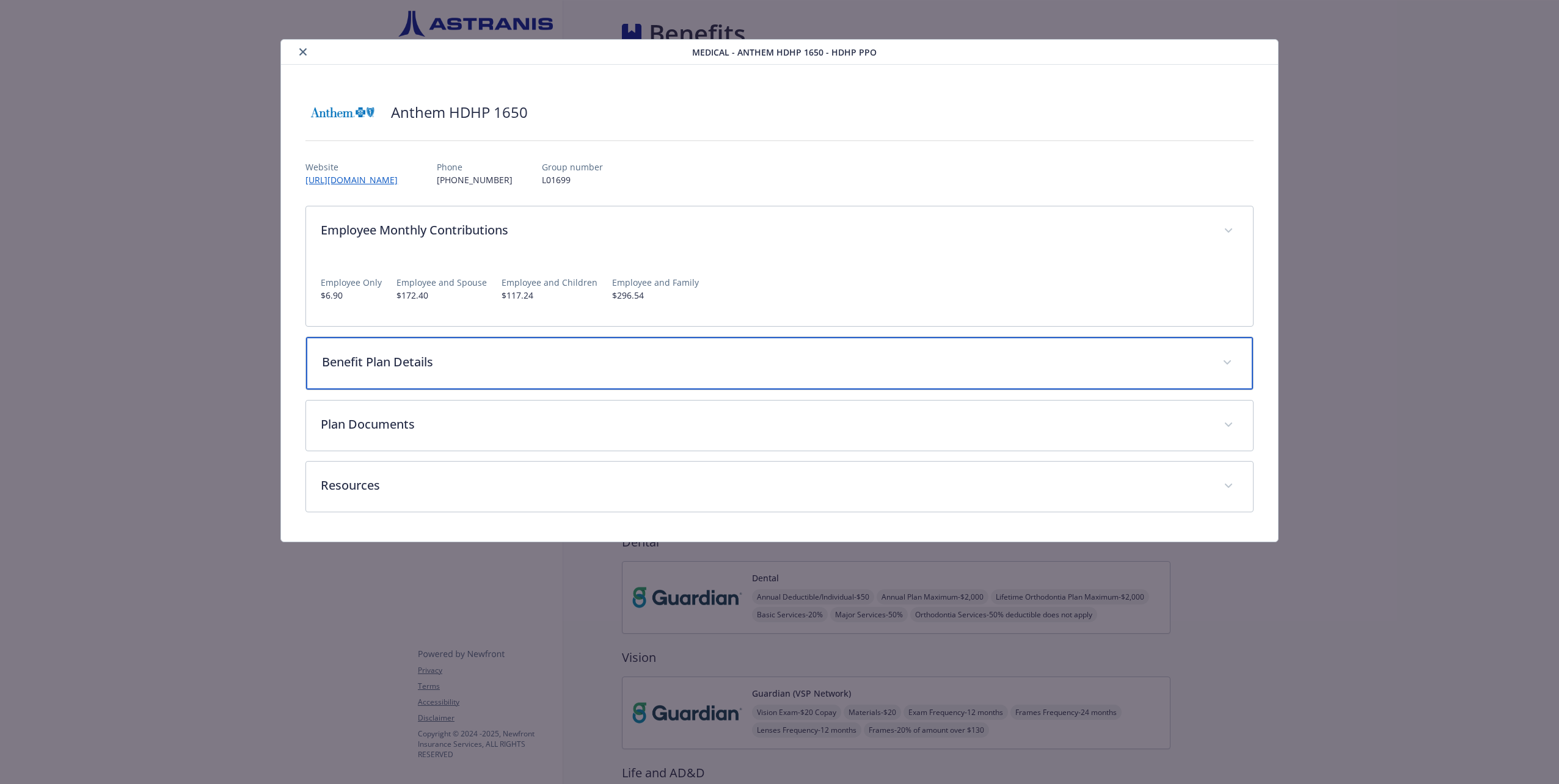
click at [564, 356] on p "Benefit Plan Details" at bounding box center [765, 362] width 885 height 18
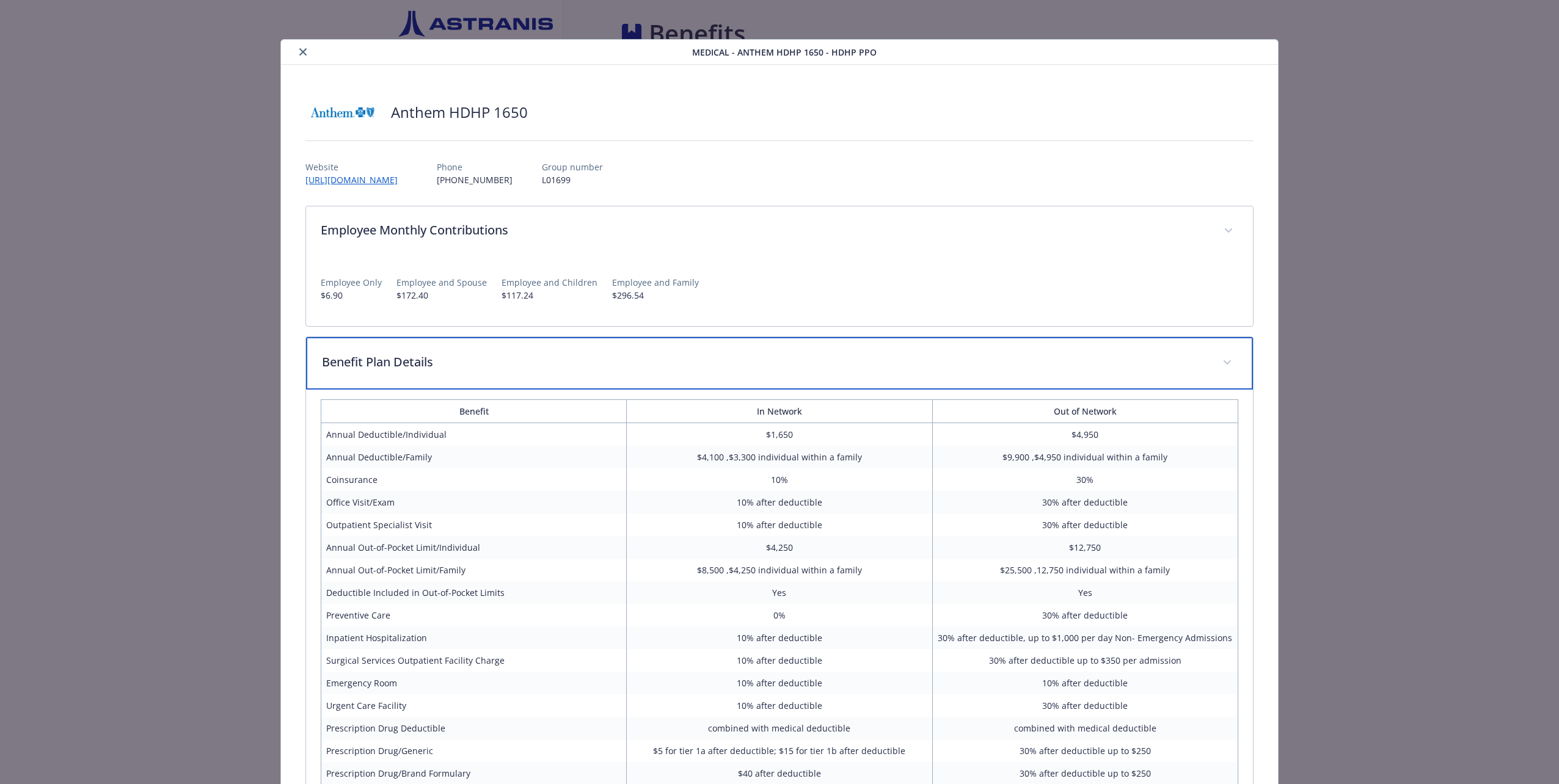
click at [564, 356] on p "Benefit Plan Details" at bounding box center [765, 362] width 885 height 18
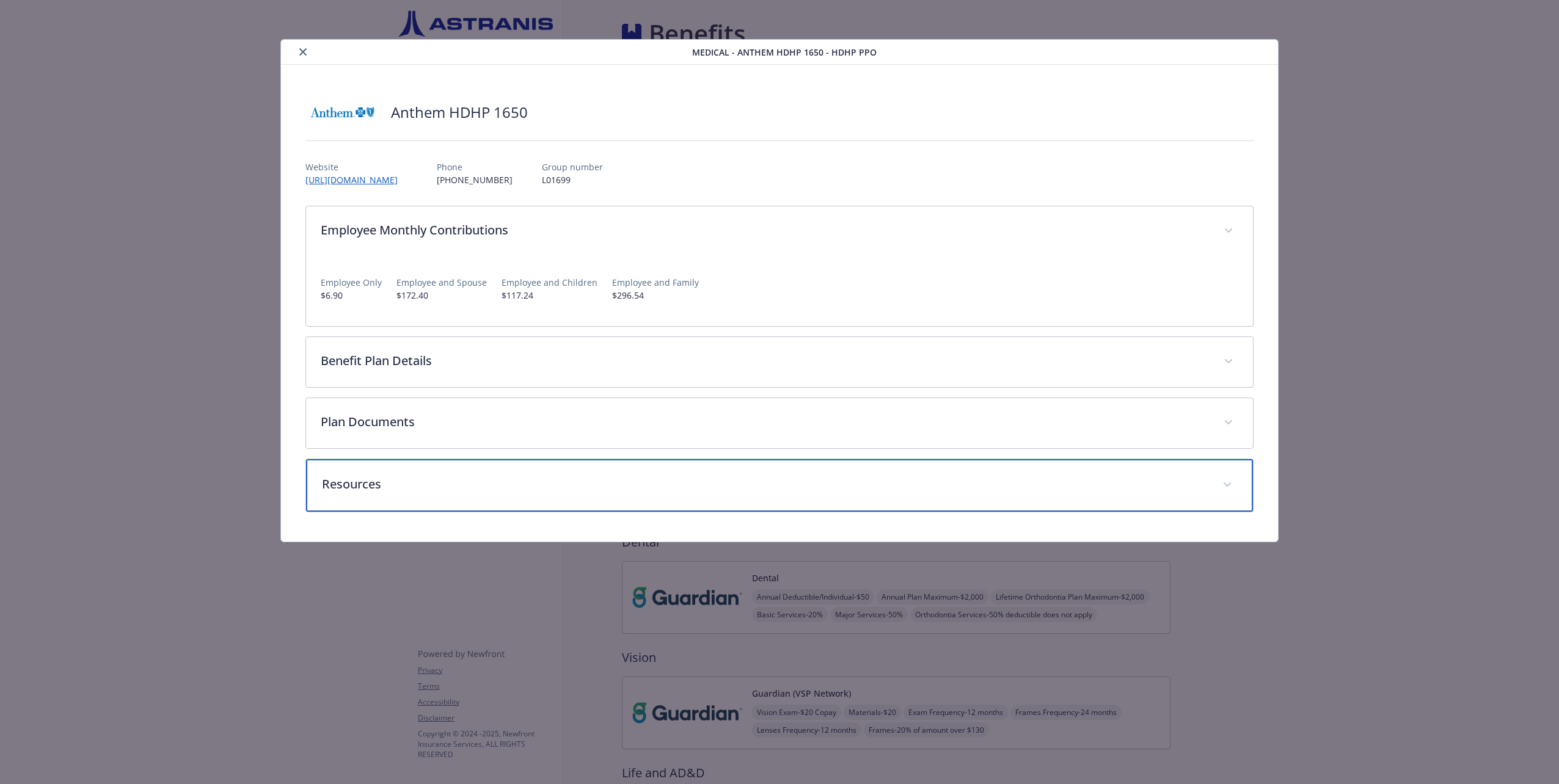
click at [382, 490] on p "Resources" at bounding box center [765, 484] width 885 height 18
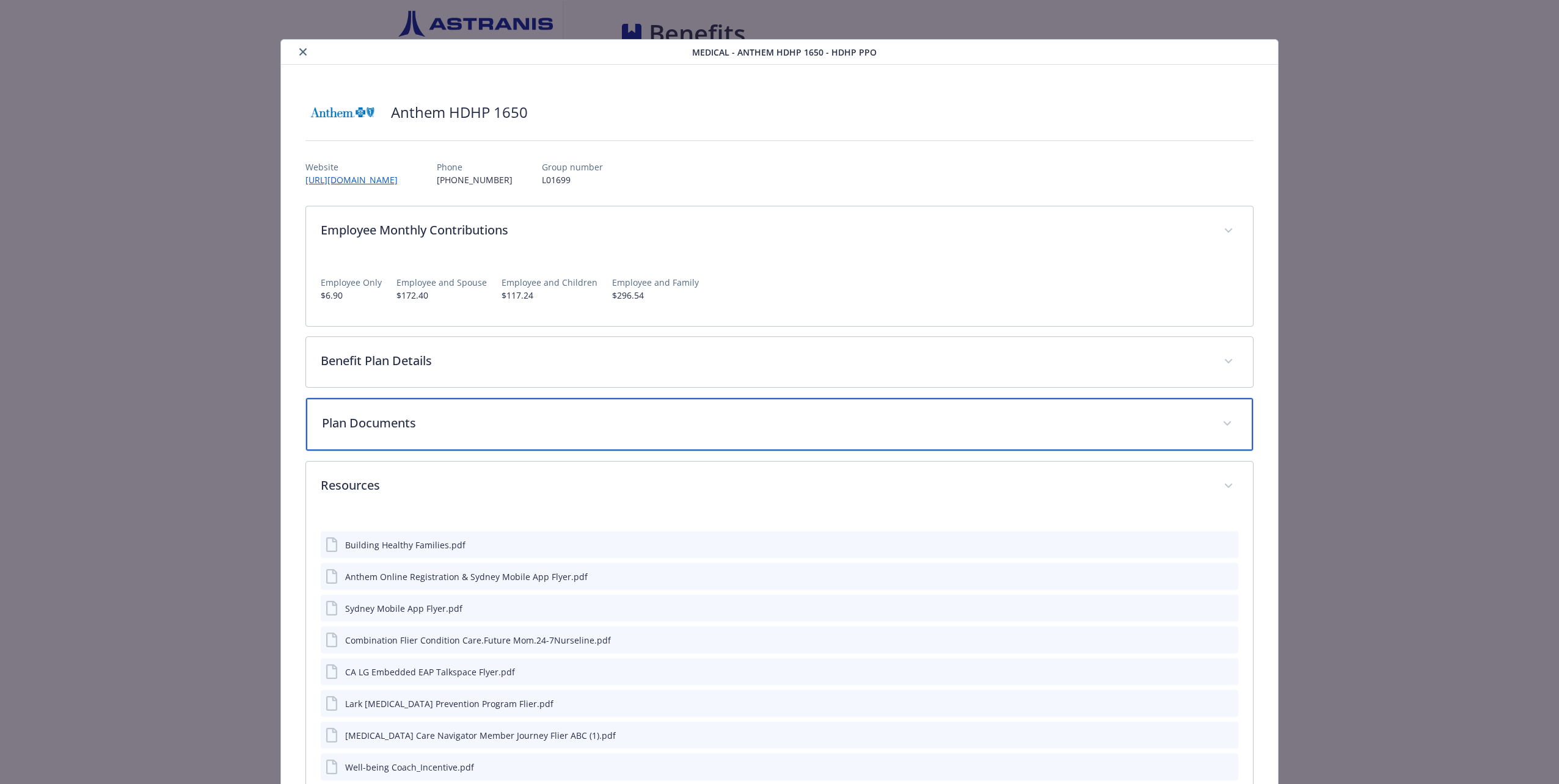
click at [426, 427] on p "Plan Documents" at bounding box center [765, 423] width 885 height 18
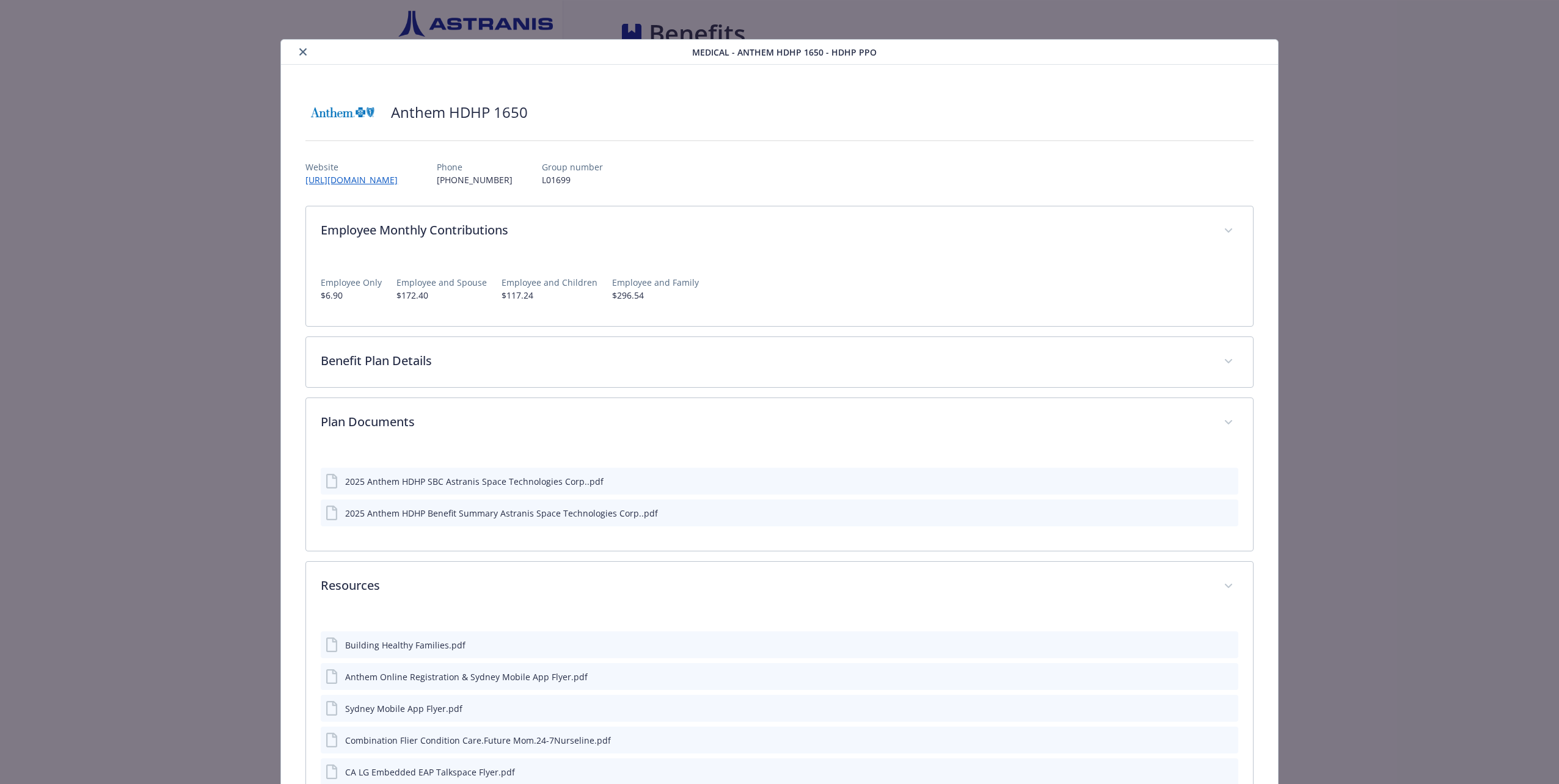
click at [1202, 480] on icon "download file" at bounding box center [1206, 479] width 8 height 7
click at [1221, 479] on icon "preview file" at bounding box center [1227, 480] width 11 height 9
click at [1223, 510] on icon "preview file" at bounding box center [1227, 512] width 11 height 9
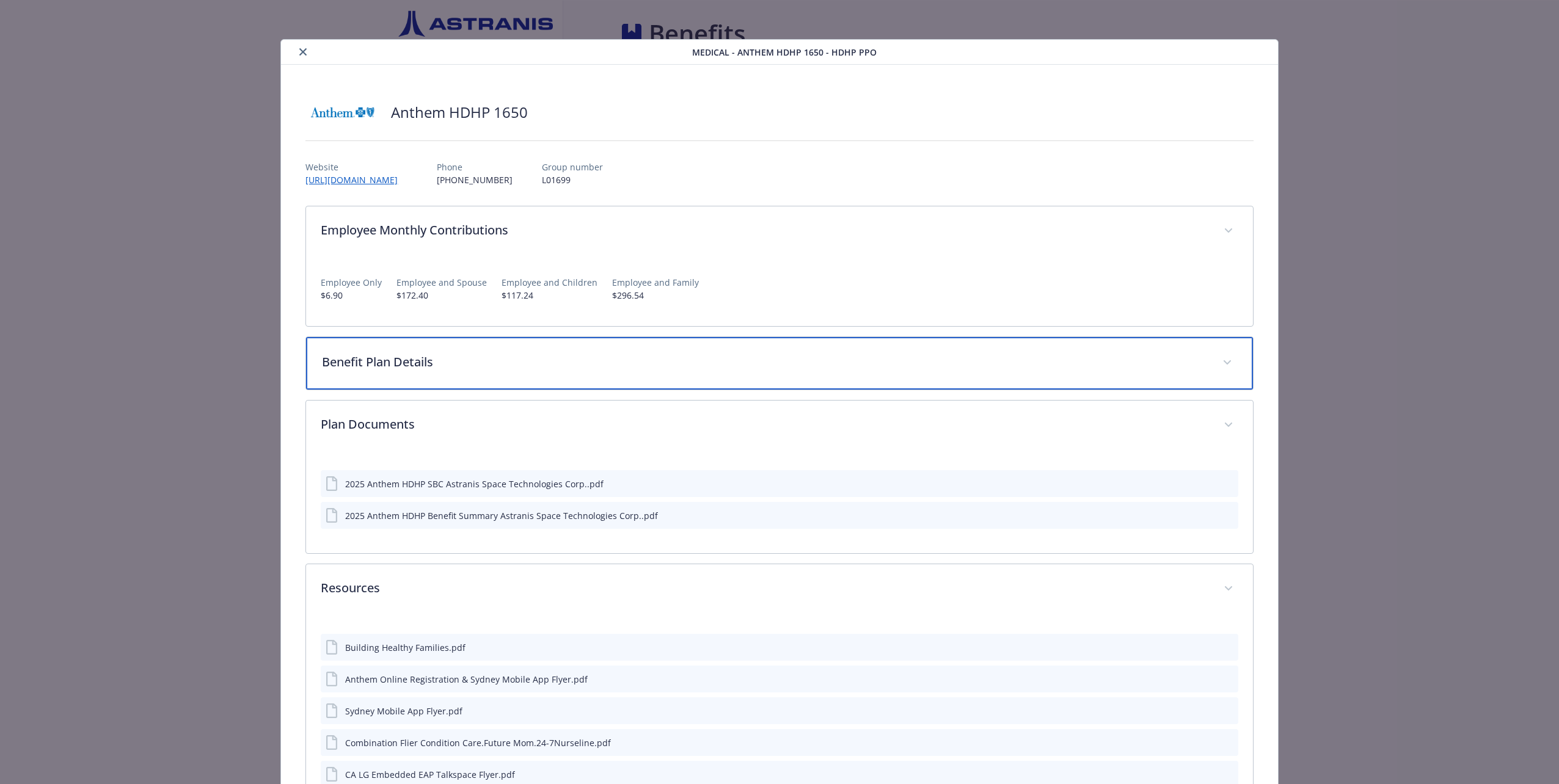
click at [437, 361] on p "Benefit Plan Details" at bounding box center [765, 362] width 885 height 18
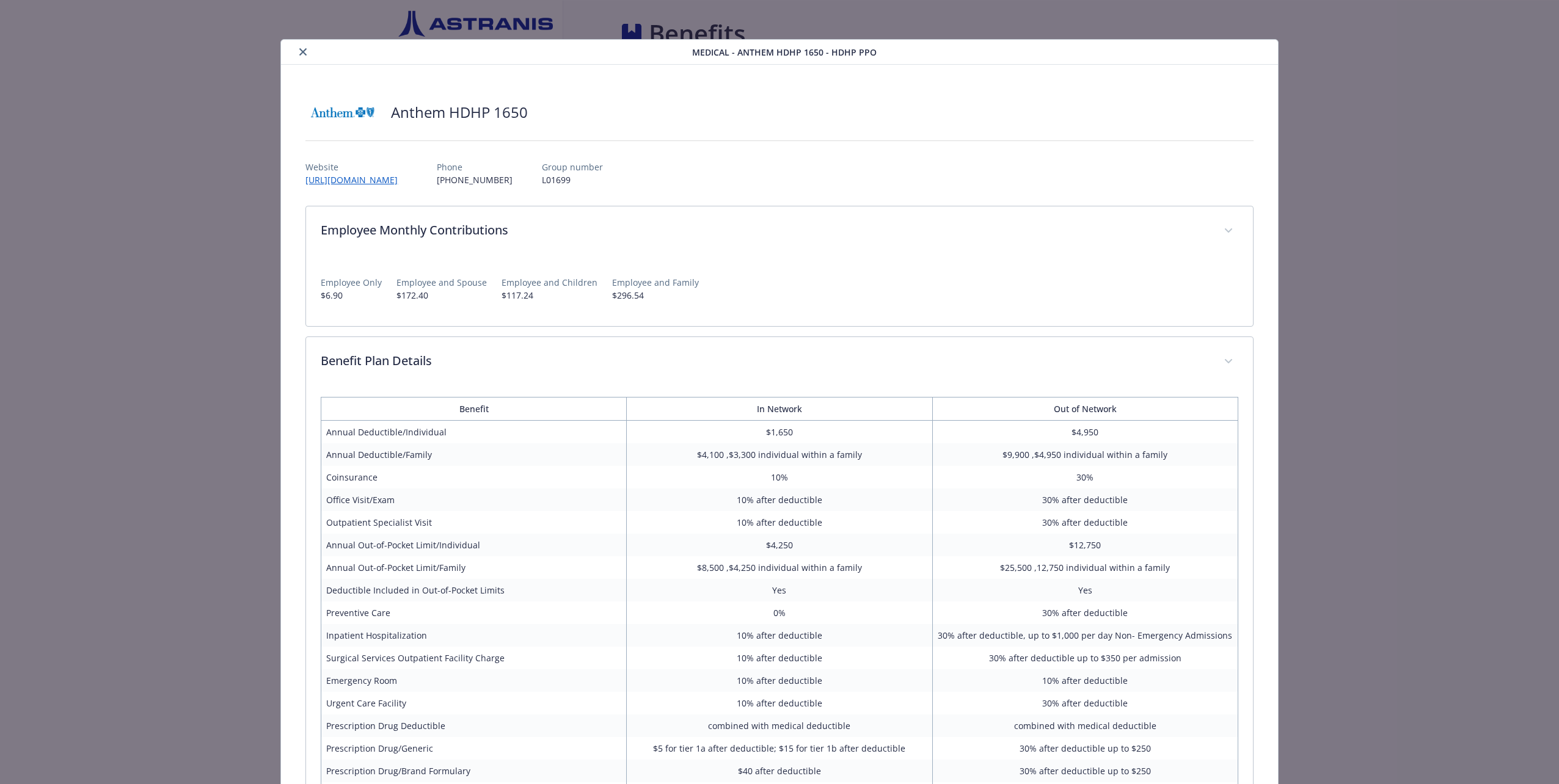
click at [527, 295] on p "$117.24" at bounding box center [550, 295] width 96 height 13
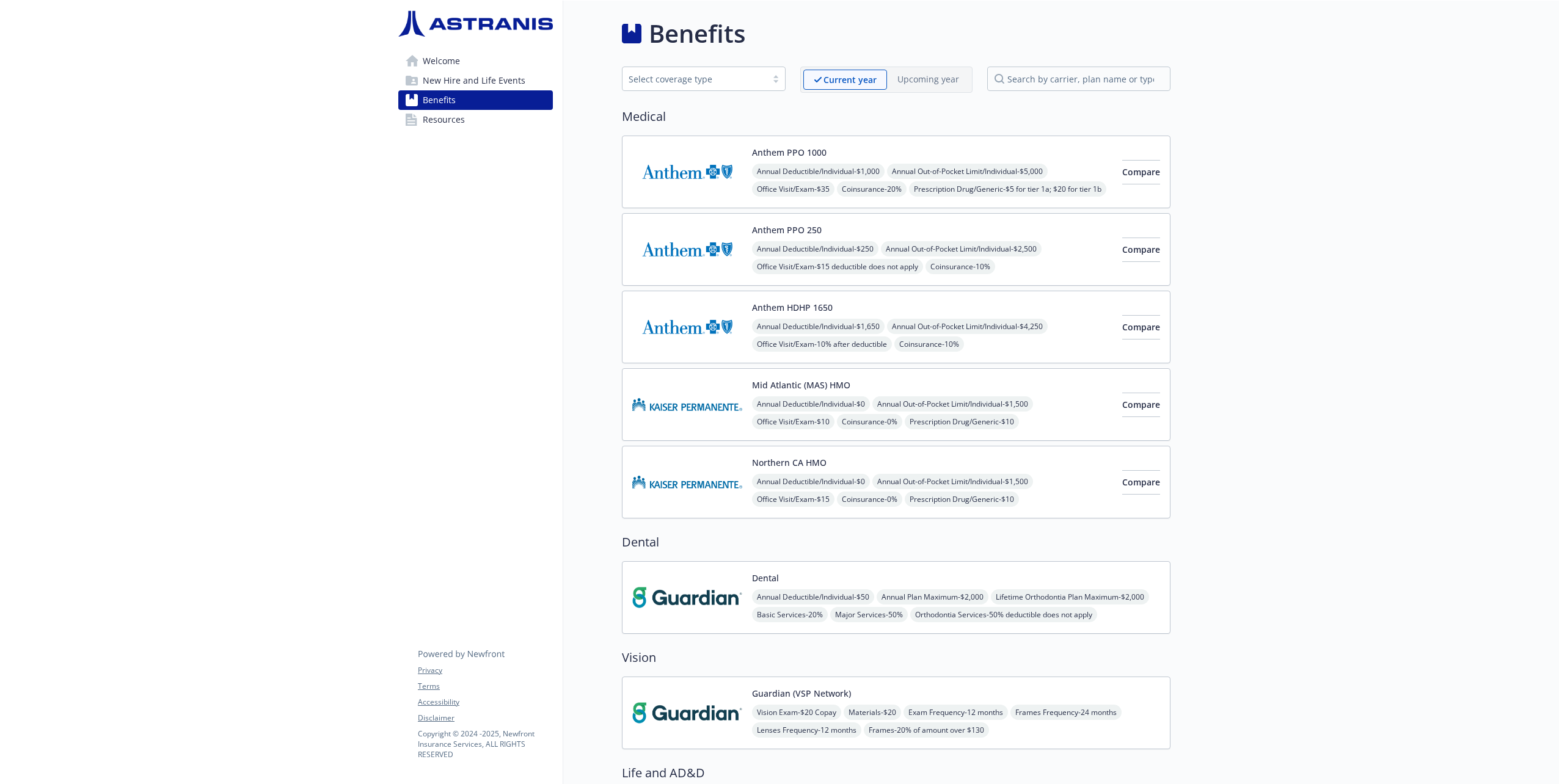
click at [439, 64] on span "Welcome" at bounding box center [442, 61] width 38 height 20
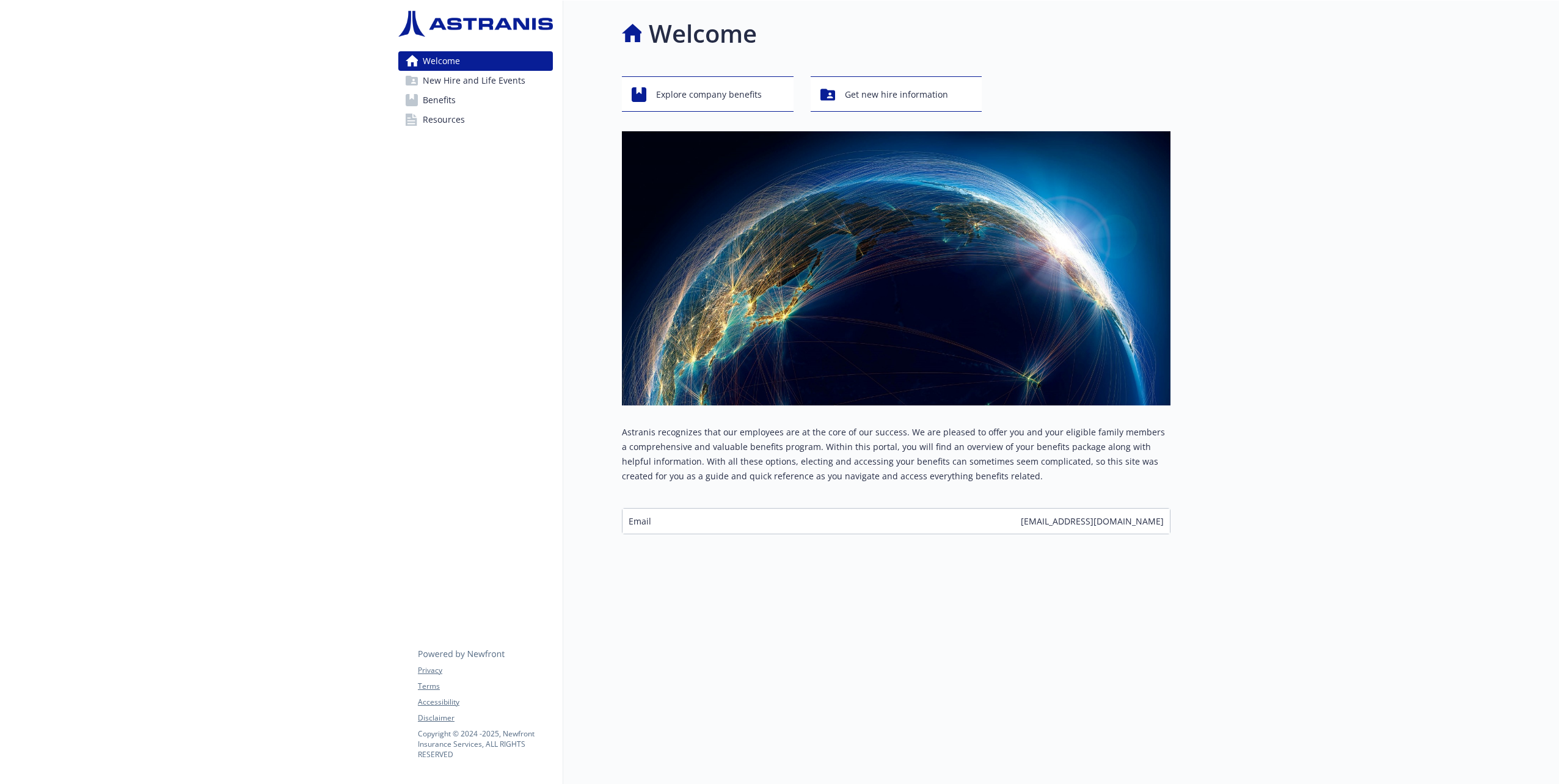
click at [457, 79] on span "New Hire and Life Events" at bounding box center [474, 81] width 102 height 20
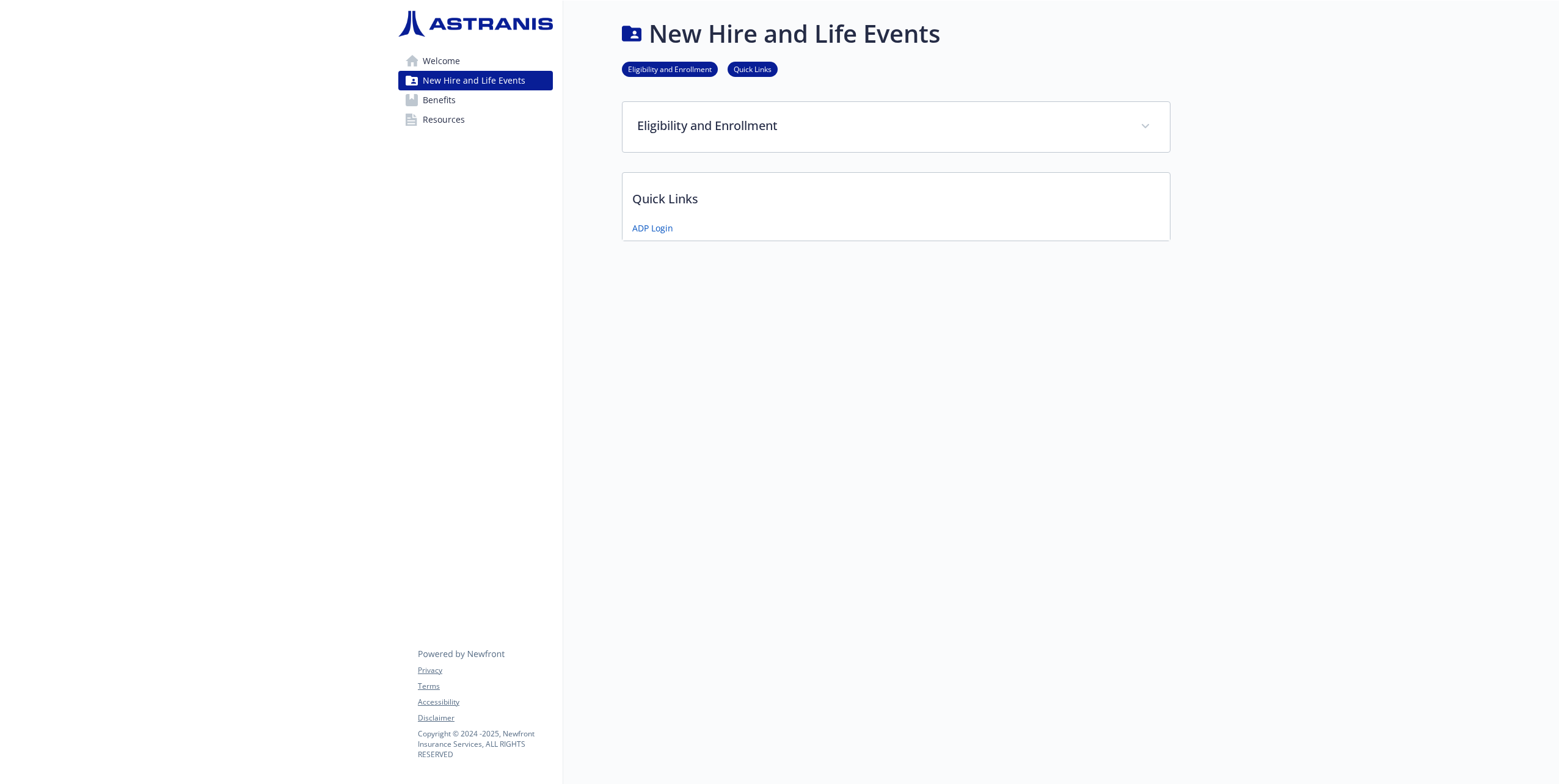
click at [471, 101] on link "Benefits" at bounding box center [475, 100] width 155 height 20
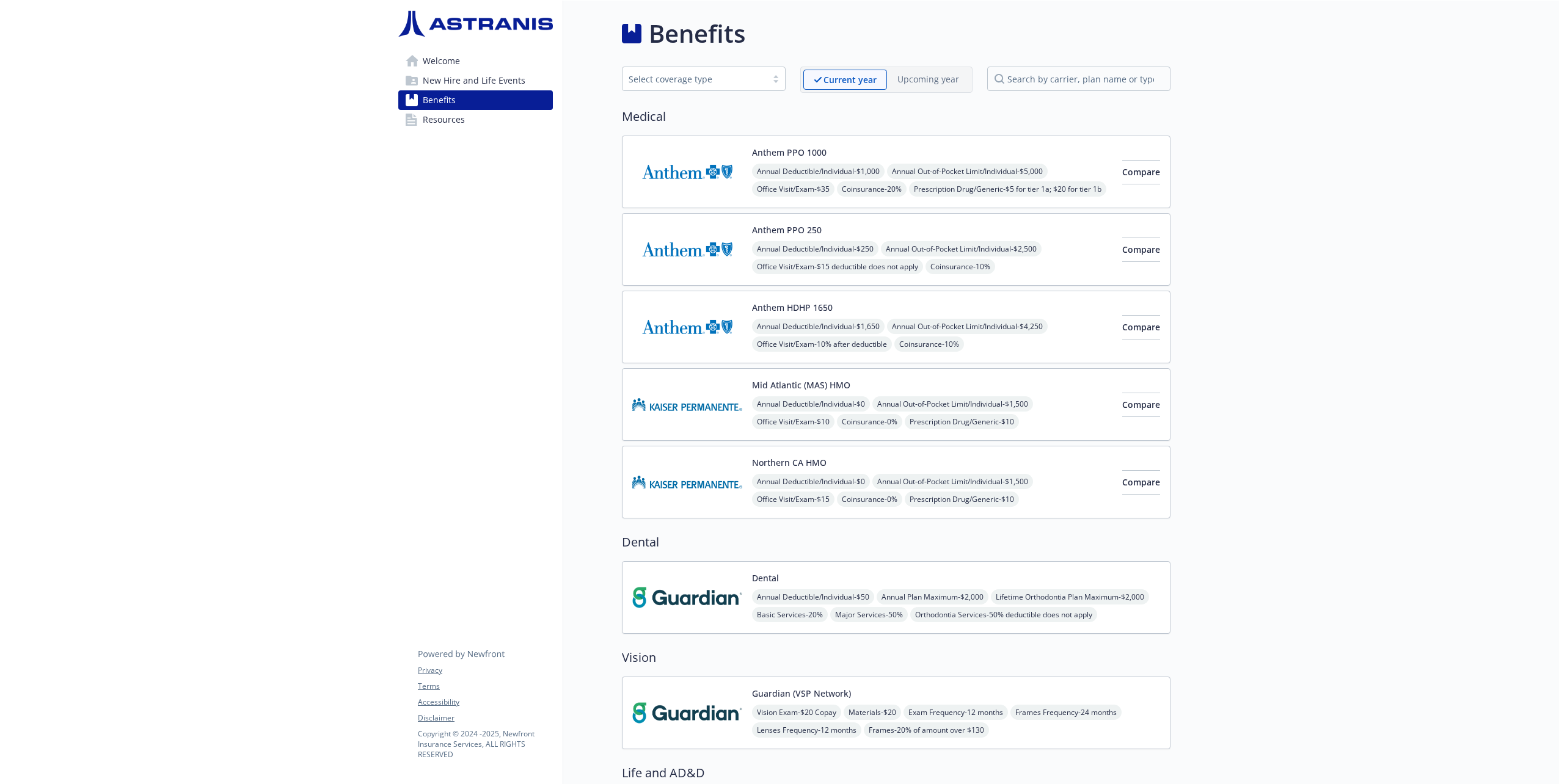
click at [468, 124] on link "Resources" at bounding box center [475, 120] width 155 height 20
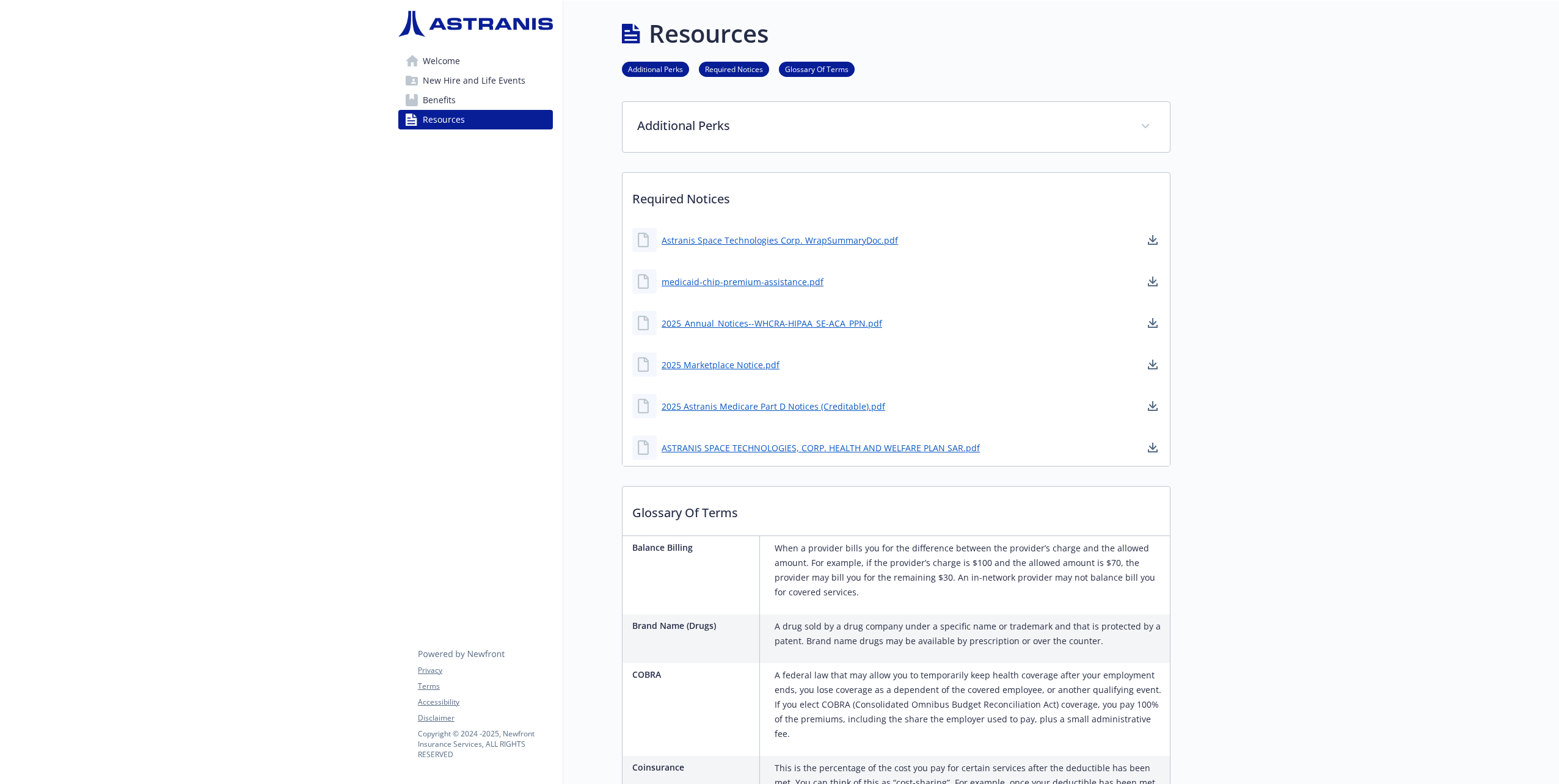
click at [478, 105] on link "Benefits" at bounding box center [475, 100] width 155 height 20
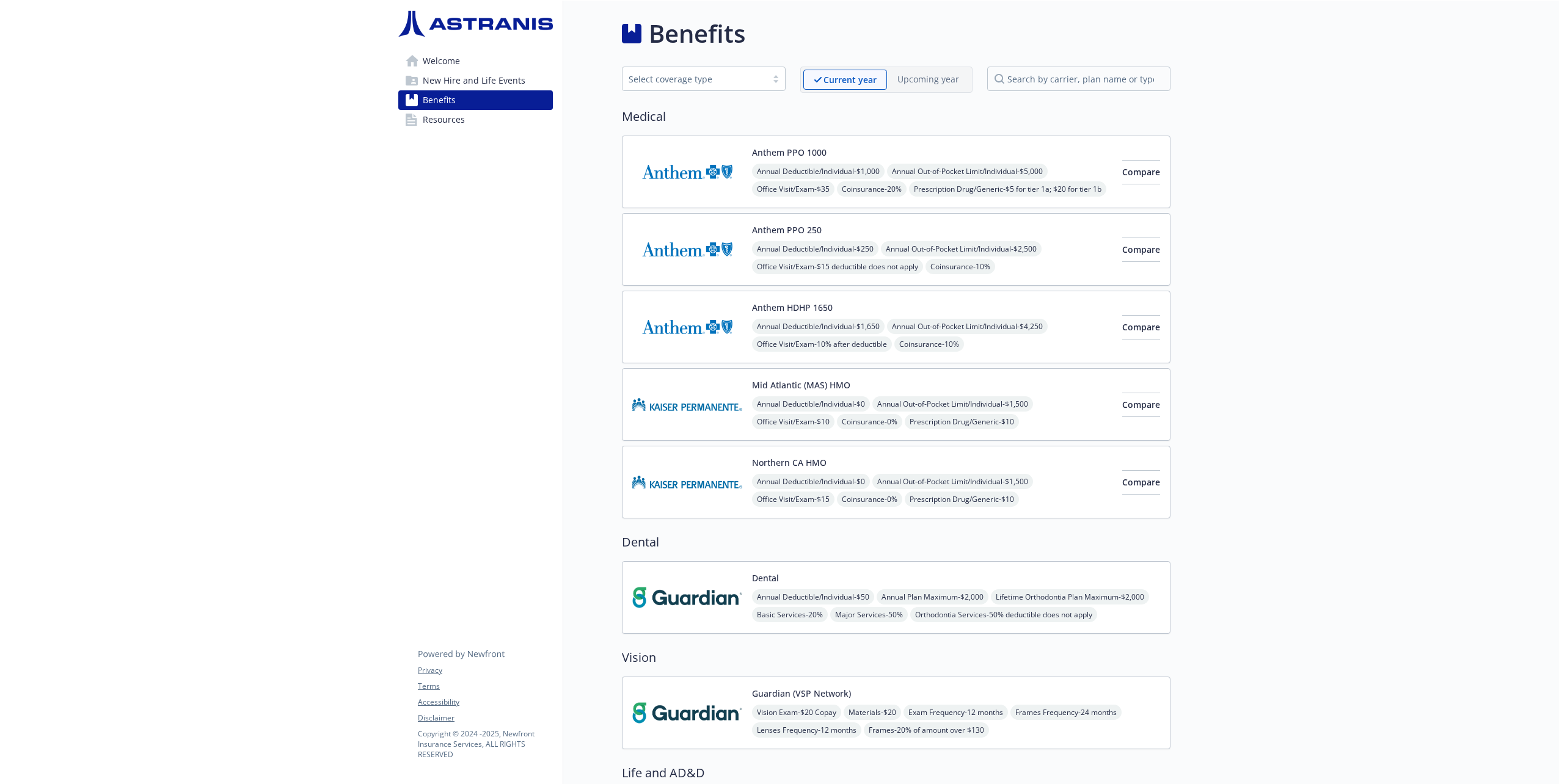
click at [838, 341] on span "Office Visit/Exam - 10% after deductible" at bounding box center [822, 345] width 140 height 16
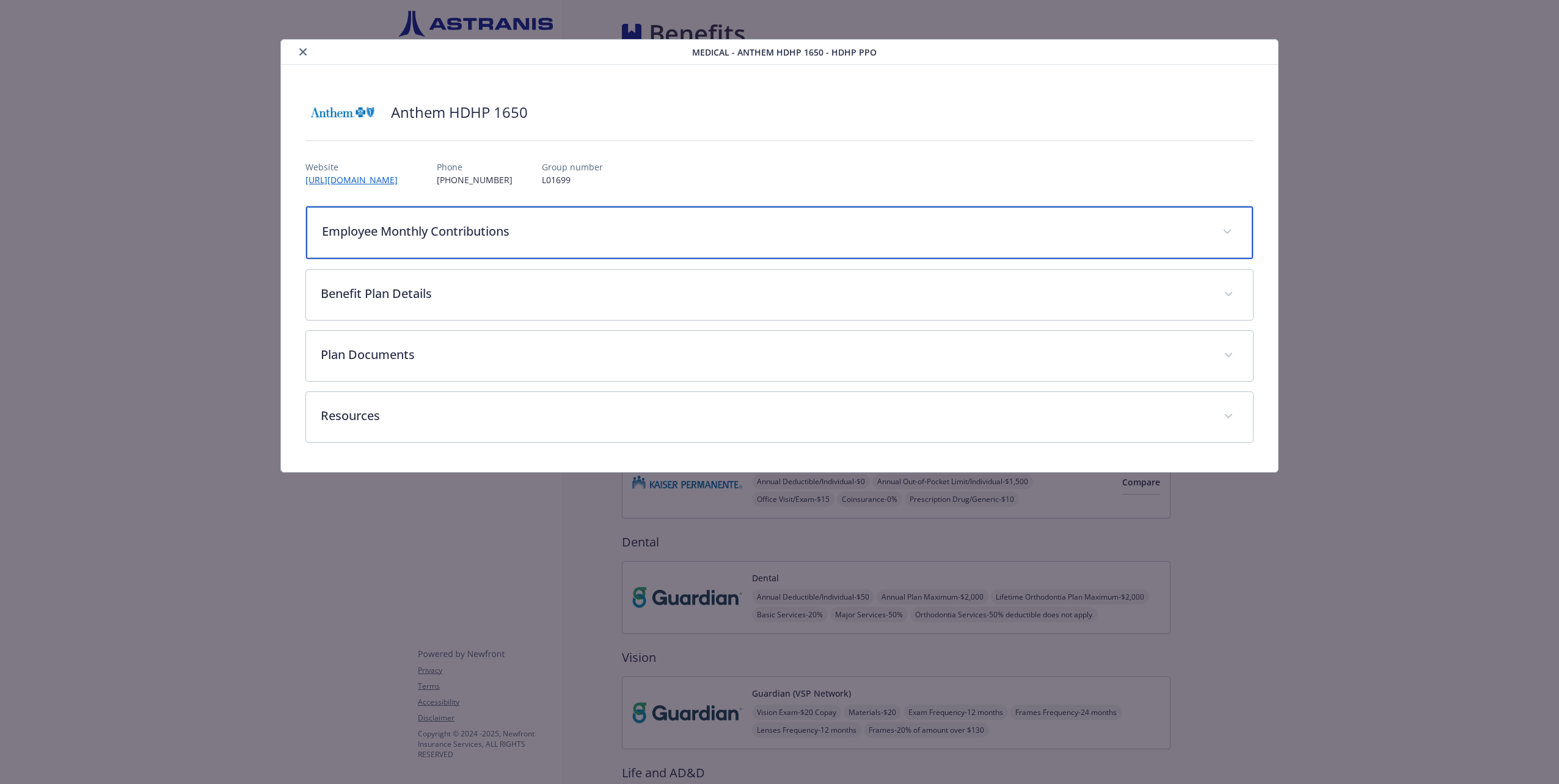
click at [760, 252] on div "Employee Monthly Contributions" at bounding box center [779, 232] width 946 height 52
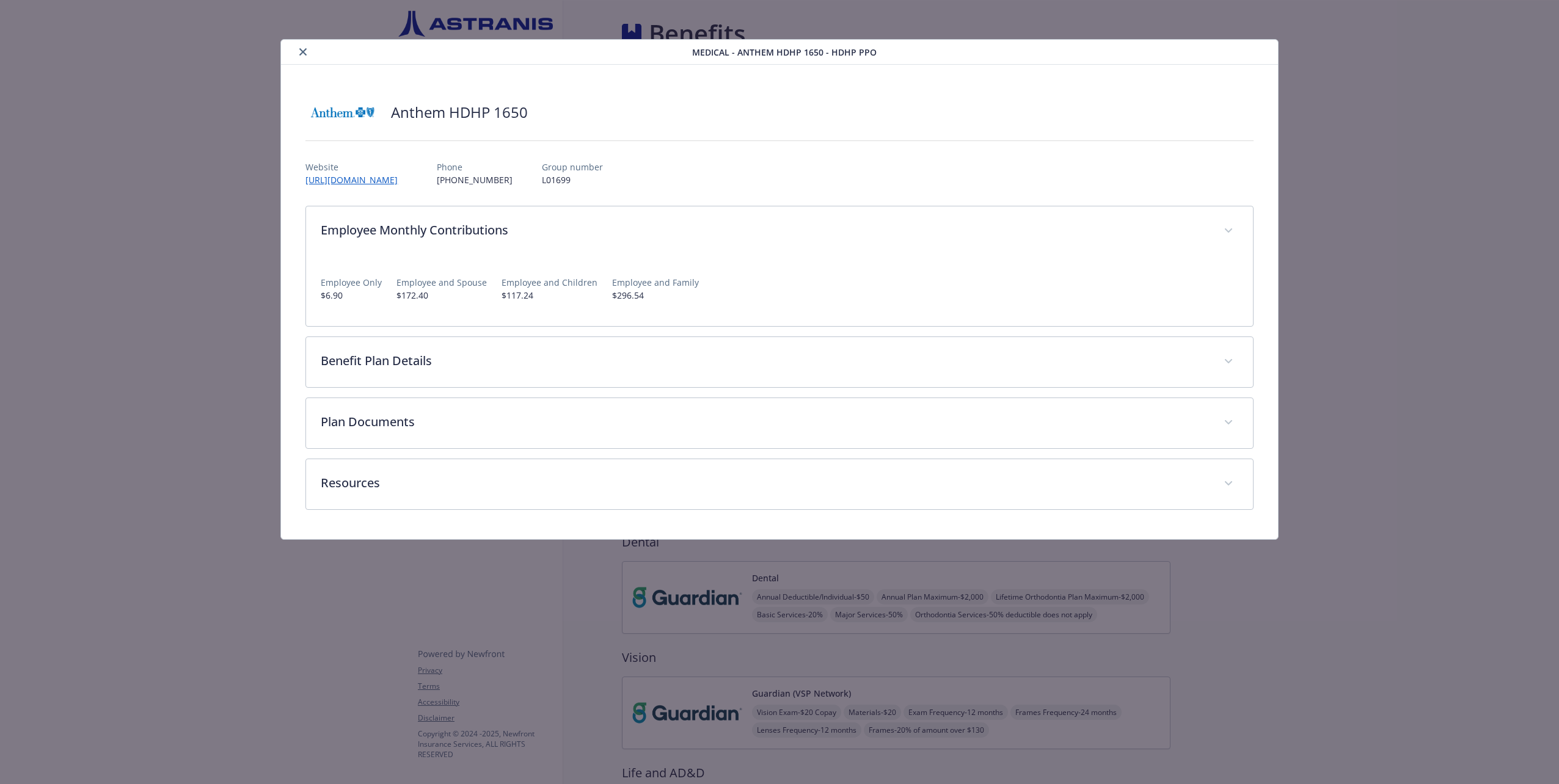
click at [1403, 137] on div "Medical - Anthem HDHP 1650 - HDHP PPO Anthem HDHP 1650 Website http://www.anthe…" at bounding box center [780, 289] width 1248 height 501
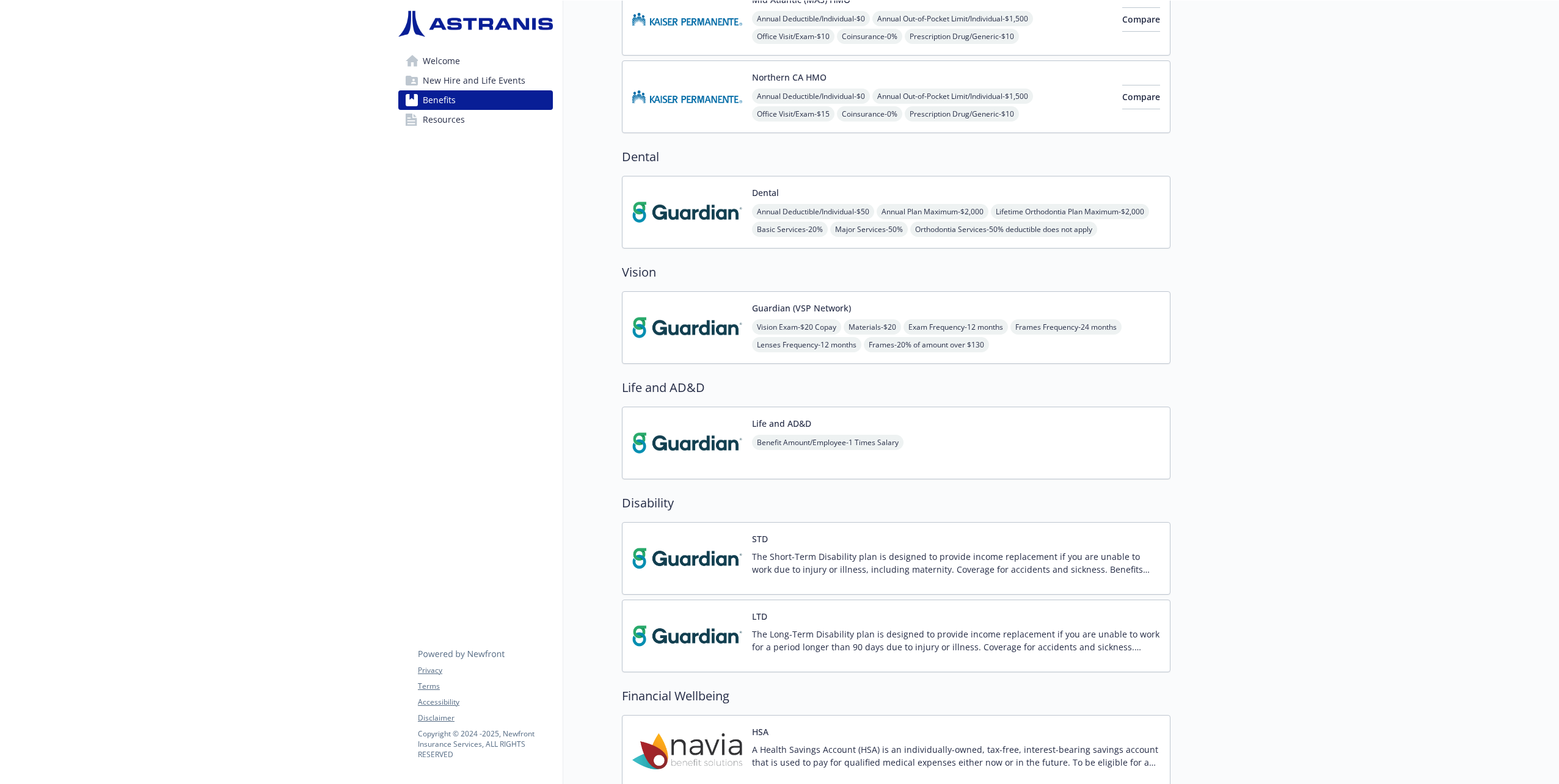
scroll to position [367, 0]
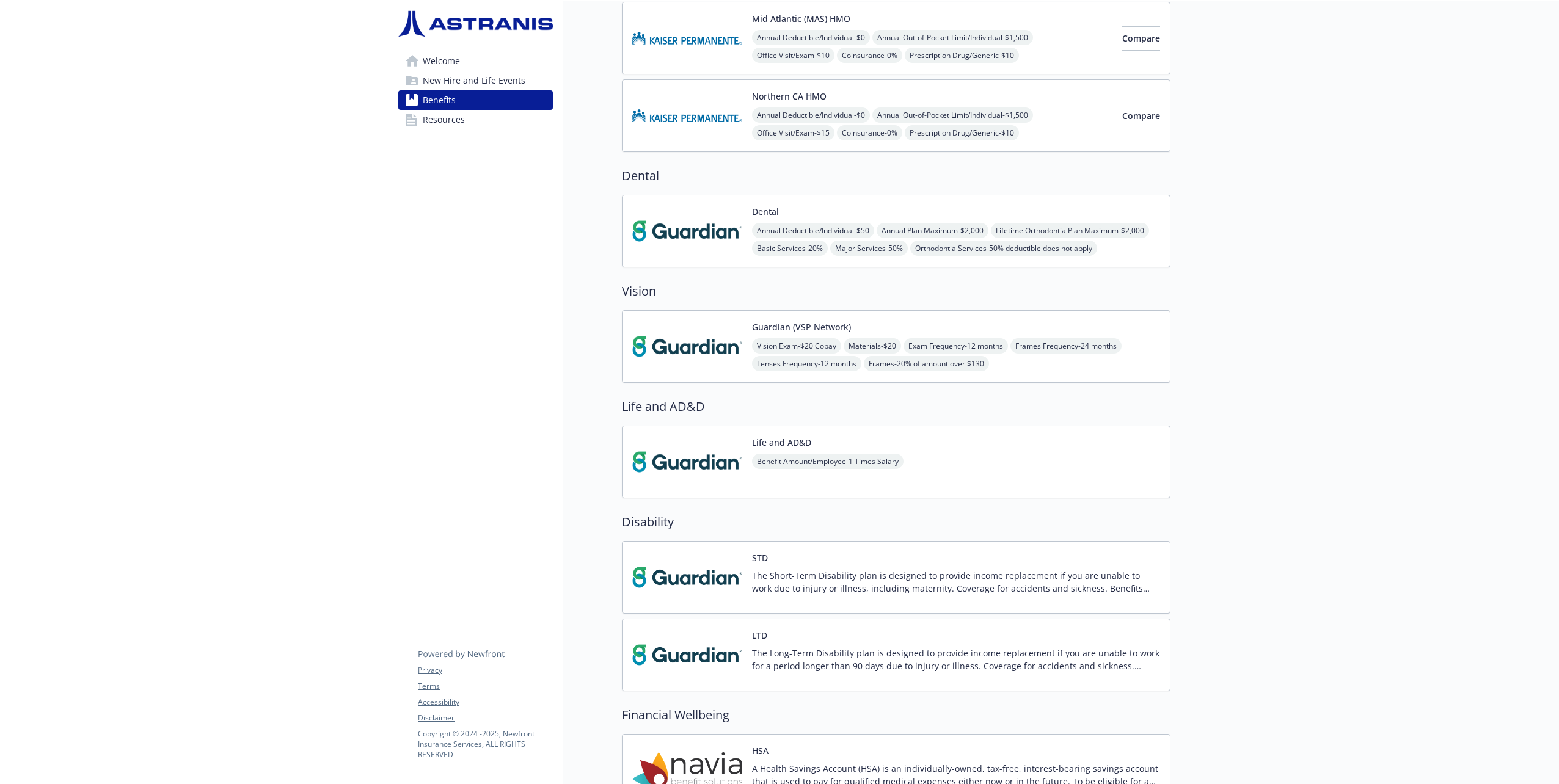
click at [951, 442] on div "Life and AD&D Benefit Amount/Employee - 1 Times Salary" at bounding box center [896, 462] width 549 height 73
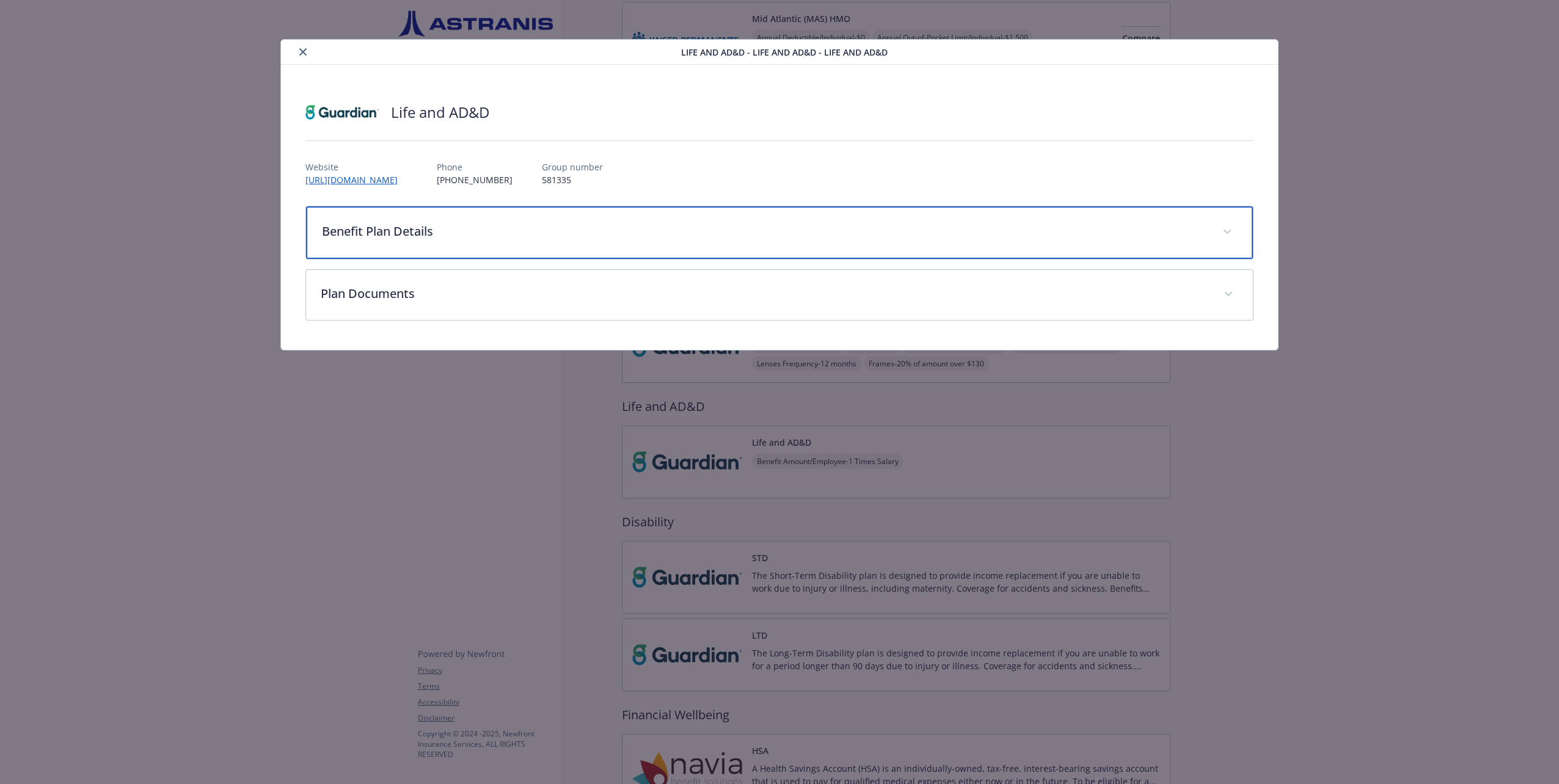
click at [784, 230] on p "Benefit Plan Details" at bounding box center [765, 231] width 885 height 18
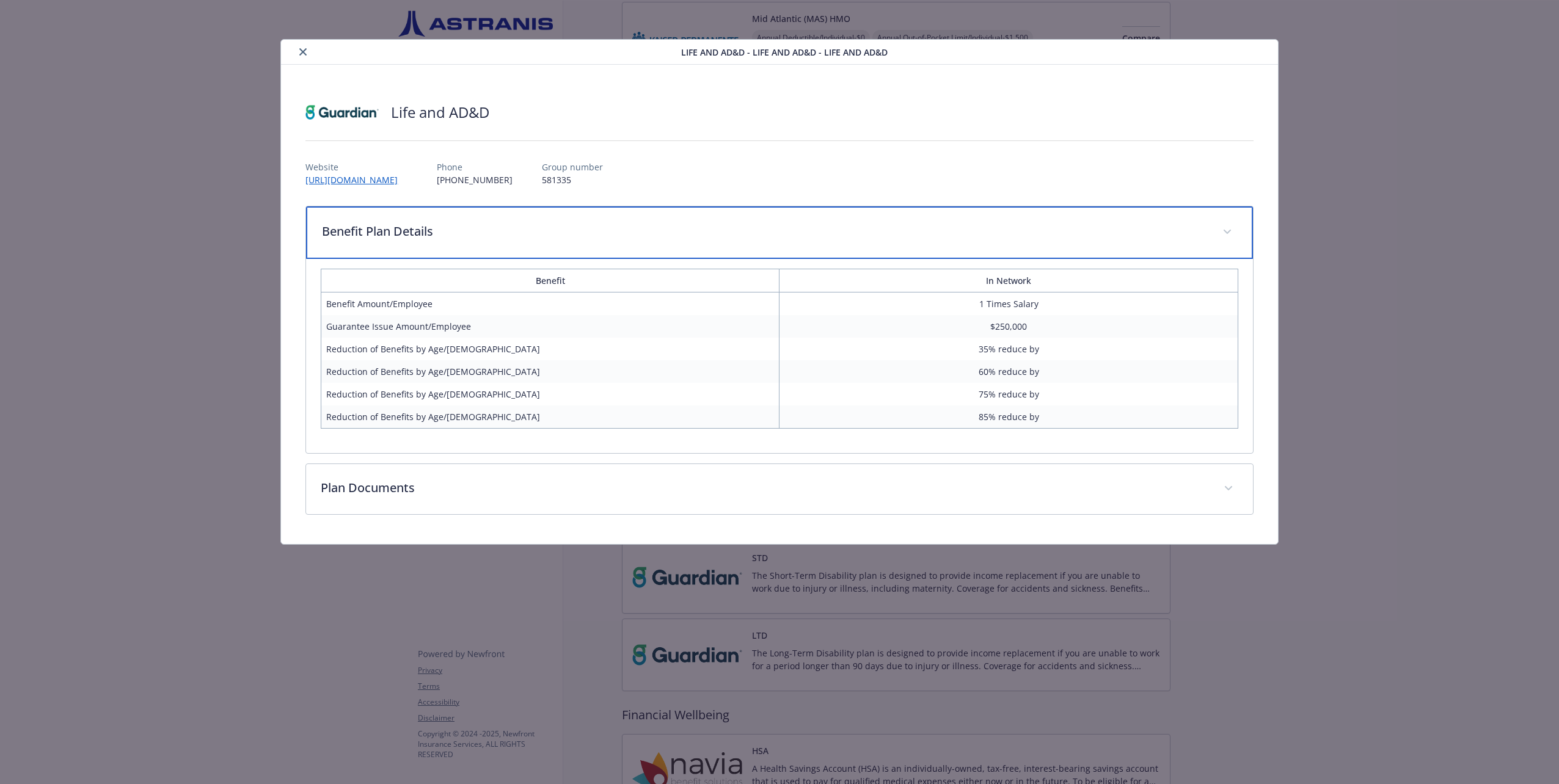
click at [784, 230] on p "Benefit Plan Details" at bounding box center [765, 231] width 885 height 18
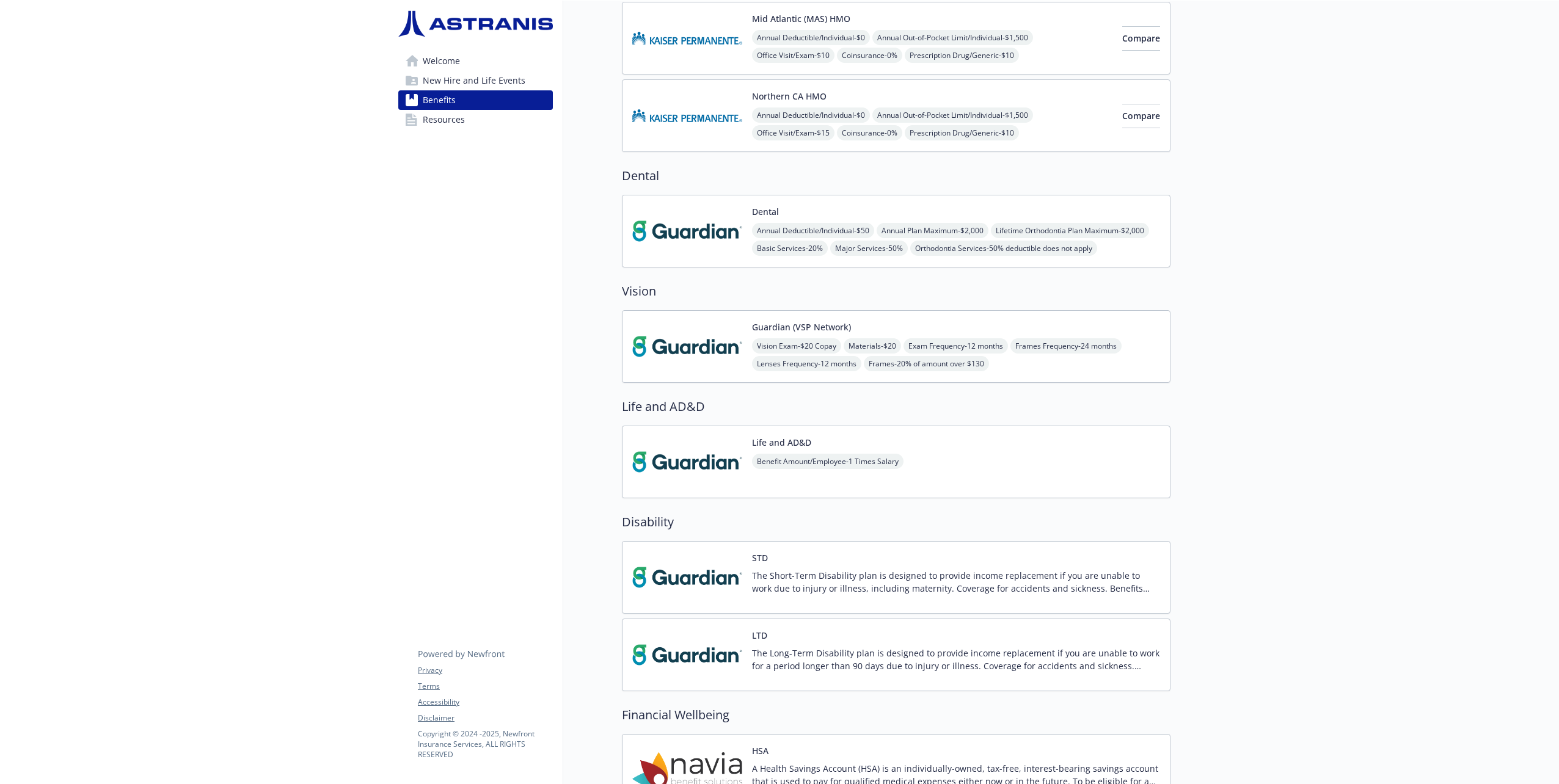
click at [888, 554] on div "STD The Short-Term Disability plan is designed to provide income replacement if…" at bounding box center [956, 578] width 408 height 52
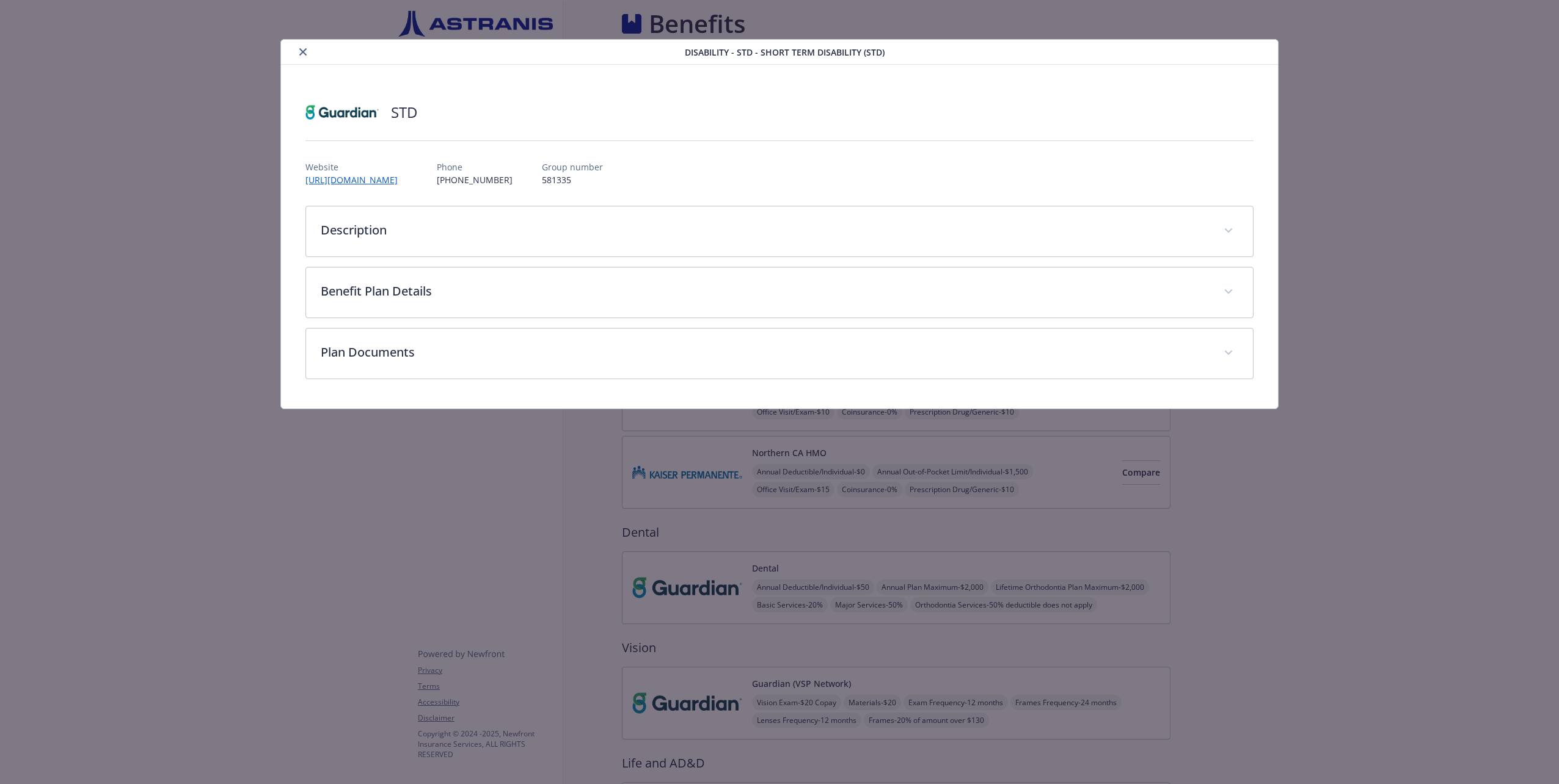
scroll to position [367, 0]
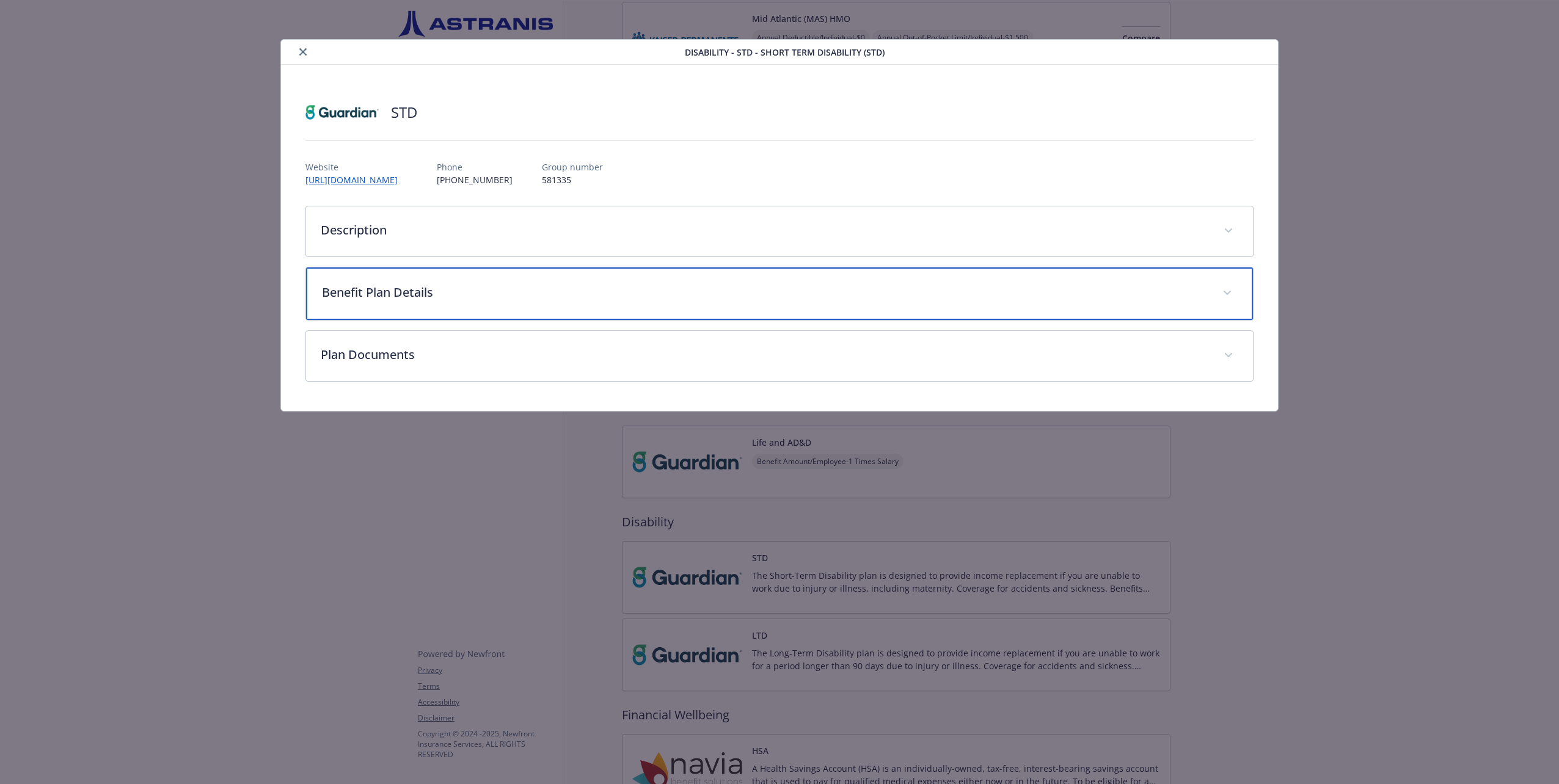
click at [763, 284] on p "Benefit Plan Details" at bounding box center [765, 292] width 885 height 18
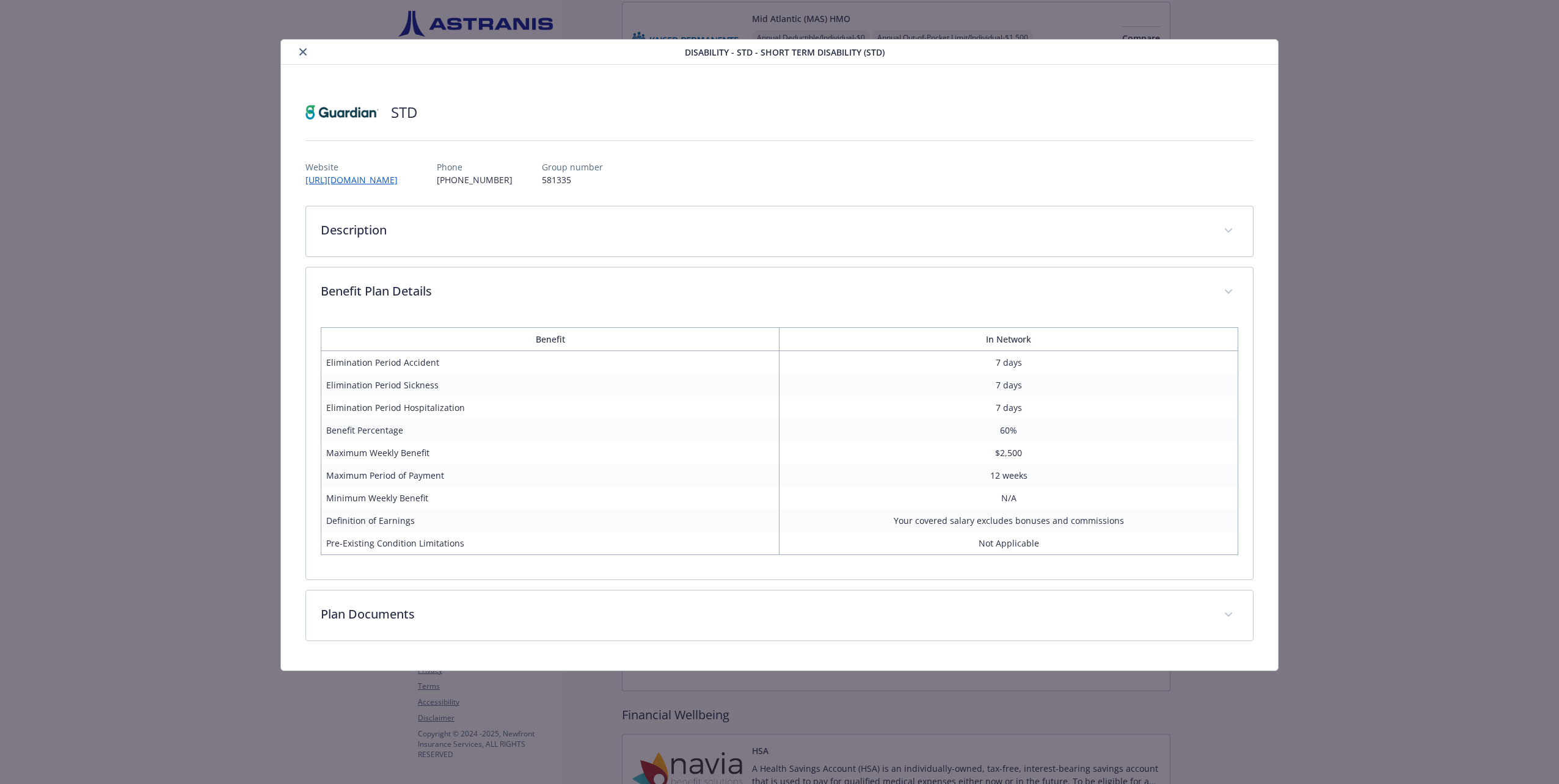
click at [1400, 473] on div "Disability - STD - Short Term Disability (STD) STD Website http://www.guardiana…" at bounding box center [780, 355] width 1248 height 632
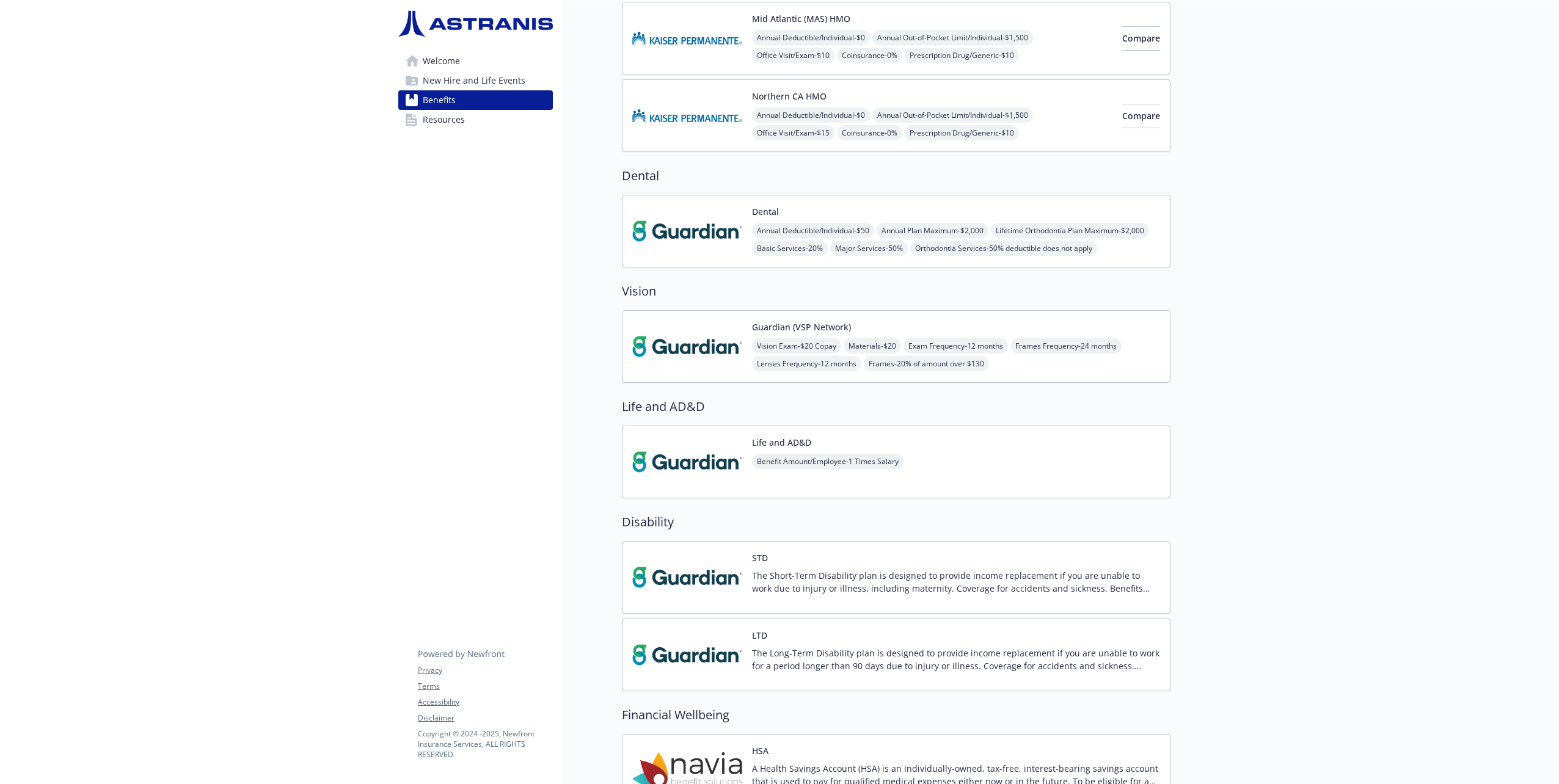
click at [909, 646] on p "The Long-Term Disability plan is designed to provide income replacement if you …" at bounding box center [956, 659] width 408 height 26
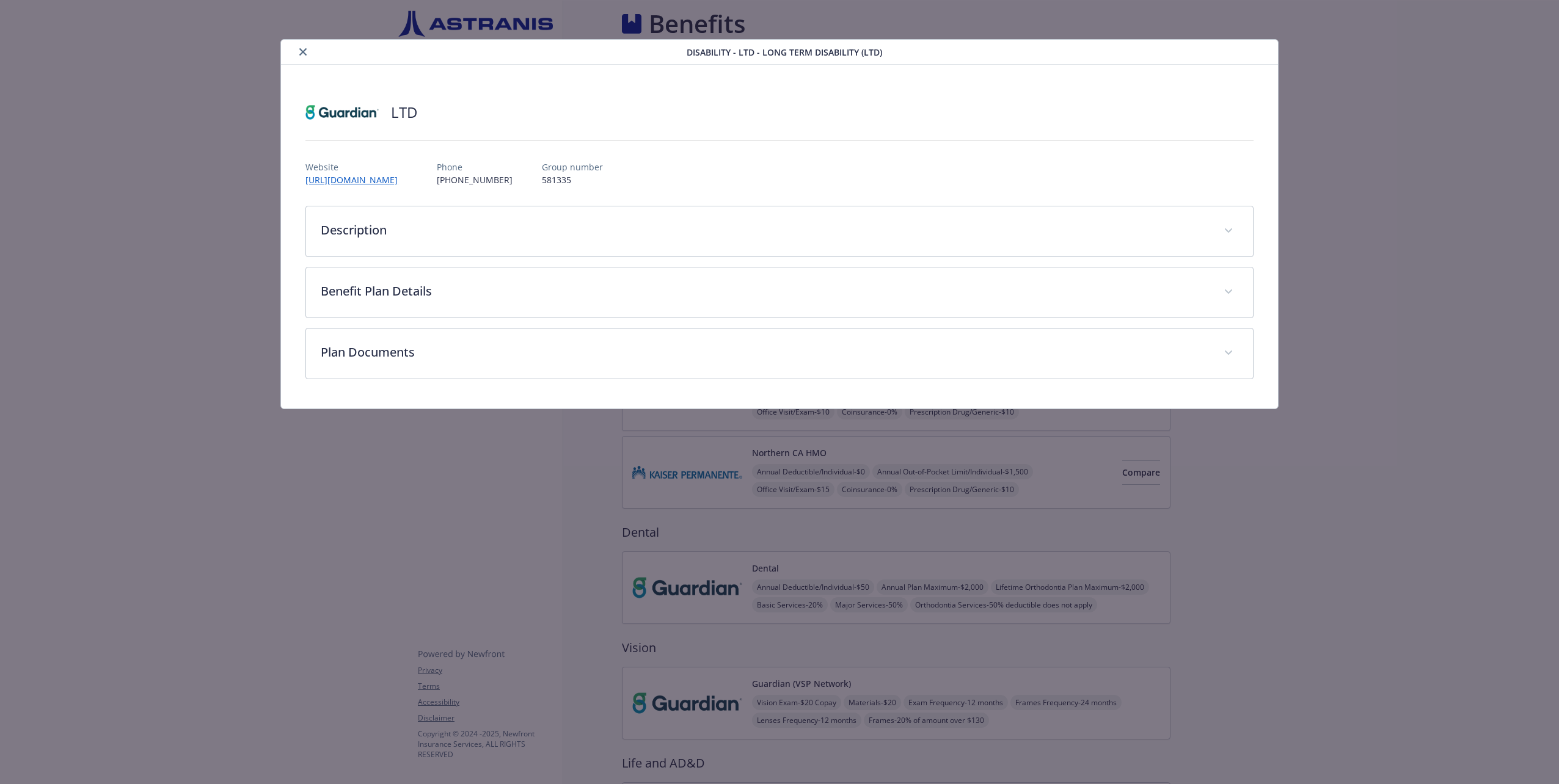
scroll to position [367, 0]
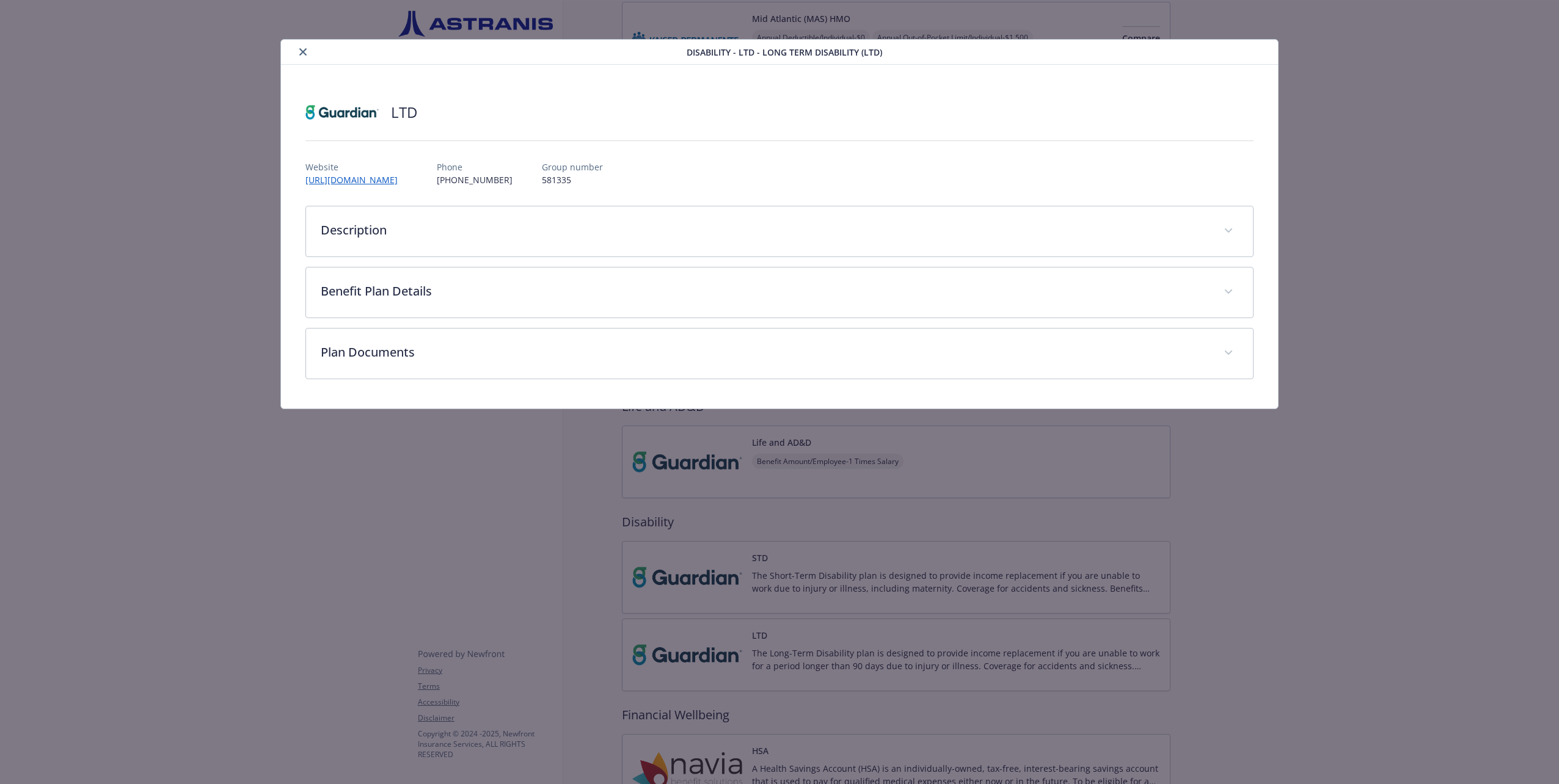
click at [849, 264] on div "Description The Long-Term Disability plan is designed to provide income replace…" at bounding box center [780, 292] width 948 height 174
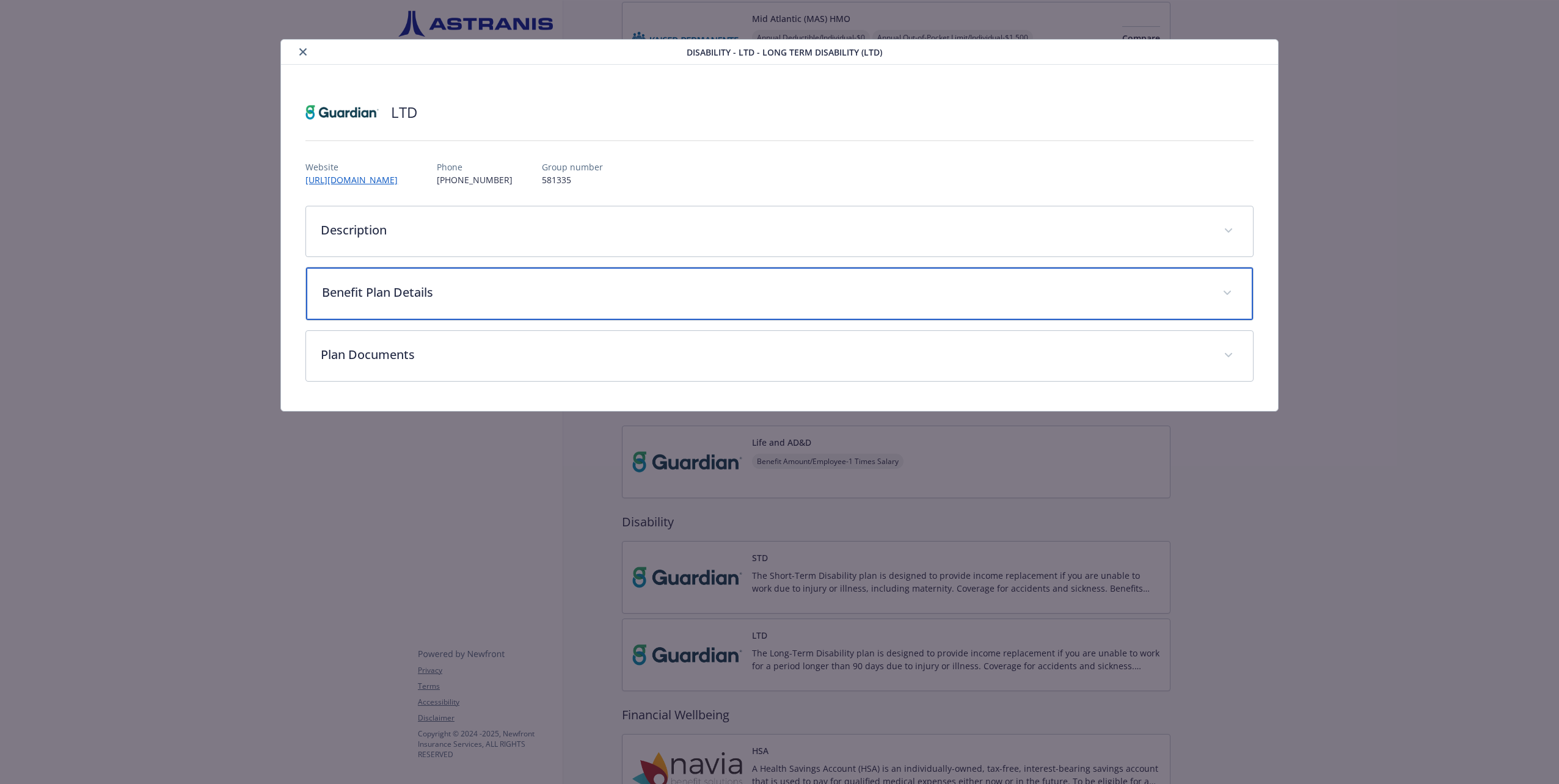
click at [849, 278] on div "Benefit Plan Details" at bounding box center [779, 293] width 946 height 52
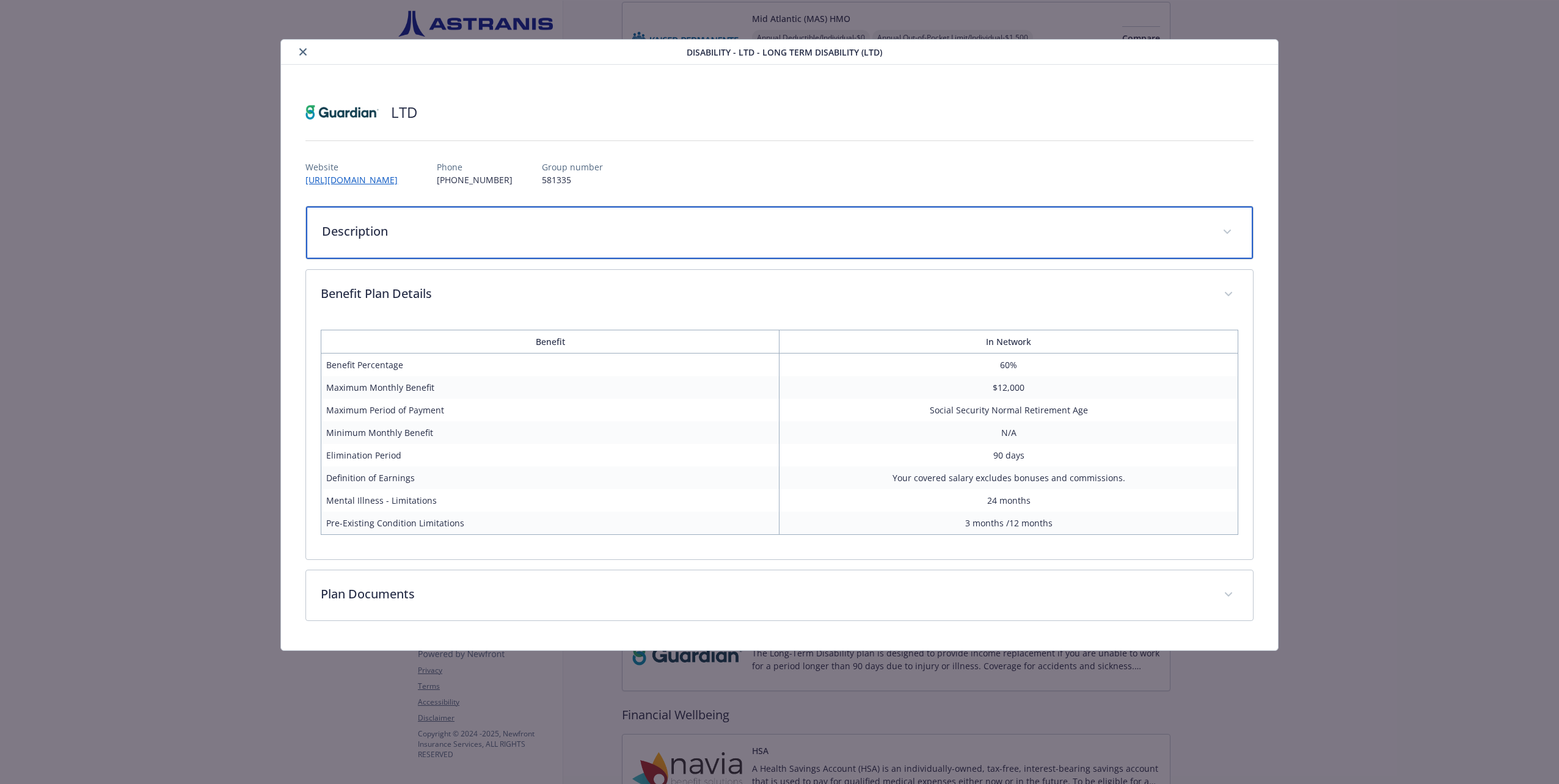
click at [652, 234] on p "Description" at bounding box center [765, 231] width 885 height 18
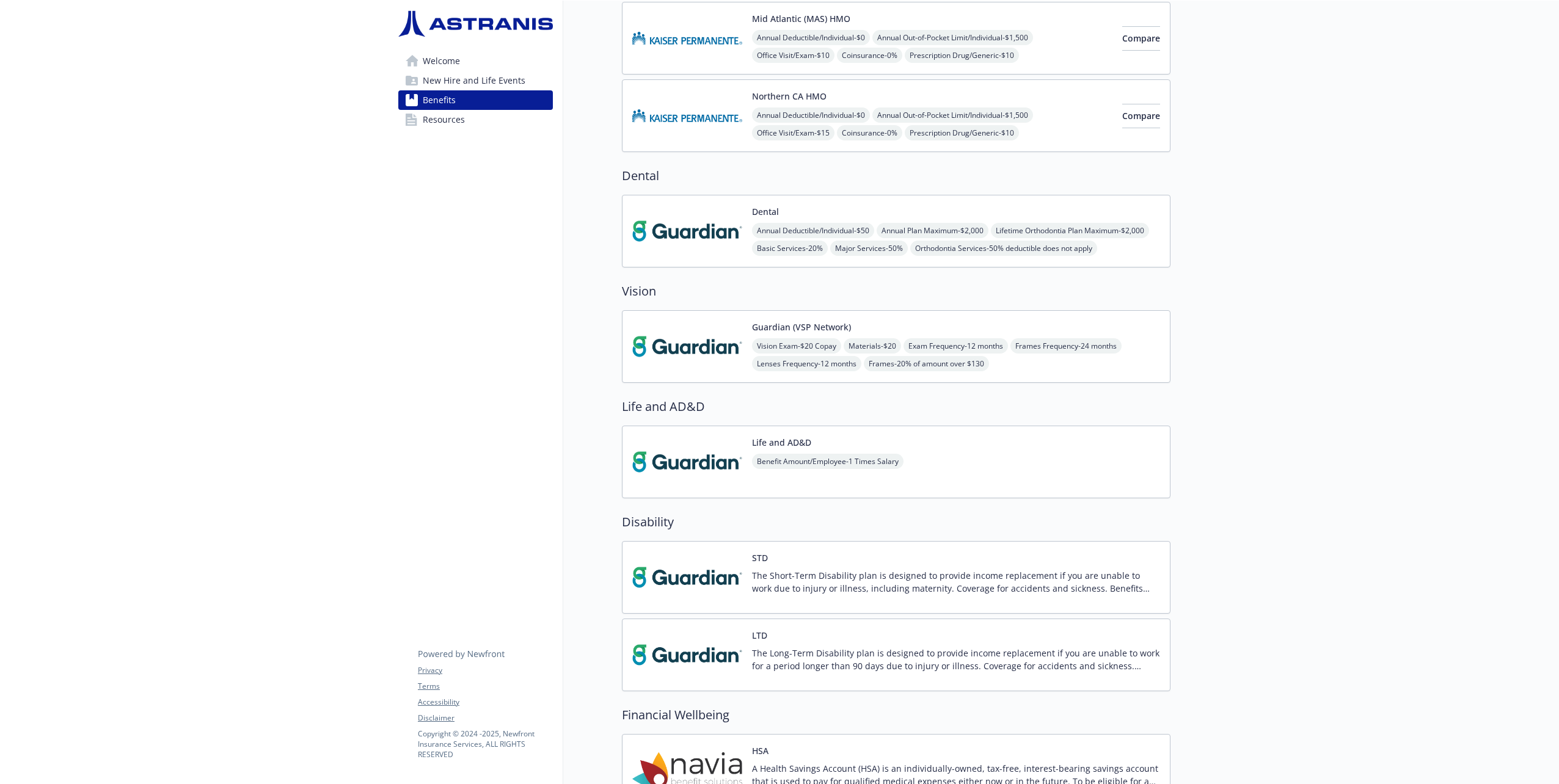
click at [934, 557] on div "STD The Short-Term Disability plan is designed to provide income replacement if…" at bounding box center [956, 578] width 408 height 52
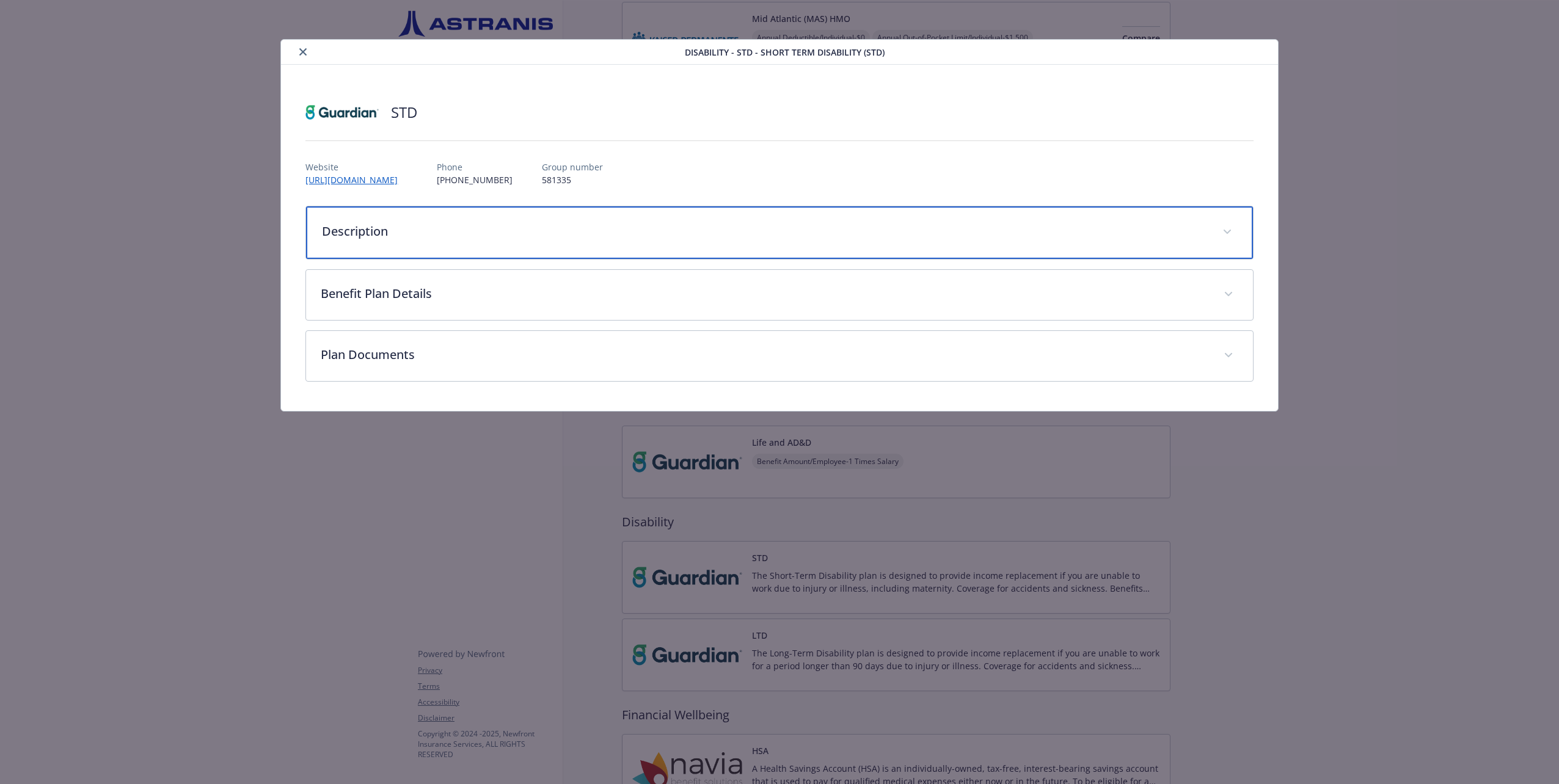
click at [484, 226] on p "Description" at bounding box center [765, 231] width 885 height 18
